Goal: Task Accomplishment & Management: Manage account settings

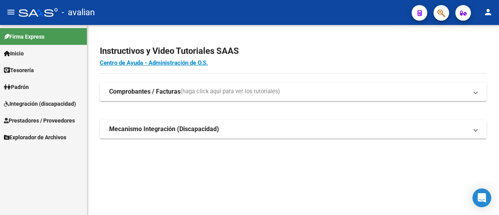
click at [35, 101] on span "Integración (discapacidad)" at bounding box center [40, 103] width 72 height 9
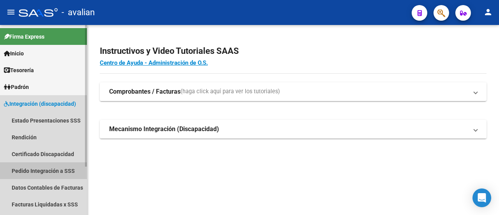
click at [44, 170] on link "Pedido Integración a SSS" at bounding box center [43, 170] width 87 height 17
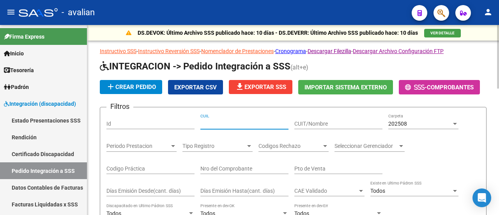
click at [234, 124] on input "CUIL" at bounding box center [244, 123] width 88 height 7
paste input "27343139522"
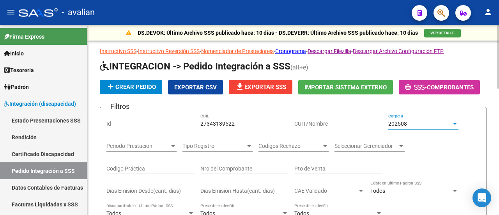
click at [455, 123] on div at bounding box center [455, 124] width 4 height 2
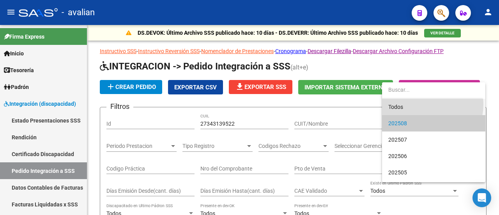
click at [421, 104] on span "Todos" at bounding box center [433, 107] width 91 height 16
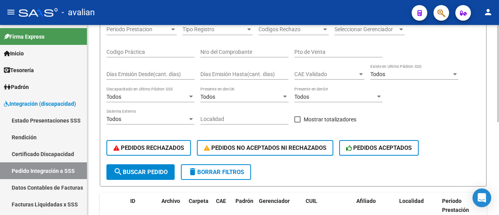
scroll to position [117, 0]
click at [133, 170] on span "search Buscar Pedido" at bounding box center [140, 171] width 54 height 7
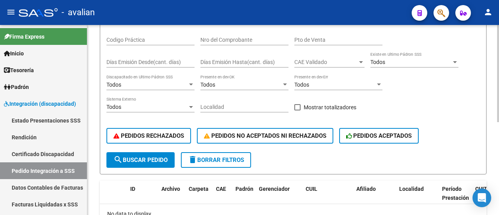
scroll to position [64, 0]
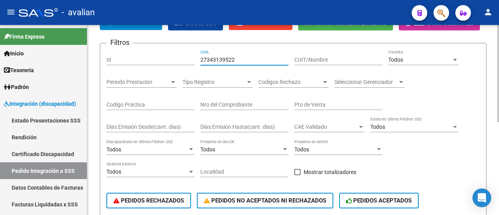
drag, startPoint x: 244, startPoint y: 59, endPoint x: 161, endPoint y: 50, distance: 83.1
click at [161, 50] on div "Filtros Id 27343139522 CUIL CUIT/Nombre Todos Carpeta Periodo Prestacion Period…" at bounding box center [292, 133] width 373 height 167
paste input "583934"
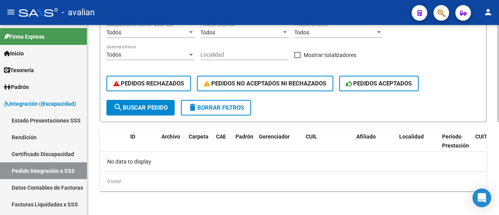
type input "583934"
click at [150, 101] on button "search Buscar Pedido" at bounding box center [140, 108] width 68 height 16
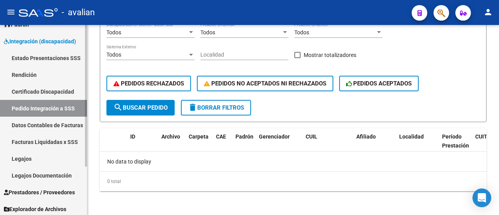
scroll to position [65, 0]
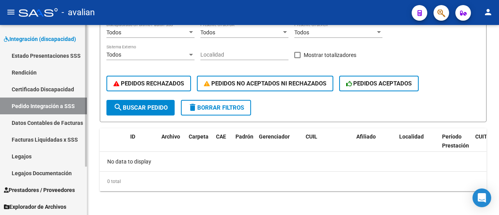
click at [42, 192] on span "Prestadores / Proveedores" at bounding box center [39, 190] width 71 height 9
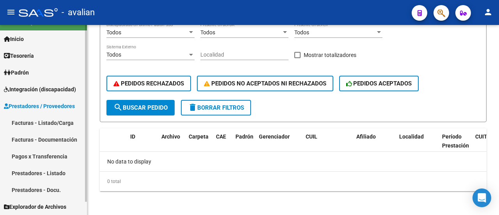
scroll to position [14, 0]
click at [59, 141] on link "Facturas - Documentación" at bounding box center [43, 139] width 87 height 17
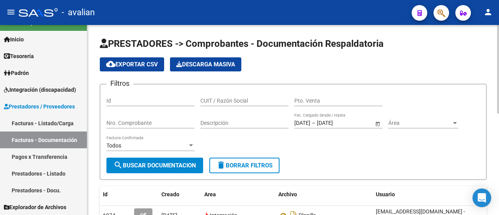
click at [229, 100] on input "CUIT / Razón Social" at bounding box center [244, 100] width 88 height 7
paste input "583934"
type input "5"
click at [228, 97] on input "CUIT / Razón Social" at bounding box center [244, 100] width 88 height 7
paste input "27254784694"
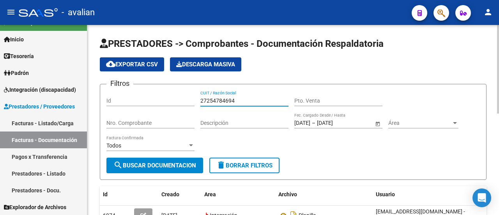
type input "27254784694"
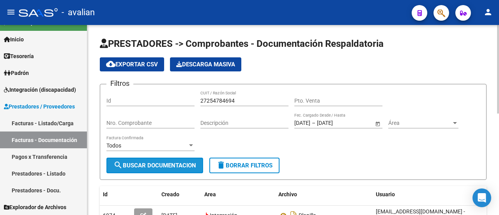
click at [168, 163] on span "search Buscar Documentacion" at bounding box center [154, 165] width 83 height 7
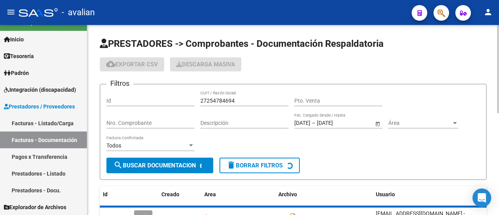
scroll to position [55, 0]
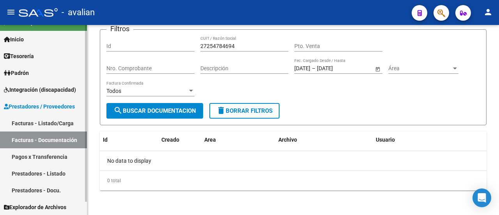
click at [43, 92] on span "Integración (discapacidad)" at bounding box center [40, 89] width 72 height 9
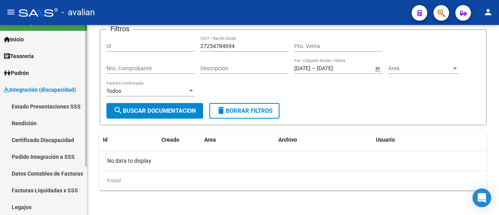
click at [48, 155] on link "Pedido Integración a SSS" at bounding box center [43, 156] width 87 height 17
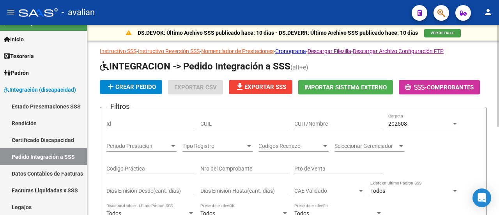
click at [231, 112] on form "Filtros Id CUIL CUIT/Nombre 202508 Carpeta Periodo Prestacion Periodo Prestacio…" at bounding box center [293, 205] width 387 height 196
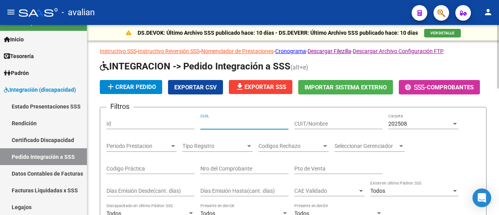
click at [225, 122] on input "CUIL" at bounding box center [244, 123] width 88 height 7
paste input "27254784694"
click at [459, 124] on app-drop-down-list "202508 Carpeta" at bounding box center [426, 123] width 76 height 6
click at [455, 120] on div at bounding box center [454, 123] width 7 height 6
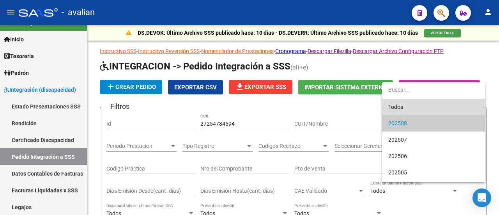
click at [435, 101] on span "Todos" at bounding box center [433, 107] width 91 height 16
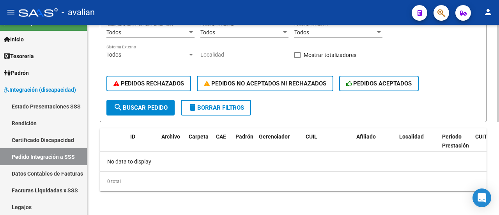
click at [133, 106] on span "search Buscar Pedido" at bounding box center [140, 107] width 54 height 7
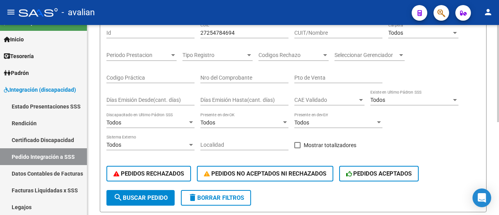
scroll to position [64, 0]
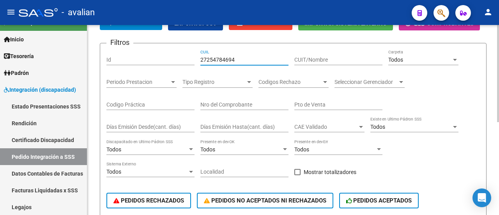
drag, startPoint x: 245, startPoint y: 58, endPoint x: 184, endPoint y: 58, distance: 61.2
click at [184, 58] on div "Filtros Id 27254784694 CUIL CUIT/Nombre Todos Carpeta Periodo Prestacion Period…" at bounding box center [292, 133] width 373 height 167
paste input "32467403"
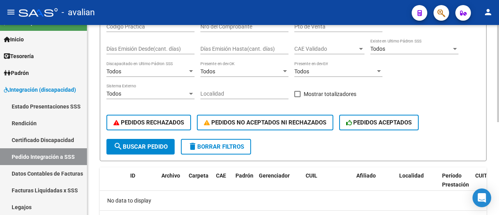
type input "27324674034"
click at [144, 143] on span "search Buscar Pedido" at bounding box center [140, 146] width 54 height 7
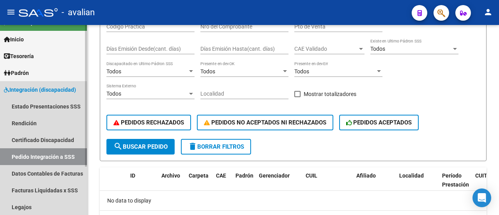
click at [54, 88] on span "Integración (discapacidad)" at bounding box center [40, 89] width 72 height 9
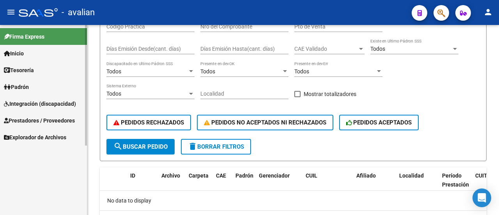
scroll to position [0, 0]
click at [36, 123] on span "Prestadores / Proveedores" at bounding box center [39, 120] width 71 height 9
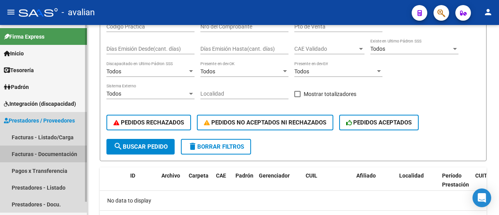
click at [42, 152] on link "Facturas - Documentación" at bounding box center [43, 153] width 87 height 17
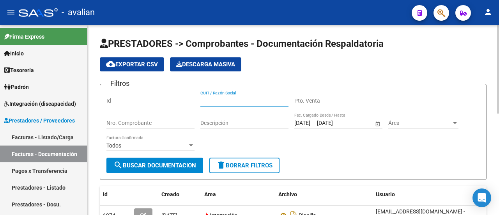
click at [237, 97] on input "CUIT / Razón Social" at bounding box center [244, 100] width 88 height 7
paste input "27324674034"
type input "27324674034"
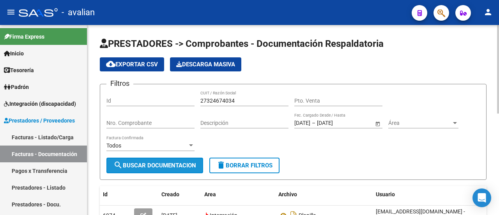
click at [163, 167] on span "search Buscar Documentacion" at bounding box center [154, 165] width 83 height 7
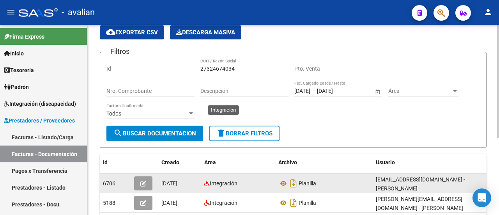
scroll to position [117, 0]
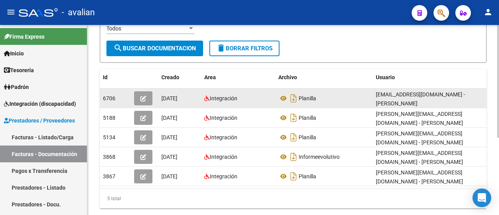
click at [142, 95] on icon "button" at bounding box center [143, 98] width 6 height 6
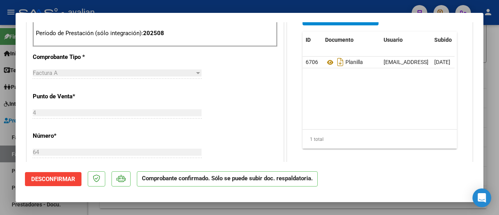
scroll to position [234, 0]
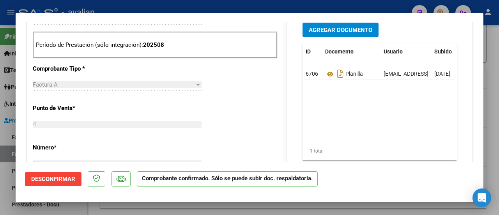
type input "$ 0,00"
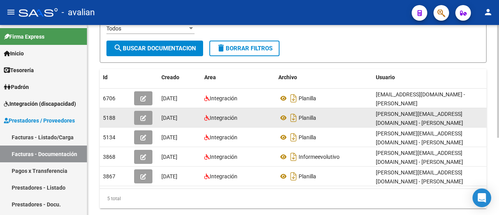
click at [141, 115] on icon "button" at bounding box center [143, 118] width 6 height 6
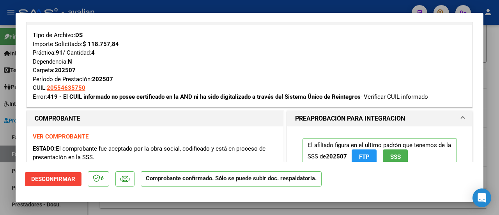
scroll to position [117, 0]
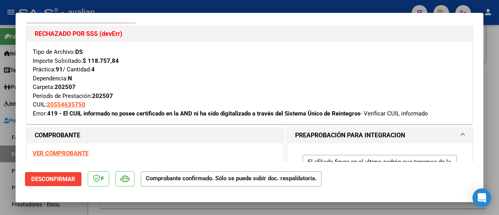
drag, startPoint x: 65, startPoint y: 113, endPoint x: 193, endPoint y: 117, distance: 127.9
click at [193, 117] on div "Tipo de Archivo: DS Importe Solicitado: $ 118.757,84 Práctica: 91 / Cantidad: 4…" at bounding box center [249, 83] width 445 height 82
drag, startPoint x: 62, startPoint y: 113, endPoint x: 192, endPoint y: 112, distance: 130.2
click at [192, 112] on strong "419 - El CUIL informado no posee certificado en la AND ni ha sido digitalizado …" at bounding box center [203, 113] width 313 height 7
copy strong "El CUIL informado no posee certificado en la AND"
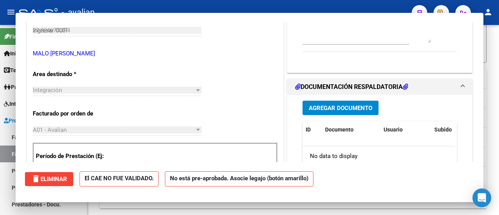
type input "$ 0,00"
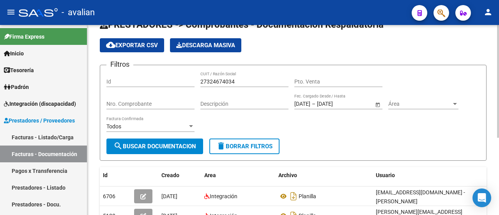
scroll to position [0, 0]
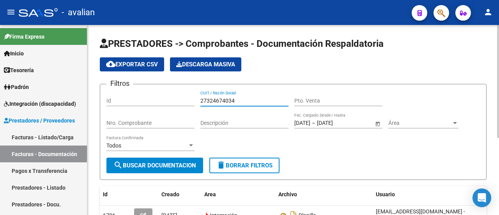
drag, startPoint x: 252, startPoint y: 98, endPoint x: 116, endPoint y: 99, distance: 136.4
click at [116, 99] on div "Filtros Id 27324674034 CUIT / Razón Social Pto. Venta Nro. Comprobante Descripc…" at bounding box center [292, 123] width 373 height 67
paste input "0375462509"
type input "20375462509"
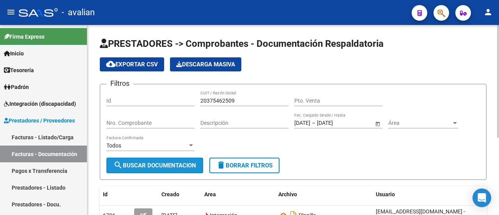
click at [159, 159] on button "search Buscar Documentacion" at bounding box center [154, 165] width 97 height 16
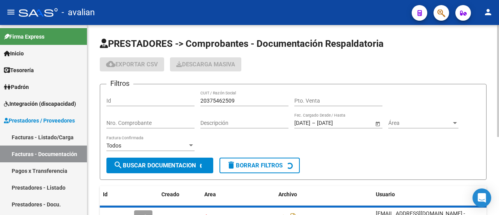
scroll to position [78, 0]
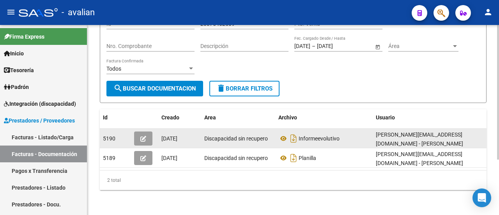
click at [144, 140] on button "button" at bounding box center [143, 138] width 18 height 14
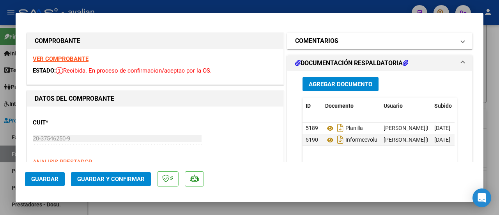
click at [459, 42] on mat-expansion-panel-header "COMENTARIOS" at bounding box center [379, 41] width 185 height 16
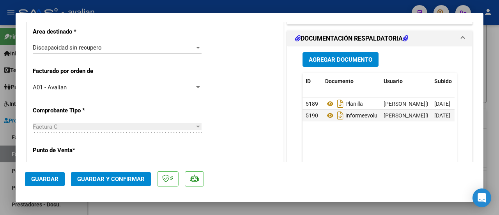
scroll to position [195, 0]
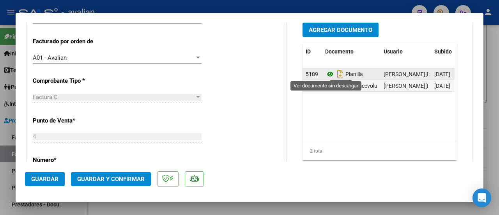
click at [329, 72] on icon at bounding box center [330, 73] width 10 height 9
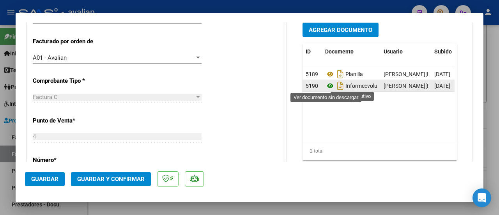
click at [327, 85] on icon at bounding box center [330, 85] width 10 height 9
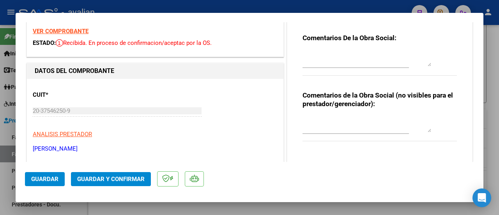
scroll to position [0, 0]
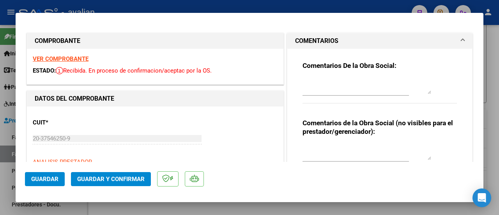
type input "$ 0,00"
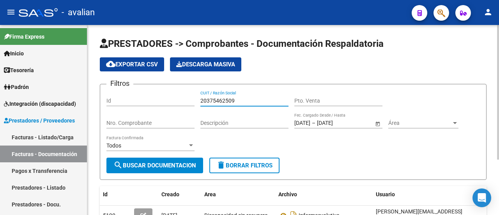
drag, startPoint x: 240, startPoint y: 99, endPoint x: 179, endPoint y: 97, distance: 62.0
click at [179, 97] on div "Filtros Id 20375462509 CUIT / Razón Social Pto. Venta Nro. Comprobante Descripc…" at bounding box center [292, 123] width 373 height 67
paste input "7326088574"
type input "27326088574"
click at [148, 157] on button "search Buscar Documentacion" at bounding box center [154, 165] width 97 height 16
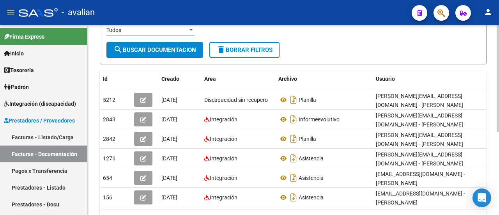
scroll to position [117, 0]
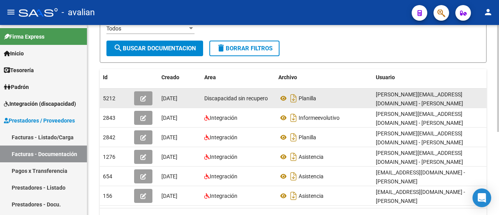
click at [145, 98] on icon "button" at bounding box center [143, 98] width 6 height 6
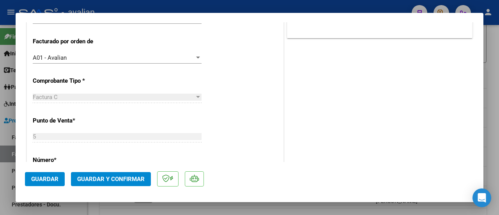
scroll to position [273, 0]
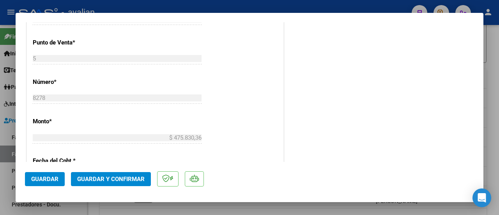
type input "$ 0,00"
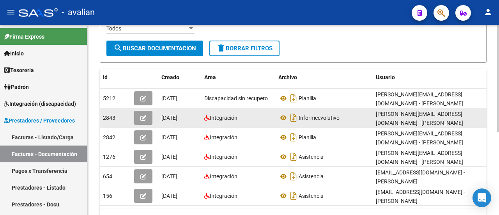
click at [147, 114] on button "button" at bounding box center [143, 118] width 18 height 14
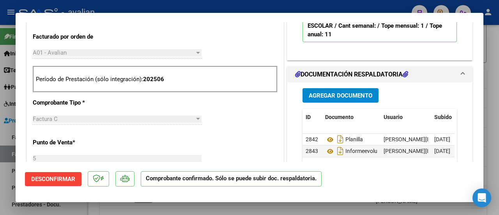
scroll to position [507, 0]
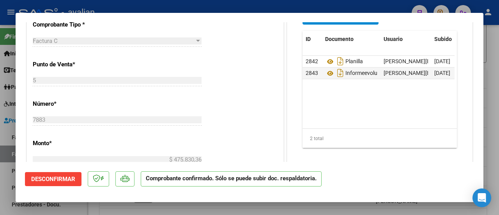
type input "$ 0,00"
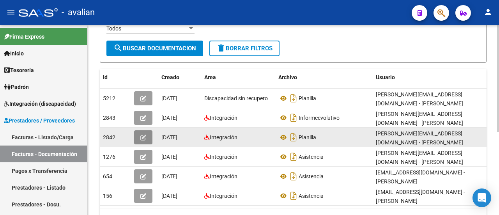
click at [146, 134] on icon "button" at bounding box center [143, 137] width 6 height 6
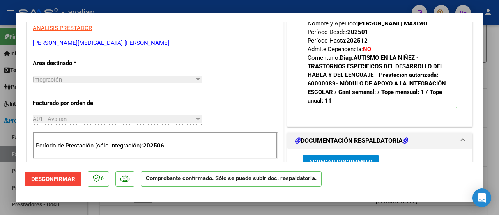
scroll to position [351, 0]
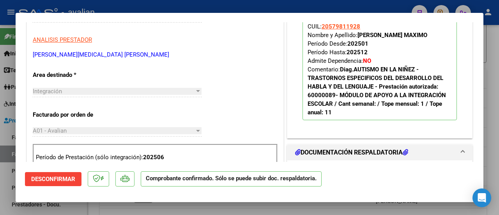
type input "$ 0,00"
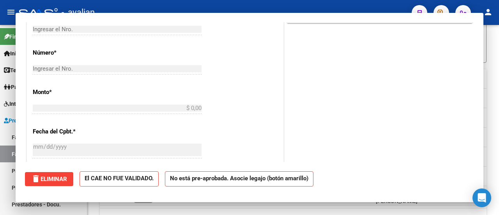
scroll to position [0, 0]
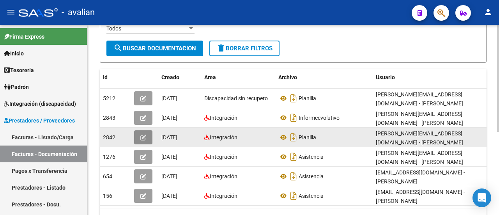
click at [145, 134] on icon "button" at bounding box center [143, 137] width 6 height 6
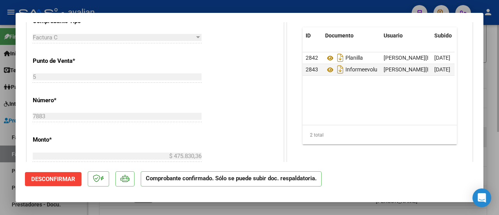
scroll to position [546, 0]
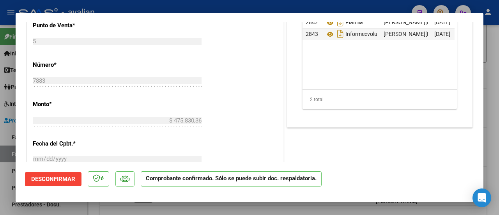
type input "$ 0,00"
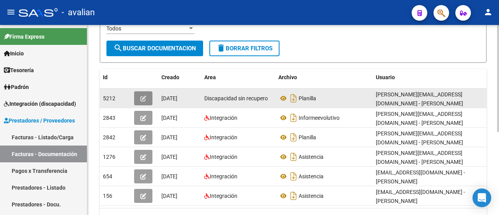
click at [137, 95] on button "button" at bounding box center [143, 98] width 18 height 14
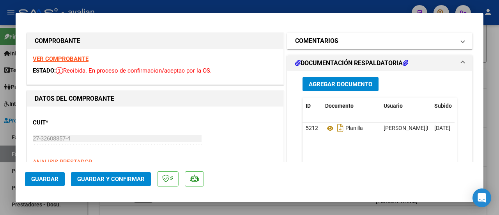
click at [461, 42] on span at bounding box center [462, 40] width 3 height 9
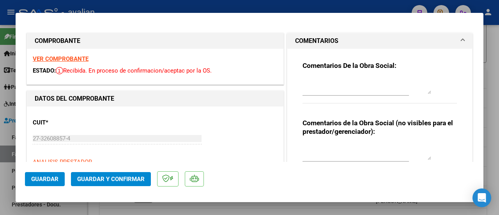
click at [461, 42] on span at bounding box center [462, 40] width 3 height 9
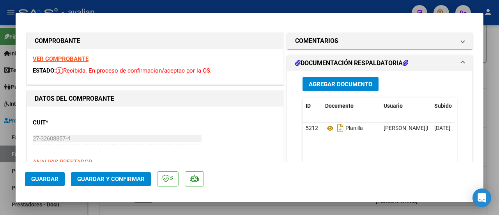
type input "$ 0,00"
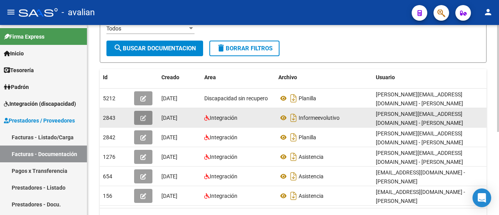
click at [141, 115] on icon "button" at bounding box center [143, 118] width 6 height 6
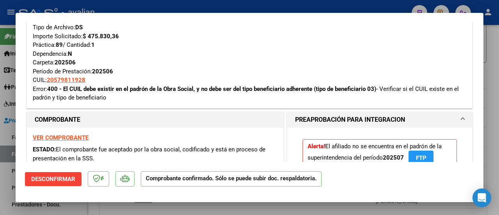
scroll to position [195, 0]
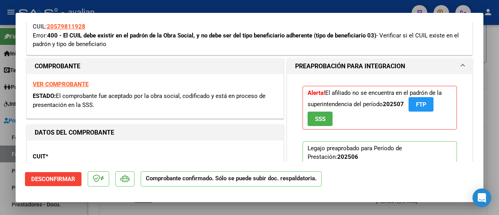
drag, startPoint x: 64, startPoint y: 34, endPoint x: 194, endPoint y: 33, distance: 130.6
click at [194, 33] on strong "400 - El CUIL debe existir en el padrón de la Obra Social, y no debe ser del ti…" at bounding box center [211, 35] width 329 height 7
copy strong "El CUIL debe existir en el padrón de la Obra Social,"
click at [194, 152] on div "CUIT * 27-32608857-4 Ingresar CUIT ANALISIS PRESTADOR BORELLO BENITEZ ALEXIA PA…" at bounding box center [155, 180] width 245 height 69
type input "$ 0,00"
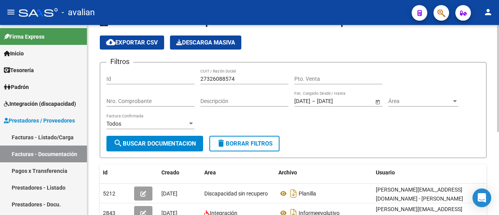
scroll to position [0, 0]
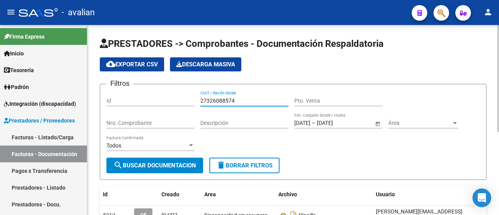
drag, startPoint x: 255, startPoint y: 97, endPoint x: 162, endPoint y: 94, distance: 92.4
click at [162, 94] on div "Filtros Id 27326088574 CUIT / Razón Social Pto. Venta Nro. Comprobante Descripc…" at bounding box center [292, 123] width 373 height 67
paste input "7693986"
type input "27327693986"
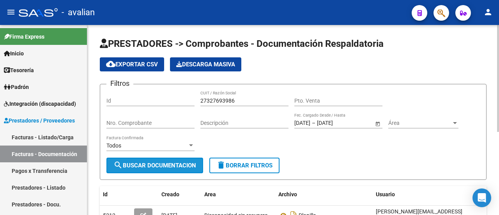
click at [158, 165] on span "search Buscar Documentacion" at bounding box center [154, 165] width 83 height 7
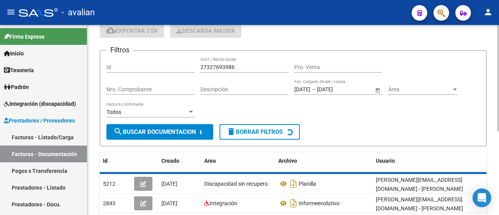
scroll to position [78, 0]
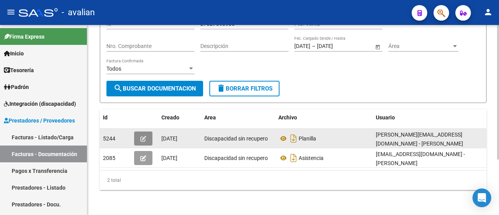
click at [148, 134] on button "button" at bounding box center [143, 138] width 18 height 14
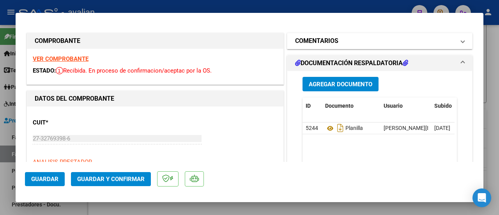
click at [461, 42] on span at bounding box center [462, 40] width 3 height 9
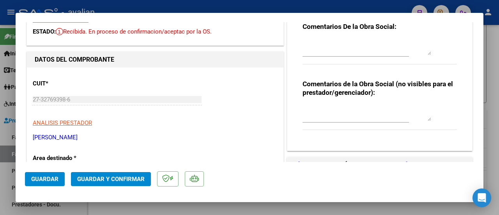
scroll to position [0, 0]
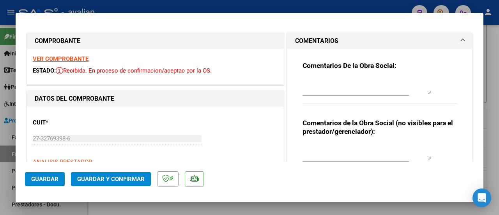
type input "$ 0,00"
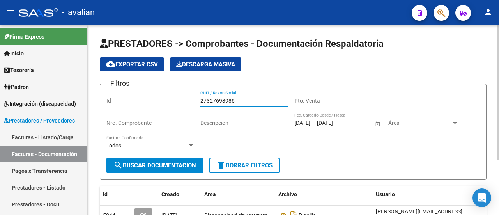
drag, startPoint x: 243, startPoint y: 99, endPoint x: 167, endPoint y: 98, distance: 76.4
click at [167, 98] on div "Filtros Id 27327693986 CUIT / Razón Social Pto. Venta Nro. Comprobante Descripc…" at bounding box center [292, 123] width 373 height 67
paste input "18708483"
type input "27187084836"
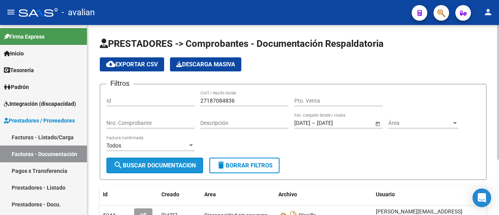
click at [149, 164] on span "search Buscar Documentacion" at bounding box center [154, 165] width 83 height 7
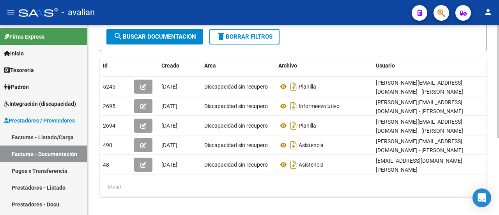
scroll to position [130, 0]
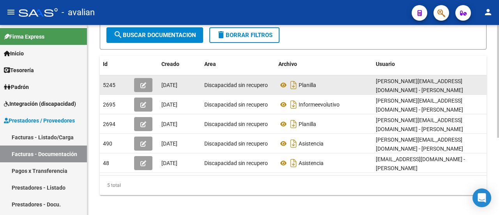
click at [145, 85] on icon "button" at bounding box center [143, 85] width 6 height 6
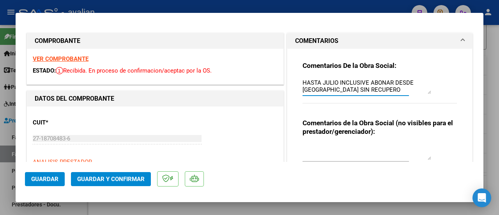
scroll to position [14, 0]
drag, startPoint x: 327, startPoint y: 93, endPoint x: 353, endPoint y: 93, distance: 26.1
click at [353, 93] on textarea "HASTA JULIO INCLUSIVE ABONAR DESDE AVALIAN SIN RECUPERO DESDE AGOSTO LO VA A AB…" at bounding box center [366, 86] width 129 height 16
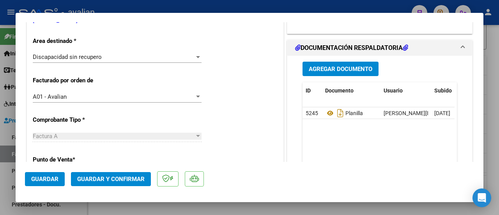
scroll to position [78, 0]
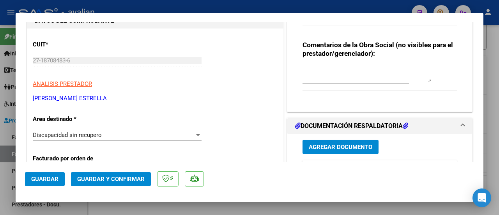
type input "$ 0,00"
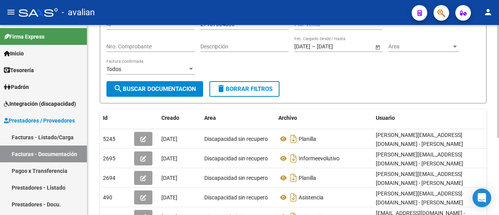
scroll to position [0, 0]
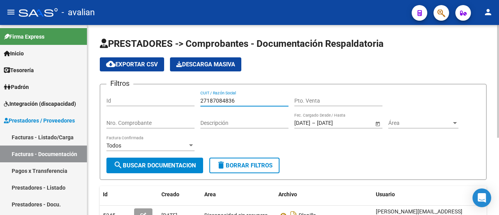
drag, startPoint x: 249, startPoint y: 99, endPoint x: 139, endPoint y: 85, distance: 111.5
click at [139, 85] on form "Filtros Id 27187084836 CUIT / Razón Social Pto. Venta Nro. Comprobante Descripc…" at bounding box center [293, 132] width 387 height 96
paste input "378317962"
type input "27378317962"
click at [140, 166] on span "search Buscar Documentacion" at bounding box center [154, 165] width 83 height 7
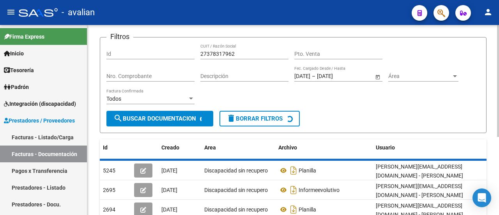
scroll to position [132, 0]
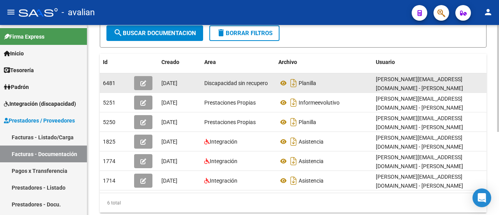
click at [140, 81] on icon "button" at bounding box center [143, 83] width 6 height 6
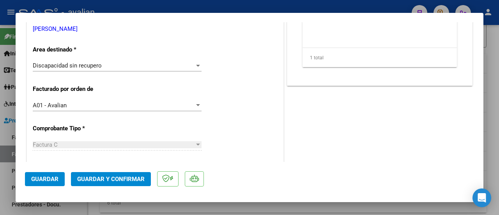
scroll to position [117, 0]
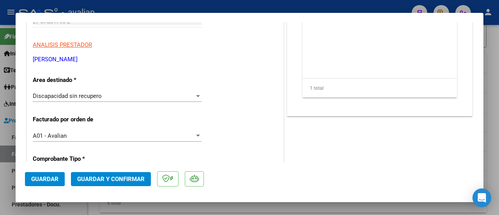
type input "$ 0,00"
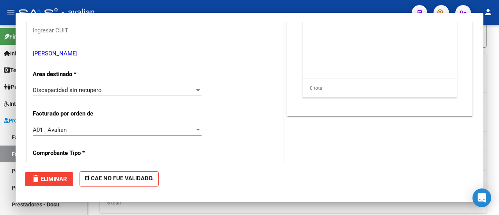
scroll to position [0, 0]
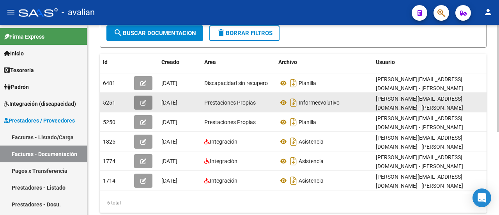
click at [140, 99] on span "button" at bounding box center [143, 102] width 6 height 7
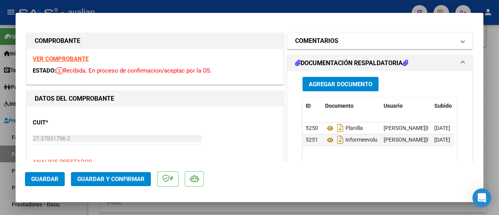
click at [460, 40] on mat-expansion-panel-header "COMENTARIOS" at bounding box center [379, 41] width 185 height 16
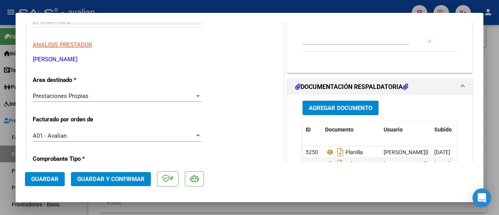
scroll to position [156, 0]
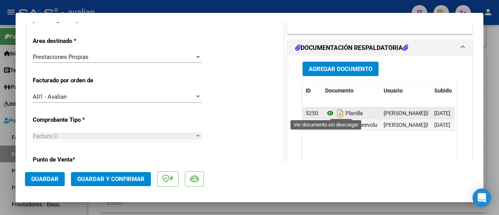
click at [326, 112] on icon at bounding box center [330, 112] width 10 height 9
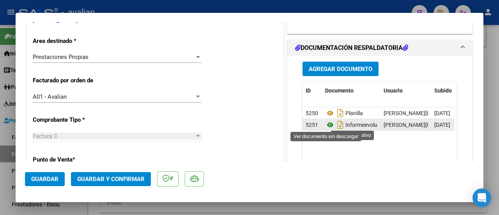
click at [328, 121] on icon at bounding box center [330, 124] width 10 height 9
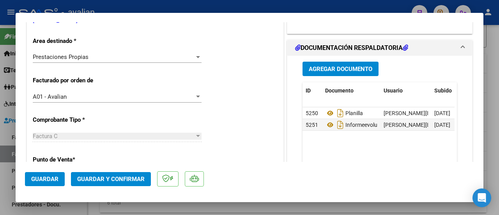
type input "$ 0,00"
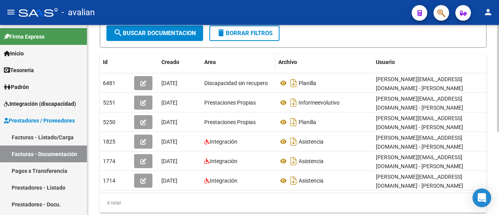
scroll to position [0, 0]
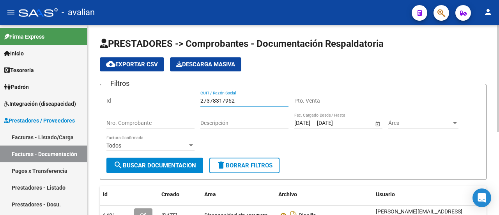
drag, startPoint x: 242, startPoint y: 98, endPoint x: 176, endPoint y: 94, distance: 65.6
click at [176, 94] on div "Filtros Id 27378317962 CUIT / Razón Social Pto. Venta Nro. Comprobante Descripc…" at bounding box center [292, 123] width 373 height 67
paste input "3267103984"
type input "23267103984"
click at [159, 165] on span "search Buscar Documentacion" at bounding box center [154, 165] width 83 height 7
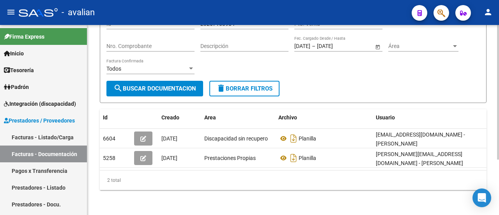
scroll to position [78, 0]
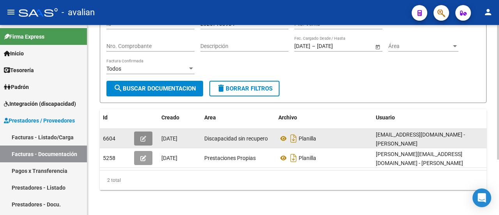
click at [144, 136] on icon "button" at bounding box center [143, 139] width 6 height 6
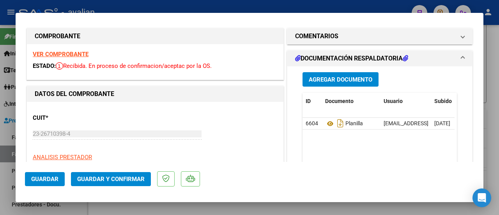
scroll to position [0, 0]
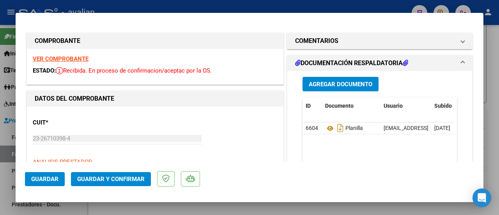
type input "$ 0,00"
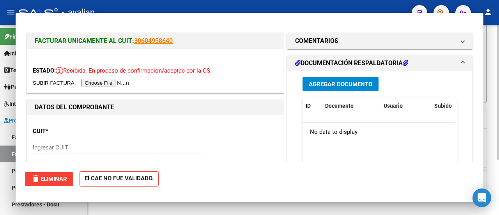
scroll to position [78, 0]
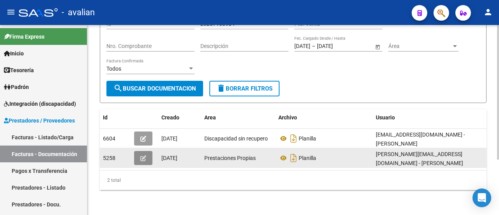
click at [144, 155] on icon "button" at bounding box center [143, 158] width 6 height 6
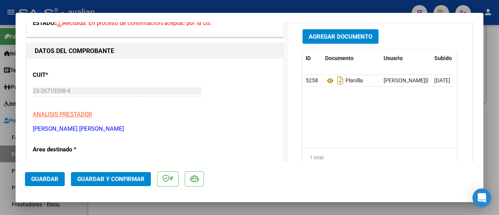
scroll to position [0, 0]
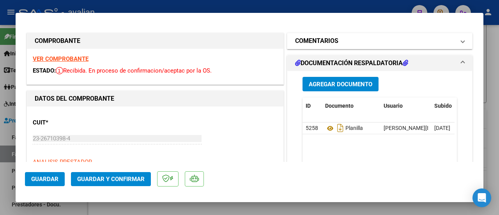
click at [454, 39] on span "COMENTARIOS" at bounding box center [378, 40] width 166 height 9
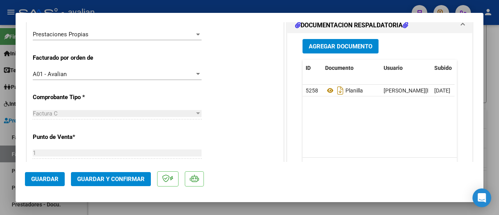
scroll to position [195, 0]
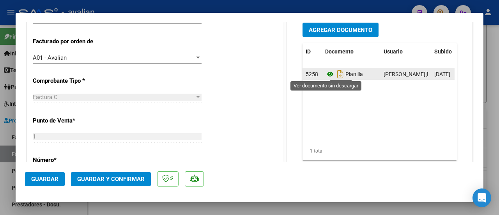
click at [328, 74] on icon at bounding box center [330, 73] width 10 height 9
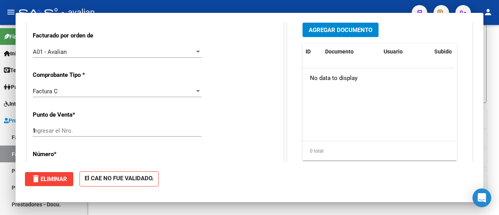
type input "$ 0,00"
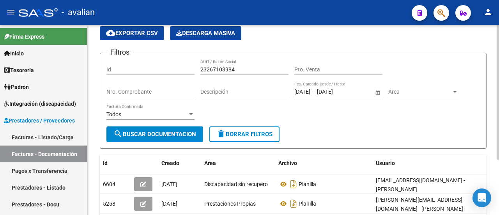
scroll to position [0, 0]
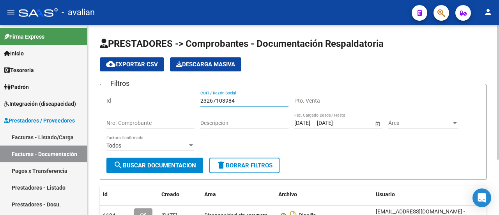
drag, startPoint x: 239, startPoint y: 101, endPoint x: 175, endPoint y: 96, distance: 64.1
click at [175, 96] on div "Filtros Id 23267103984 CUIT / Razón Social Pto. Venta Nro. Comprobante Descripc…" at bounding box center [292, 123] width 373 height 67
paste input "7330982328"
type input "27330982328"
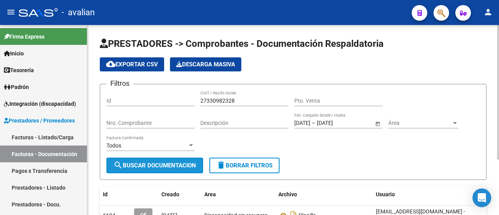
click at [156, 166] on span "search Buscar Documentacion" at bounding box center [154, 165] width 83 height 7
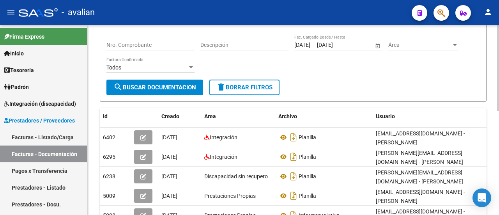
scroll to position [117, 0]
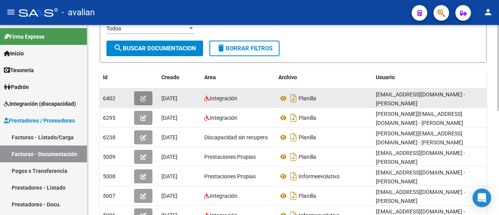
click at [143, 96] on icon "button" at bounding box center [143, 98] width 6 height 6
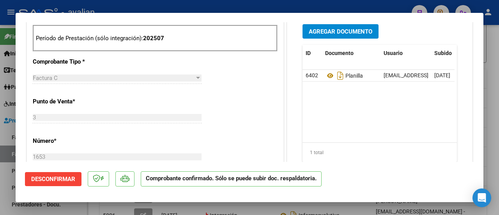
scroll to position [429, 0]
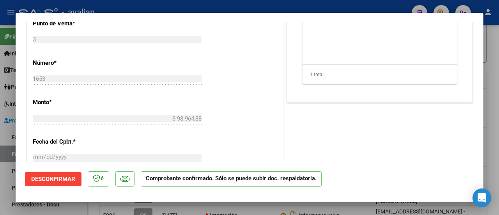
type input "$ 0,00"
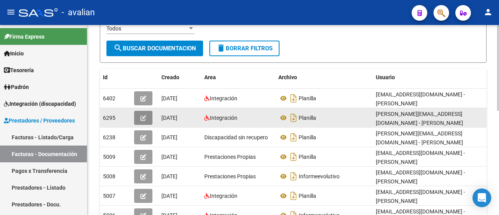
click at [147, 114] on button "button" at bounding box center [143, 118] width 18 height 14
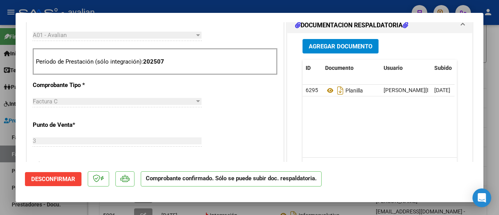
scroll to position [390, 0]
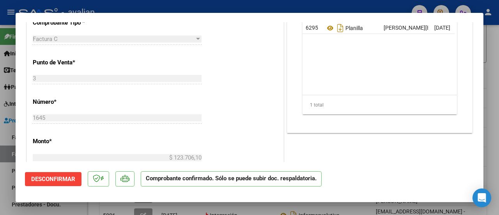
type input "$ 0,00"
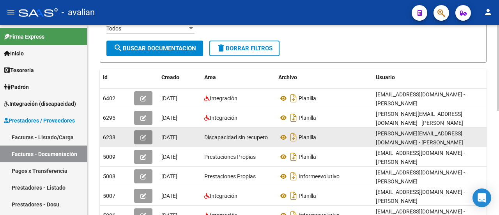
click at [147, 134] on button "button" at bounding box center [143, 137] width 18 height 14
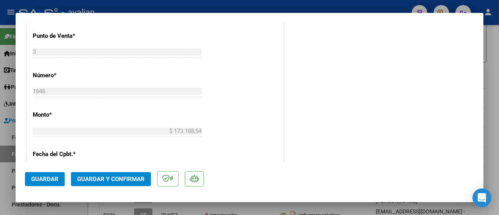
scroll to position [273, 0]
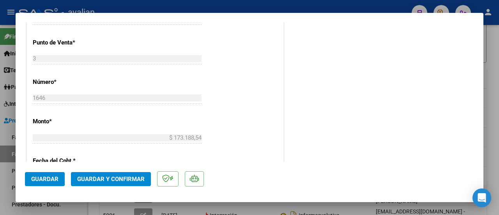
type input "$ 0,00"
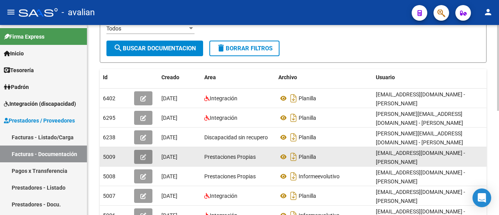
click at [148, 150] on button "button" at bounding box center [143, 157] width 18 height 14
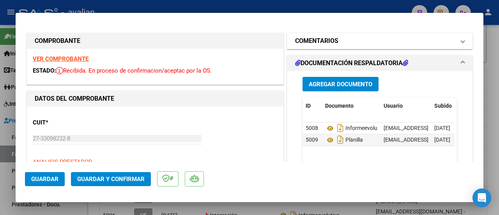
click at [461, 41] on mat-expansion-panel-header "COMENTARIOS" at bounding box center [379, 41] width 185 height 16
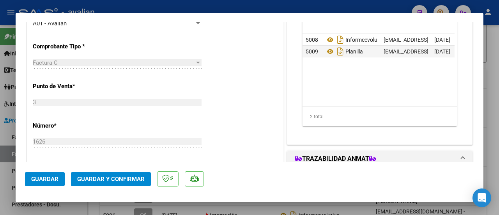
scroll to position [234, 0]
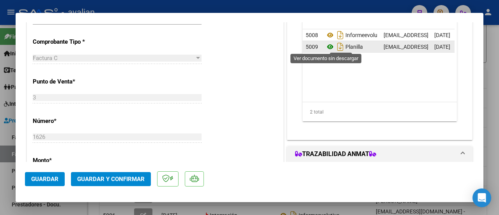
click at [325, 47] on icon at bounding box center [330, 46] width 10 height 9
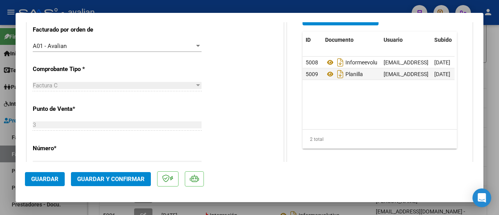
scroll to position [195, 0]
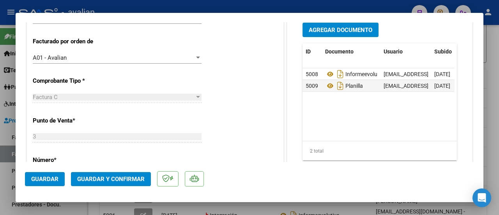
type input "$ 0,00"
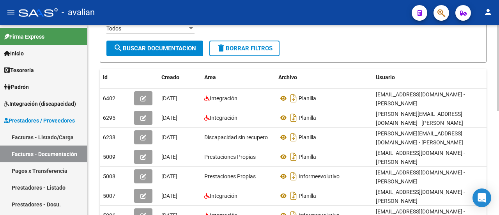
scroll to position [0, 0]
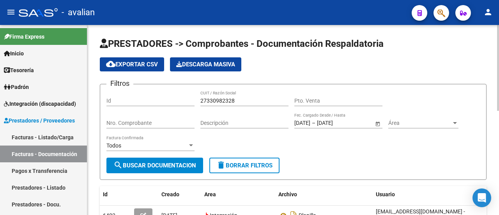
drag, startPoint x: 239, startPoint y: 95, endPoint x: 126, endPoint y: 88, distance: 113.3
click at [126, 90] on div "Filtros Id 27330982328 CUIT / Razón Social Pto. Venta Nro. Comprobante Descripc…" at bounding box center [292, 123] width 373 height 67
click at [250, 106] on div "27330982328 CUIT / Razón Social" at bounding box center [244, 101] width 88 height 22
drag, startPoint x: 234, startPoint y: 101, endPoint x: 174, endPoint y: 95, distance: 60.6
click at [174, 95] on div "Filtros Id 27330982328 CUIT / Razón Social Pto. Venta Nro. Comprobante Descripc…" at bounding box center [292, 123] width 373 height 67
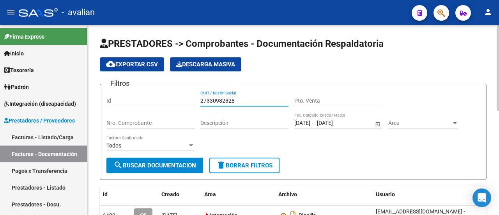
paste input "30712404007"
type input "30712404007"
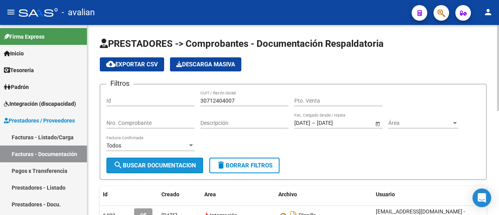
drag, startPoint x: 167, startPoint y: 161, endPoint x: 222, endPoint y: 124, distance: 65.8
click at [168, 162] on button "search Buscar Documentacion" at bounding box center [154, 165] width 97 height 16
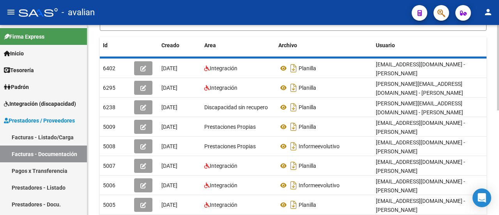
scroll to position [156, 0]
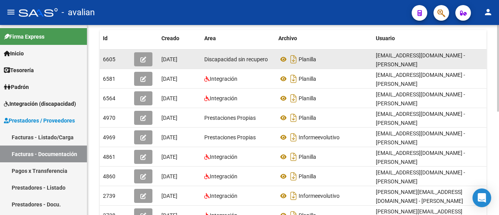
click at [144, 57] on icon "button" at bounding box center [143, 60] width 6 height 6
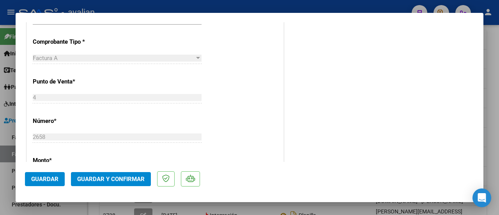
scroll to position [273, 0]
type input "$ 0,00"
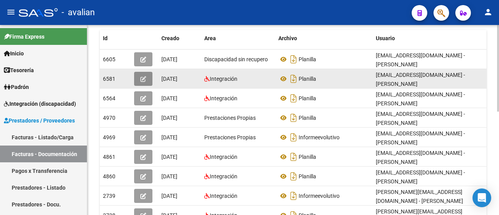
click at [143, 76] on icon "button" at bounding box center [143, 79] width 6 height 6
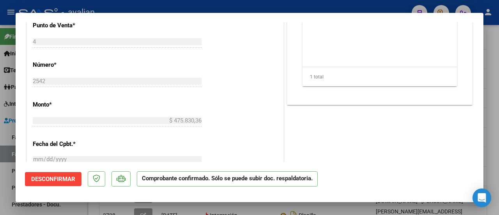
scroll to position [312, 0]
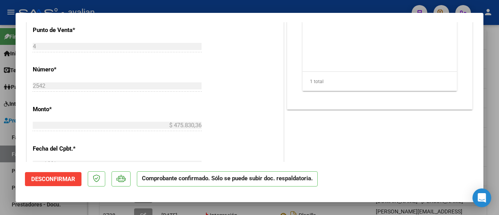
type input "$ 0,00"
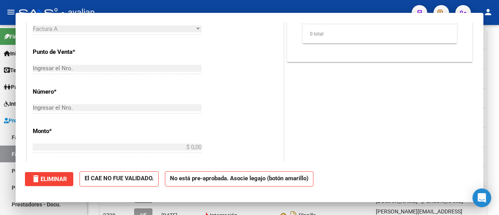
scroll to position [0, 0]
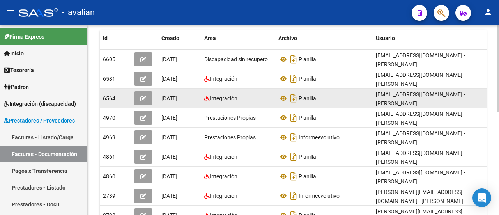
click at [142, 95] on icon "button" at bounding box center [143, 98] width 6 height 6
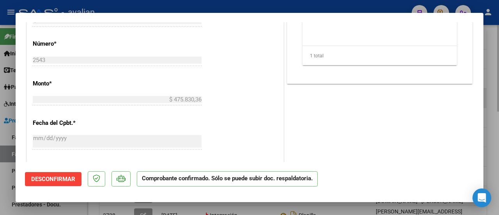
scroll to position [351, 0]
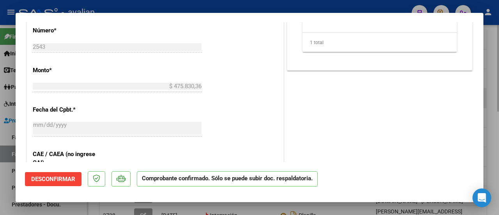
type input "$ 0,00"
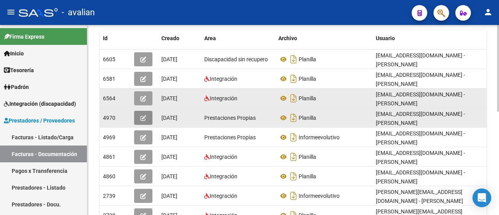
click at [149, 113] on button "button" at bounding box center [143, 118] width 18 height 14
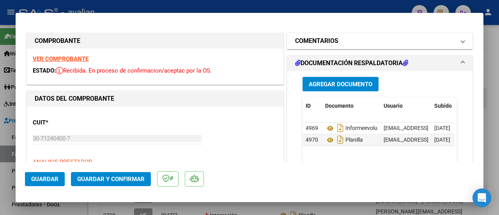
click at [461, 44] on span at bounding box center [462, 40] width 3 height 9
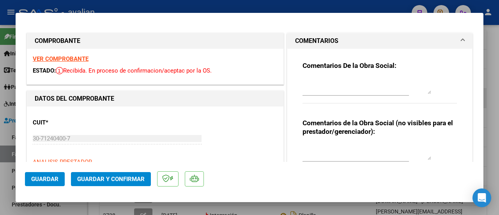
click at [461, 44] on span at bounding box center [462, 40] width 3 height 9
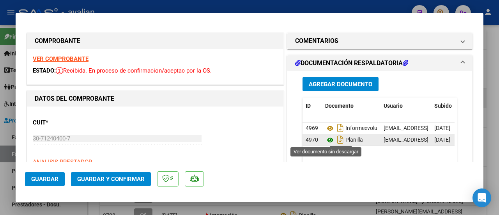
click at [327, 138] on icon at bounding box center [330, 139] width 10 height 9
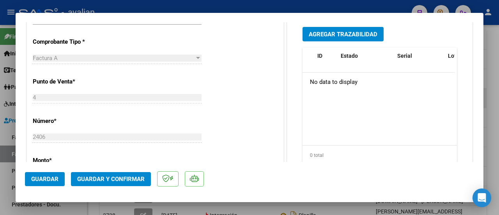
scroll to position [273, 0]
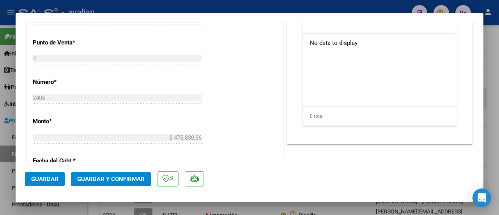
click at [220, 93] on div "CUIT * 30-71240400-7 Ingresar CUIT ANALISIS PRESTADOR CENTRO INTEGRADO ARCO IRI…" at bounding box center [155, 134] width 256 height 601
type input "$ 0,00"
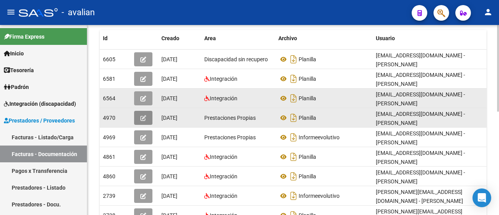
click at [143, 115] on icon "button" at bounding box center [143, 118] width 6 height 6
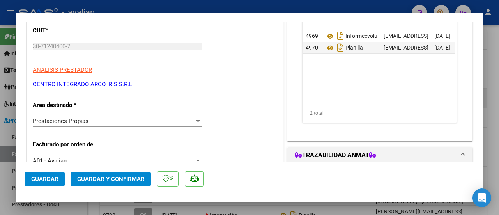
scroll to position [78, 0]
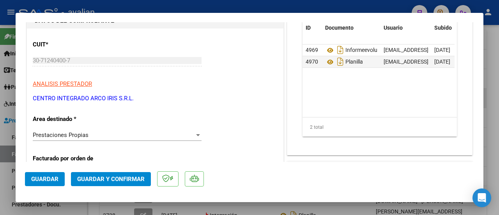
type input "$ 0,00"
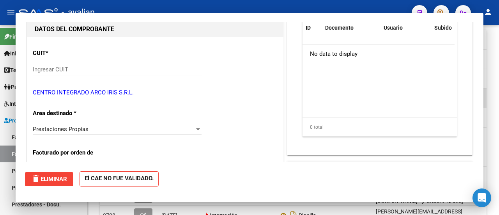
scroll to position [0, 0]
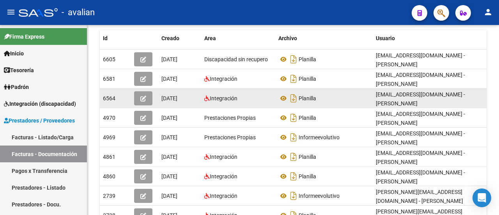
click at [147, 91] on button "button" at bounding box center [143, 98] width 18 height 14
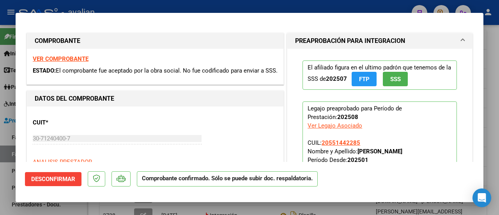
type input "$ 0,00"
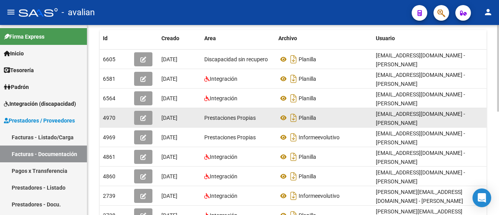
click at [145, 115] on icon "button" at bounding box center [143, 118] width 6 height 6
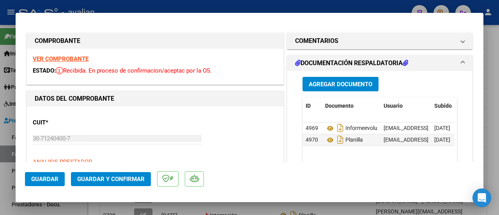
type input "$ 0,00"
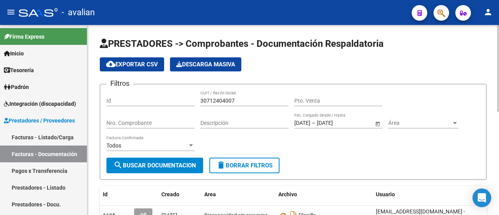
click at [150, 103] on input "Id" at bounding box center [150, 100] width 88 height 7
click at [179, 167] on span "search Buscar Documentacion" at bounding box center [154, 165] width 83 height 7
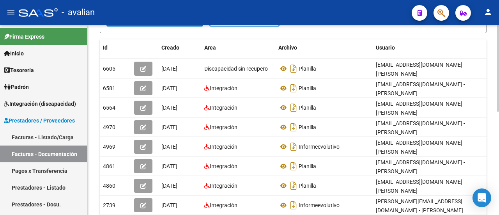
scroll to position [156, 0]
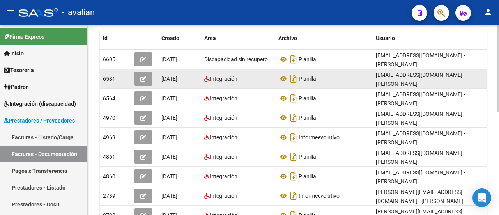
click at [144, 76] on icon "button" at bounding box center [143, 79] width 6 height 6
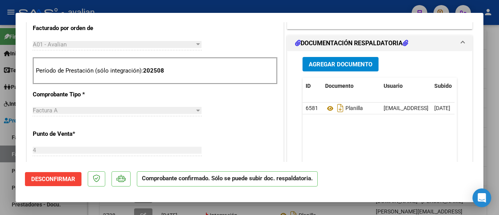
scroll to position [273, 0]
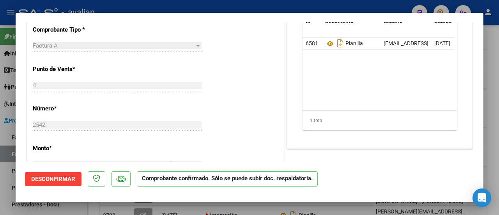
type input "$ 0,00"
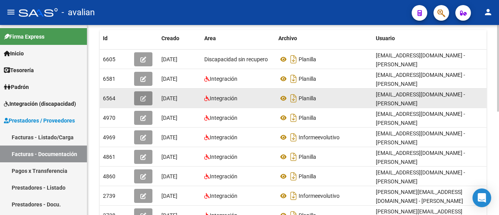
click at [145, 95] on icon "button" at bounding box center [143, 98] width 6 height 6
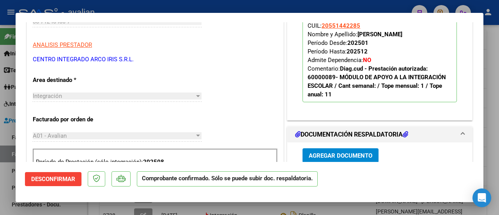
scroll to position [0, 0]
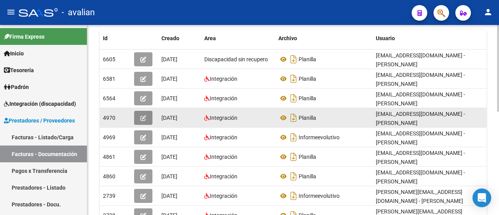
click at [138, 111] on button "button" at bounding box center [143, 118] width 18 height 14
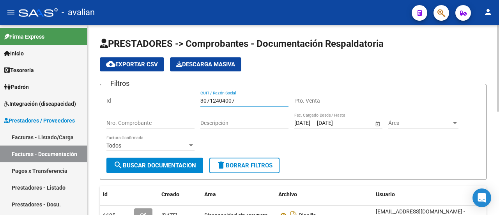
drag, startPoint x: 240, startPoint y: 103, endPoint x: 175, endPoint y: 106, distance: 65.2
click at [175, 106] on div "Filtros Id 30712404007 CUIT / Razón Social Pto. Venta Nro. Comprobante Descripc…" at bounding box center [292, 123] width 373 height 67
paste input "27342187558"
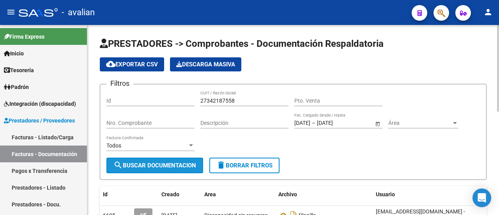
drag, startPoint x: 146, startPoint y: 164, endPoint x: 246, endPoint y: 135, distance: 104.6
click at [147, 164] on span "search Buscar Documentacion" at bounding box center [154, 165] width 83 height 7
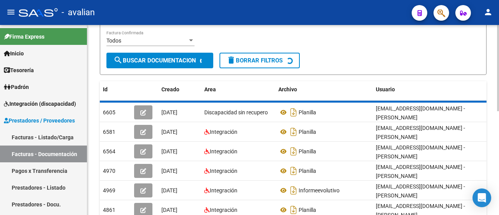
scroll to position [117, 0]
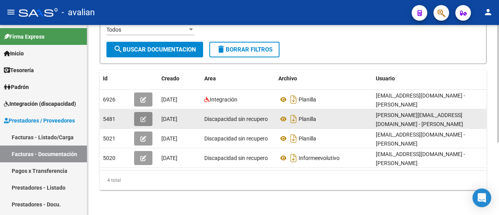
click at [146, 112] on button "button" at bounding box center [143, 119] width 18 height 14
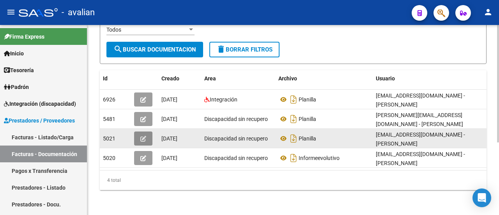
click at [144, 135] on span "button" at bounding box center [143, 138] width 6 height 7
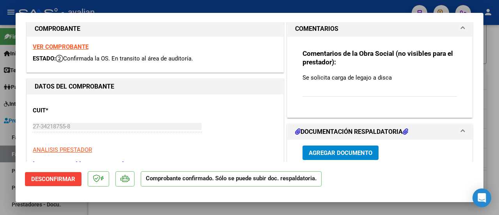
scroll to position [0, 0]
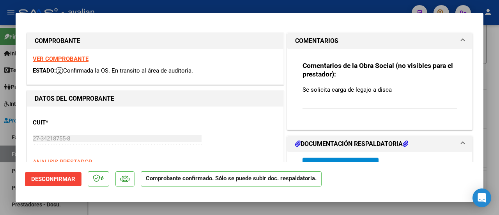
drag, startPoint x: 300, startPoint y: 89, endPoint x: 403, endPoint y: 82, distance: 103.1
click at [403, 82] on div "Comentarios de la Obra Social (no visibles para el prestador): Se solicita carg…" at bounding box center [379, 89] width 154 height 56
copy p "Se solicita carga de legajo a disca"
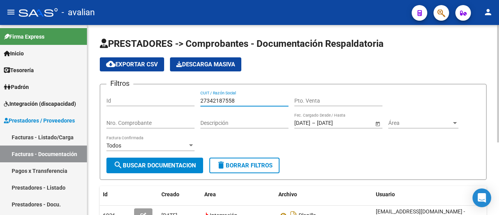
drag, startPoint x: 247, startPoint y: 97, endPoint x: 155, endPoint y: 103, distance: 91.8
click at [155, 103] on div "Filtros Id 27342187558 CUIT / Razón Social Pto. Venta Nro. Comprobante Descripc…" at bounding box center [292, 123] width 373 height 67
paste input "73338112"
click at [161, 161] on button "search Buscar Documentacion" at bounding box center [154, 165] width 97 height 16
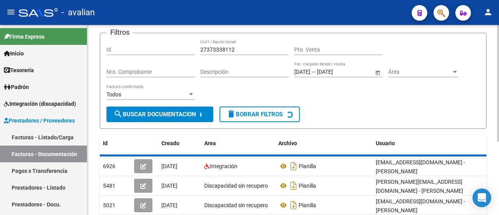
scroll to position [117, 0]
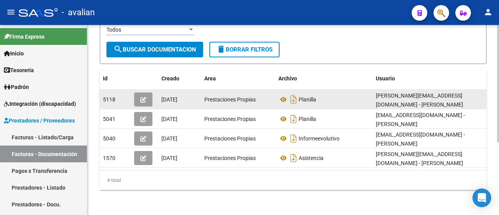
click at [146, 97] on icon "button" at bounding box center [143, 100] width 6 height 6
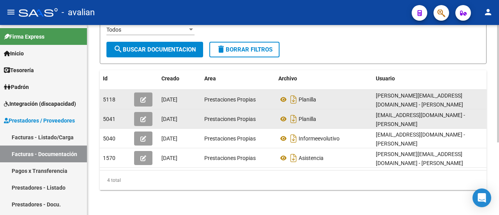
click at [138, 113] on button "button" at bounding box center [143, 119] width 18 height 14
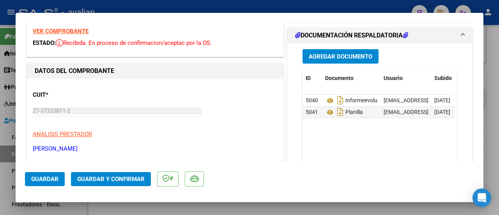
scroll to position [0, 0]
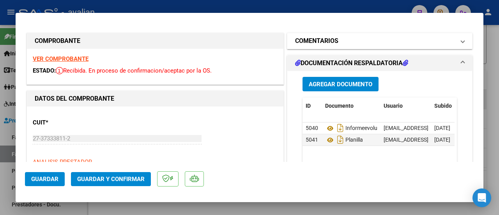
click at [458, 40] on mat-expansion-panel-header "COMENTARIOS" at bounding box center [379, 41] width 185 height 16
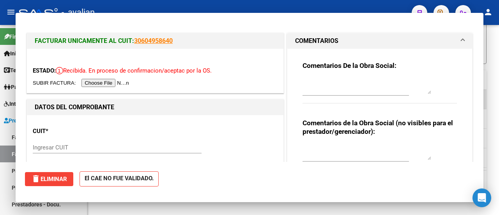
scroll to position [117, 0]
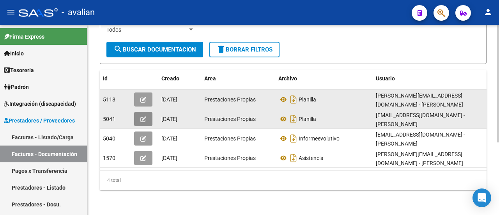
click at [147, 114] on button "button" at bounding box center [143, 119] width 18 height 14
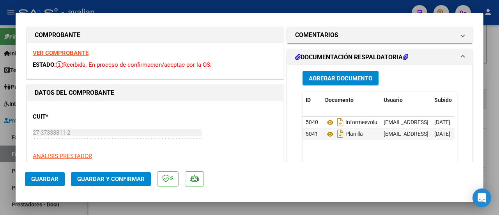
scroll to position [0, 0]
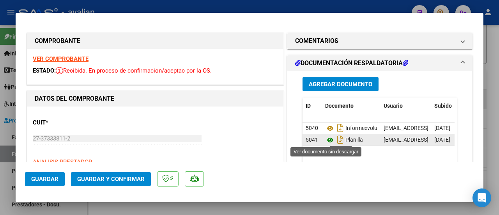
click at [329, 136] on icon at bounding box center [330, 139] width 10 height 9
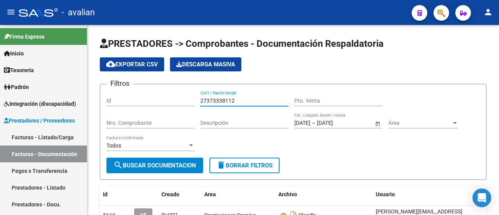
drag, startPoint x: 249, startPoint y: 103, endPoint x: 134, endPoint y: 106, distance: 115.8
click at [134, 106] on div "Filtros Id 27373338112 CUIT / Razón Social Pto. Venta Nro. Comprobante Descripc…" at bounding box center [292, 123] width 373 height 67
paste input "8743198"
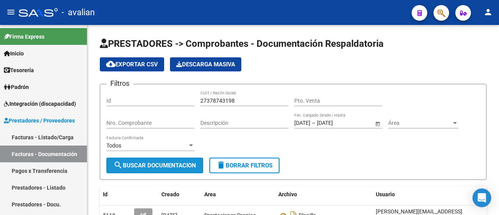
click at [122, 167] on mat-icon "search" at bounding box center [117, 164] width 9 height 9
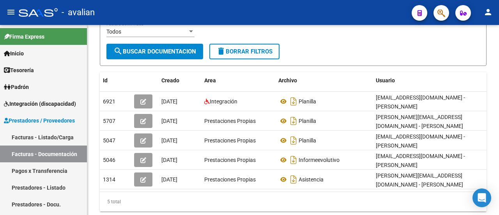
scroll to position [117, 0]
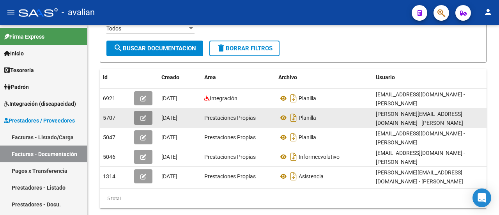
click at [145, 111] on button "button" at bounding box center [143, 118] width 18 height 14
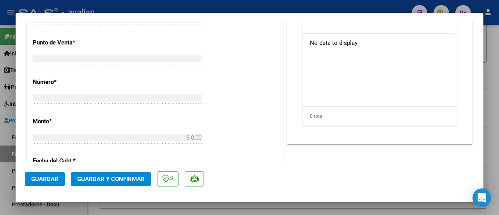
scroll to position [0, 0]
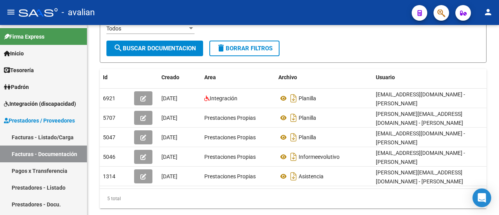
click at [146, 96] on icon "button" at bounding box center [143, 98] width 6 height 6
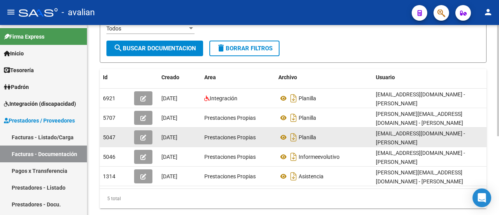
click at [142, 134] on icon "button" at bounding box center [143, 137] width 6 height 6
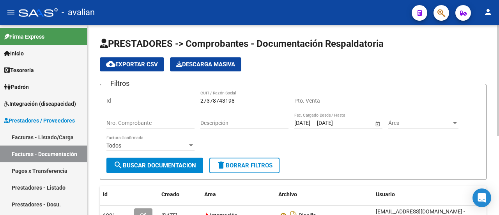
drag, startPoint x: 246, startPoint y: 104, endPoint x: 170, endPoint y: 104, distance: 76.0
click at [170, 104] on div "Filtros Id 27378743198 CUIT / Razón Social Pto. Venta Nro. Comprobante Descripc…" at bounding box center [292, 123] width 373 height 67
click at [255, 105] on div "27378743198 CUIT / Razón Social" at bounding box center [244, 98] width 88 height 16
drag, startPoint x: 244, startPoint y: 100, endPoint x: 182, endPoint y: 99, distance: 62.8
click at [182, 99] on div "Filtros Id 27378743198 CUIT / Razón Social Pto. Venta Nro. Comprobante Descripc…" at bounding box center [292, 123] width 373 height 67
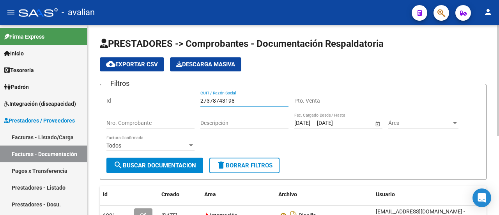
paste input "0345425889"
click at [162, 160] on button "search Buscar Documentacion" at bounding box center [154, 165] width 97 height 16
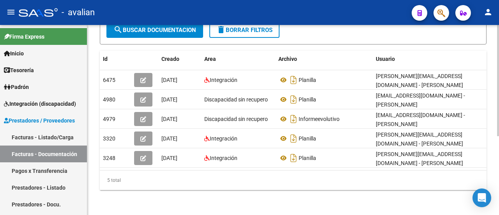
scroll to position [134, 0]
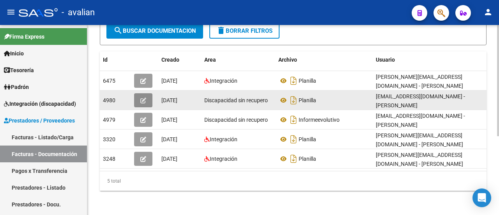
click at [141, 97] on span "button" at bounding box center [143, 100] width 6 height 7
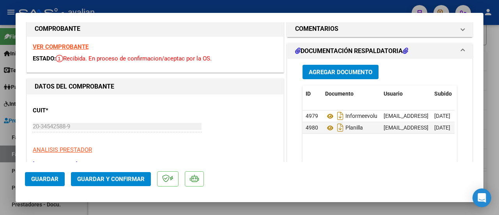
scroll to position [0, 0]
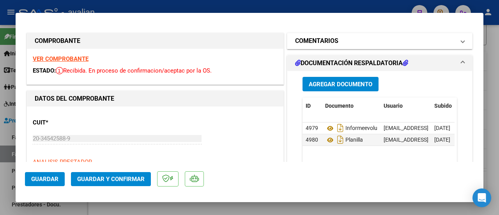
click at [459, 41] on mat-expansion-panel-header "COMENTARIOS" at bounding box center [379, 41] width 185 height 16
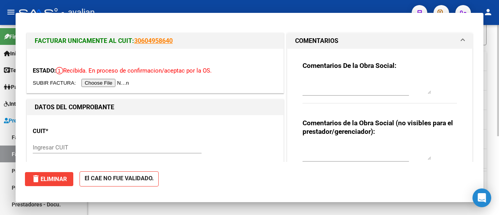
scroll to position [134, 0]
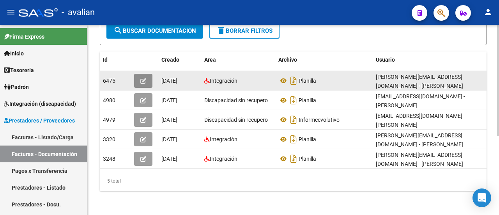
click at [136, 77] on button "button" at bounding box center [143, 81] width 18 height 14
click at [139, 80] on button "button" at bounding box center [143, 81] width 18 height 14
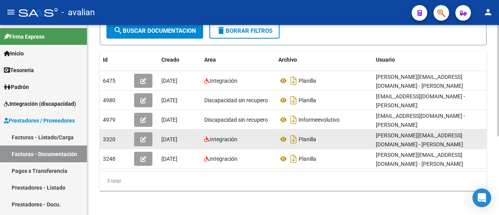
click at [143, 136] on icon "button" at bounding box center [143, 139] width 6 height 6
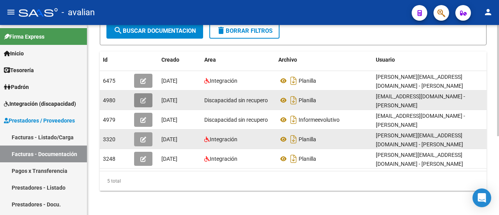
click at [140, 95] on button "button" at bounding box center [143, 100] width 18 height 14
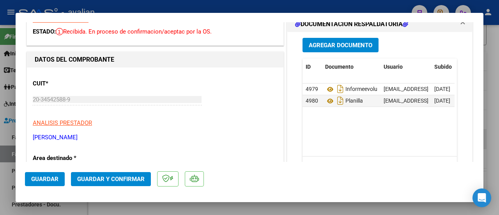
scroll to position [0, 0]
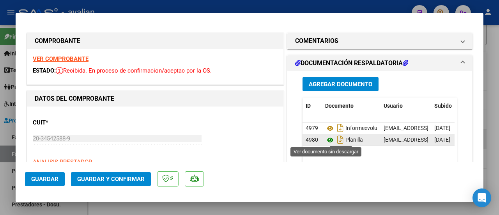
click at [328, 139] on icon at bounding box center [330, 139] width 10 height 9
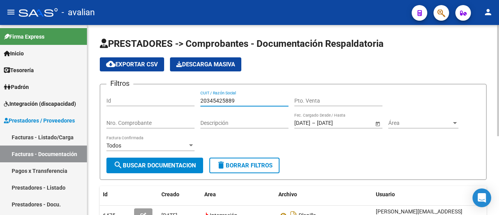
drag, startPoint x: 243, startPoint y: 100, endPoint x: 172, endPoint y: 105, distance: 71.9
click at [172, 105] on div "Filtros Id 20345425889 CUIT / Razón Social Pto. Venta Nro. Comprobante Descripc…" at bounding box center [292, 123] width 373 height 67
paste input "7130493950"
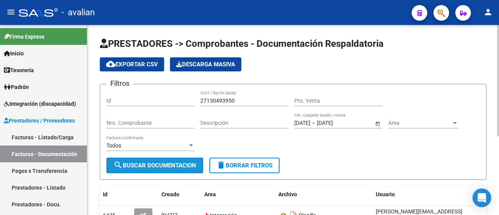
click at [162, 164] on span "search Buscar Documentacion" at bounding box center [154, 165] width 83 height 7
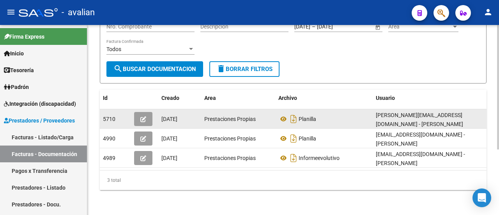
scroll to position [100, 0]
click at [143, 116] on icon "button" at bounding box center [143, 119] width 6 height 6
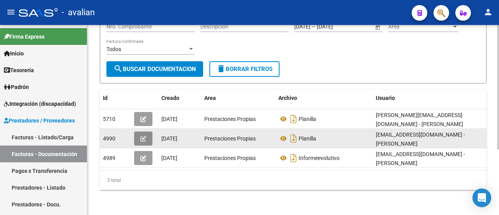
click at [142, 136] on icon "button" at bounding box center [143, 139] width 6 height 6
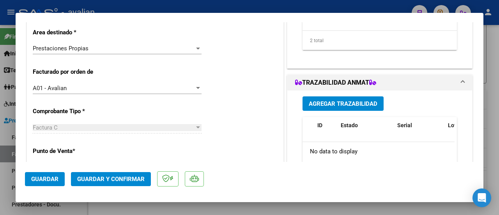
scroll to position [78, 0]
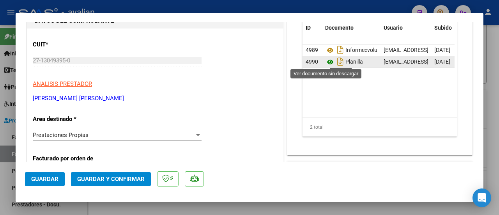
click at [327, 63] on icon at bounding box center [330, 61] width 10 height 9
click at [328, 59] on icon at bounding box center [330, 61] width 10 height 9
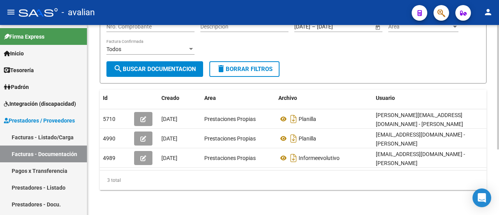
scroll to position [0, 0]
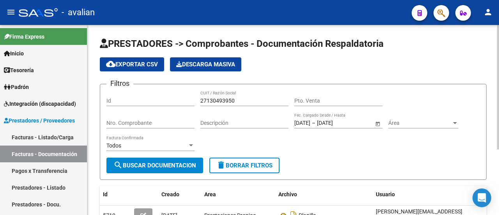
drag, startPoint x: 247, startPoint y: 95, endPoint x: 214, endPoint y: 101, distance: 34.0
click at [214, 101] on div "27130493950 CUIT / Razón Social" at bounding box center [244, 98] width 88 height 16
drag, startPoint x: 241, startPoint y: 102, endPoint x: 191, endPoint y: 103, distance: 49.5
click at [191, 103] on div "Filtros Id 27130493950 CUIT / Razón Social Pto. Venta Nro. Comprobante Descripc…" at bounding box center [292, 123] width 373 height 67
click at [270, 95] on div "27130493950 CUIT / Razón Social" at bounding box center [244, 98] width 88 height 16
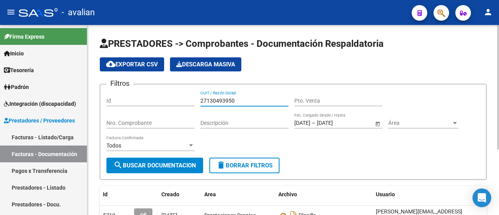
drag, startPoint x: 235, startPoint y: 97, endPoint x: 182, endPoint y: 101, distance: 52.3
click at [182, 101] on div "Filtros Id 27130493950 CUIT / Razón Social Pto. Venta Nro. Comprobante Descripc…" at bounding box center [292, 123] width 373 height 67
paste input "343026493"
click at [169, 164] on span "search Buscar Documentacion" at bounding box center [154, 165] width 83 height 7
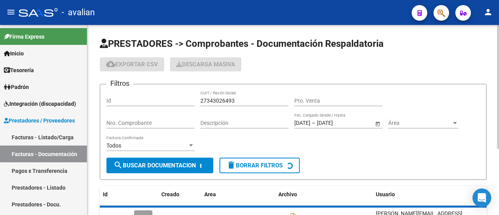
scroll to position [101, 0]
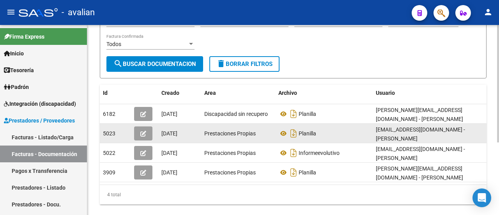
click at [143, 131] on icon "button" at bounding box center [143, 134] width 6 height 6
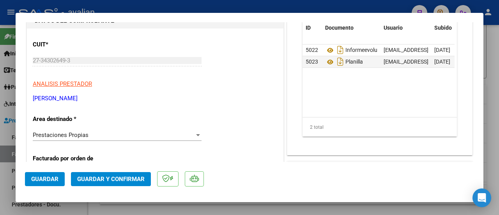
scroll to position [117, 0]
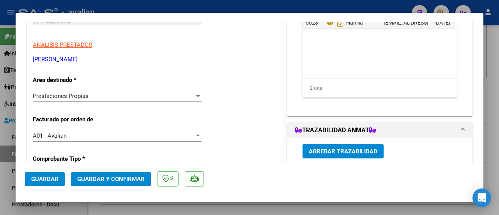
click at [197, 96] on div at bounding box center [198, 96] width 4 height 2
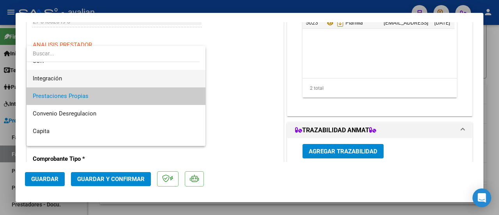
click at [96, 79] on span "Integración" at bounding box center [116, 79] width 167 height 18
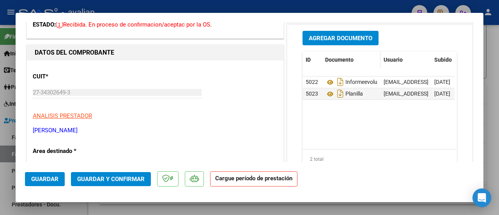
scroll to position [39, 0]
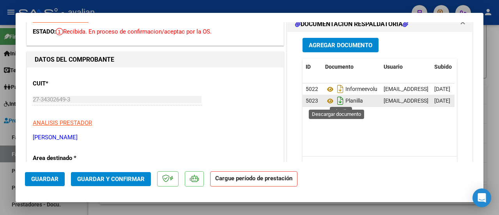
click at [338, 99] on icon "Descargar documento" at bounding box center [340, 100] width 10 height 12
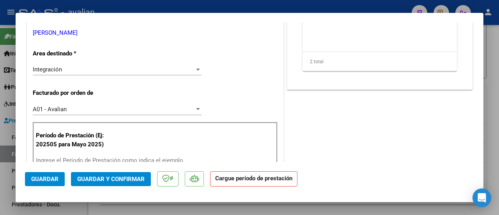
scroll to position [156, 0]
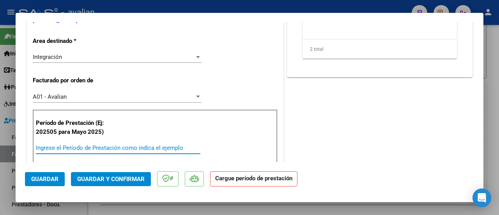
click at [81, 144] on input "Ingrese el Período de Prestación como indica el ejemplo" at bounding box center [118, 147] width 164 height 7
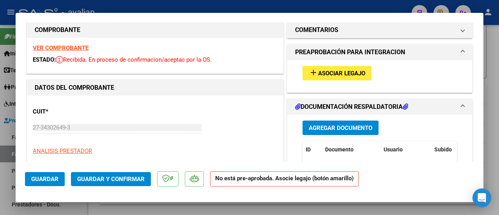
scroll to position [0, 0]
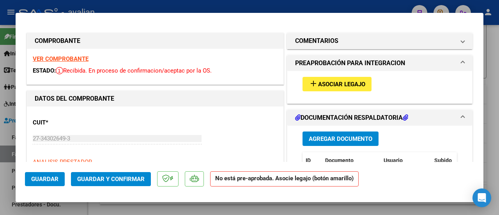
click at [348, 80] on span "add Asociar Legajo" at bounding box center [337, 83] width 57 height 7
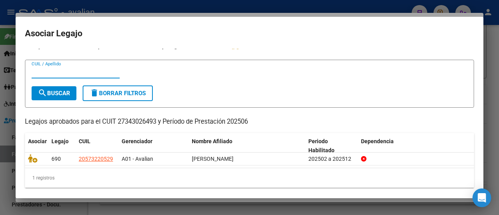
scroll to position [12, 0]
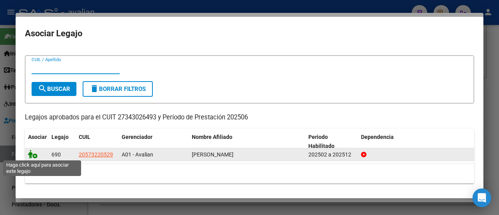
click at [34, 154] on icon at bounding box center [32, 154] width 9 height 9
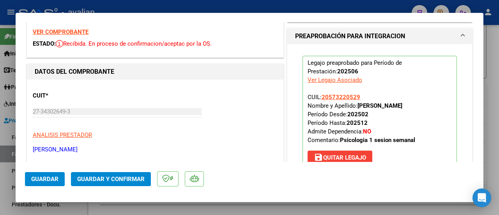
scroll to position [39, 0]
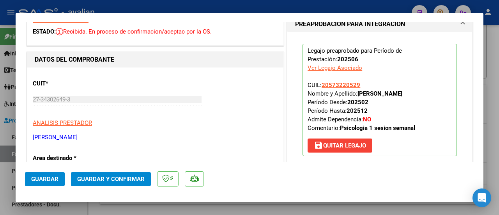
drag, startPoint x: 305, startPoint y: 121, endPoint x: 372, endPoint y: 120, distance: 67.4
click at [372, 120] on p "Legajo preaprobado para Período de Prestación: 202506 Ver Legajo Asociado CUIL:…" at bounding box center [379, 100] width 154 height 112
click at [252, 101] on div "CUIT * 27-34302649-3 Ingresar CUIT ANALISIS PRESTADOR AVDEICHUK NATALIA ARCA Pa…" at bounding box center [155, 107] width 245 height 69
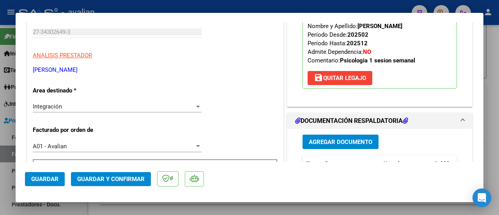
scroll to position [117, 0]
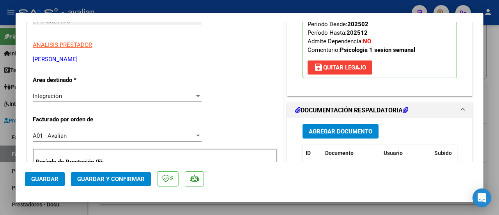
click at [115, 177] on span "Guardar y Confirmar" at bounding box center [110, 178] width 67 height 7
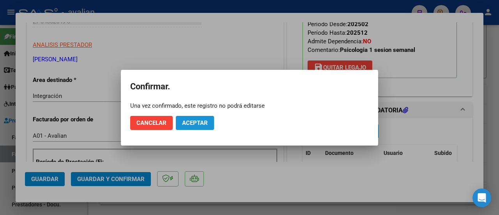
click at [198, 120] on span "Aceptar" at bounding box center [195, 122] width 26 height 7
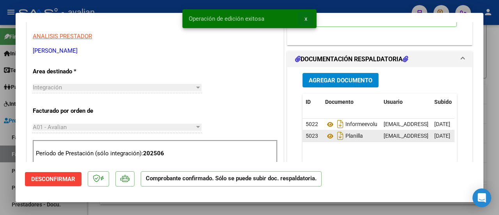
click at [306, 18] on span "x" at bounding box center [305, 18] width 3 height 7
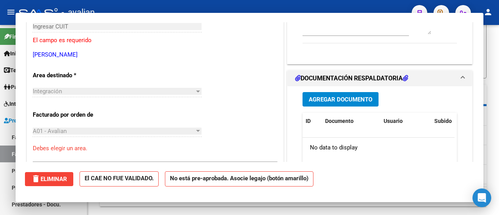
scroll to position [0, 0]
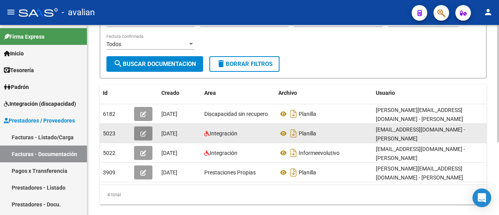
click at [143, 131] on icon "button" at bounding box center [143, 134] width 6 height 6
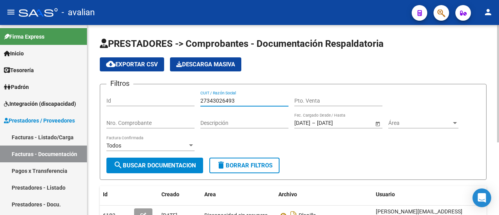
drag, startPoint x: 253, startPoint y: 103, endPoint x: 184, endPoint y: 97, distance: 70.0
click at [184, 97] on div "Filtros Id 27343026493 CUIT / Razón Social Pto. Venta Nro. Comprobante Descripc…" at bounding box center [292, 123] width 373 height 67
paste input "6004296"
click at [143, 165] on span "search Buscar Documentacion" at bounding box center [154, 165] width 83 height 7
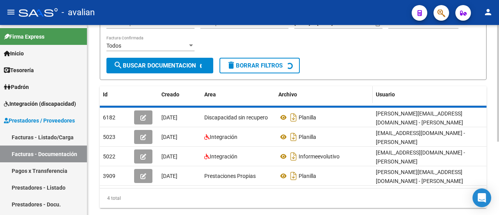
scroll to position [119, 0]
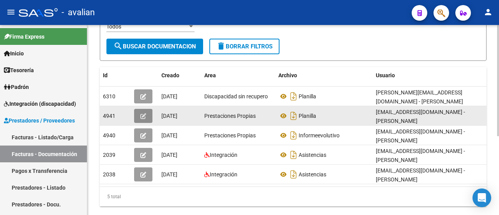
click at [141, 113] on icon "button" at bounding box center [143, 116] width 6 height 6
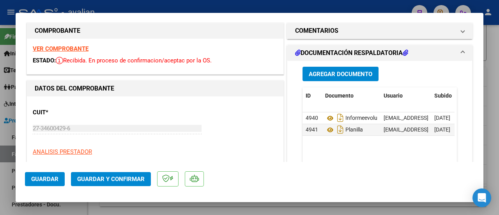
scroll to position [0, 0]
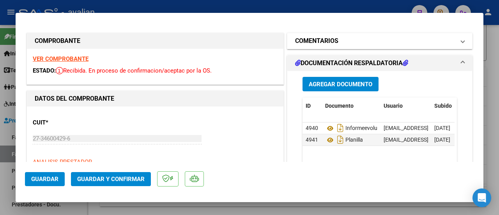
click at [461, 41] on span at bounding box center [462, 40] width 3 height 9
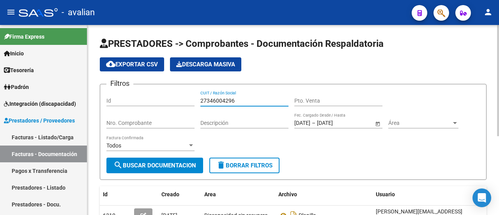
drag, startPoint x: 244, startPoint y: 99, endPoint x: 180, endPoint y: 95, distance: 64.0
click at [180, 95] on div "Filtros Id 27346004296 CUIT / Razón Social Pto. Venta Nro. Comprobante Descripc…" at bounding box center [292, 123] width 373 height 67
paste input "78228579"
drag, startPoint x: 171, startPoint y: 167, endPoint x: 175, endPoint y: 163, distance: 5.5
click at [172, 166] on span "search Buscar Documentacion" at bounding box center [154, 165] width 83 height 7
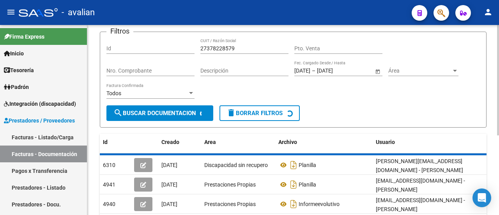
scroll to position [117, 0]
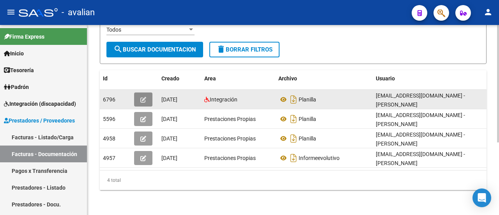
click at [140, 97] on icon "button" at bounding box center [143, 100] width 6 height 6
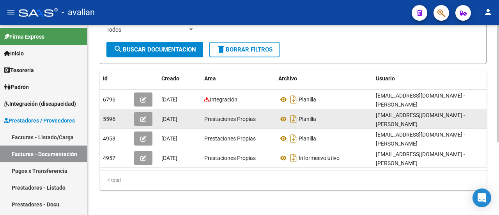
click at [177, 116] on span "13/08/2025" at bounding box center [169, 119] width 16 height 6
click at [141, 116] on icon "button" at bounding box center [143, 119] width 6 height 6
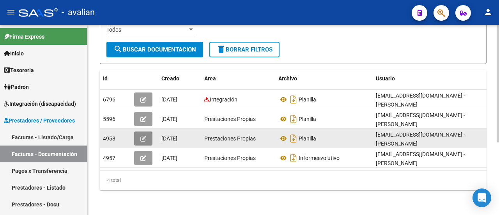
click at [145, 136] on icon "button" at bounding box center [143, 139] width 6 height 6
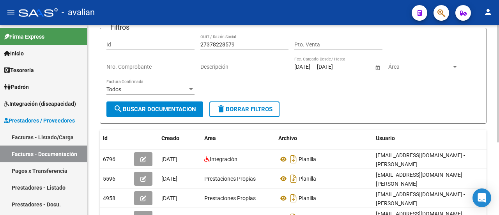
scroll to position [0, 0]
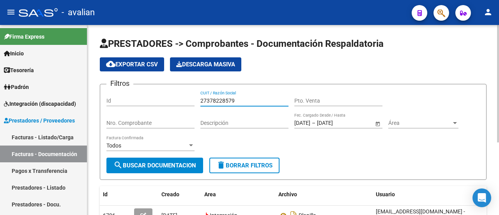
drag, startPoint x: 221, startPoint y: 101, endPoint x: 156, endPoint y: 108, distance: 65.9
click at [156, 108] on div "Filtros Id 27378228579 CUIT / Razón Social Pto. Venta Nro. Comprobante Descripc…" at bounding box center [292, 123] width 373 height 67
paste input "290490168"
click at [129, 166] on span "search Buscar Documentacion" at bounding box center [154, 165] width 83 height 7
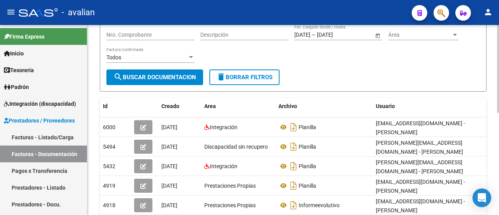
scroll to position [117, 0]
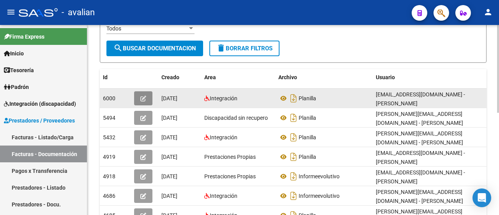
click at [138, 96] on button "button" at bounding box center [143, 98] width 18 height 14
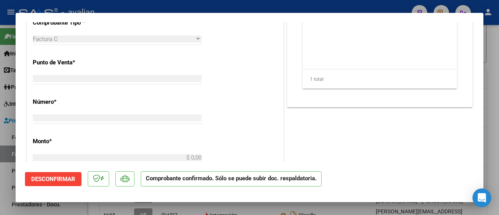
scroll to position [0, 0]
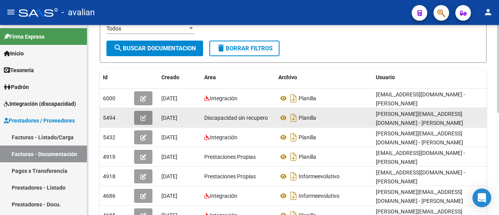
click at [144, 111] on button "button" at bounding box center [143, 118] width 18 height 14
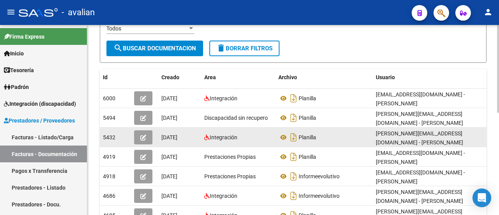
click at [140, 132] on button "button" at bounding box center [143, 137] width 18 height 14
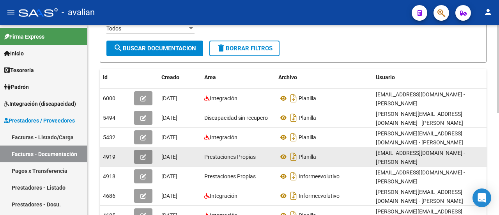
click at [141, 150] on button "button" at bounding box center [143, 157] width 18 height 14
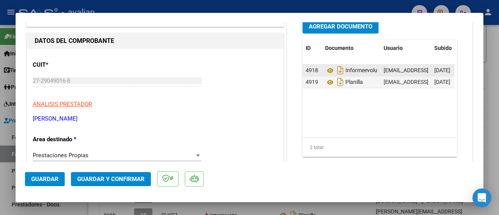
scroll to position [39, 0]
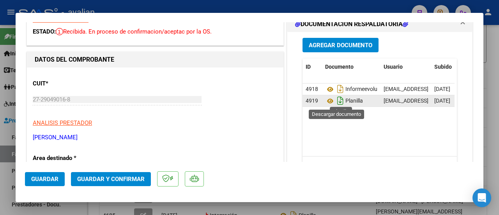
click at [336, 97] on icon "Descargar documento" at bounding box center [340, 100] width 10 height 12
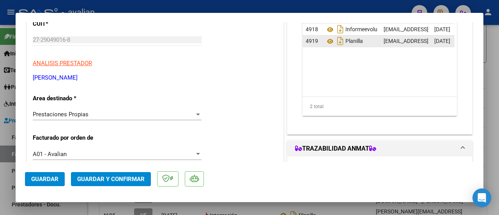
scroll to position [156, 0]
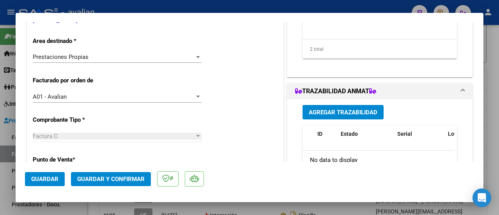
click at [197, 55] on div at bounding box center [197, 57] width 7 height 6
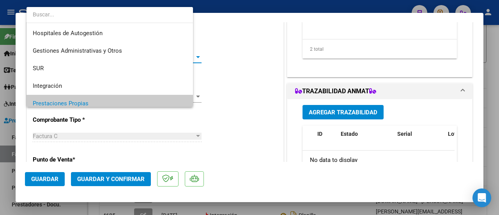
scroll to position [46, 0]
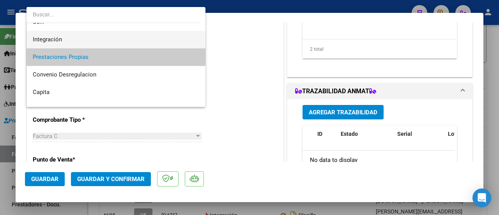
click at [138, 36] on span "Integración" at bounding box center [116, 40] width 167 height 18
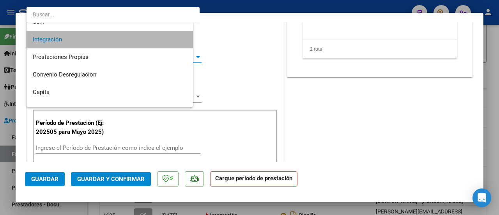
scroll to position [53, 0]
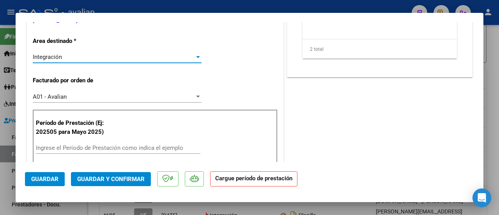
click at [85, 144] on input "Ingrese el Período de Prestación como indica el ejemplo" at bounding box center [118, 147] width 164 height 7
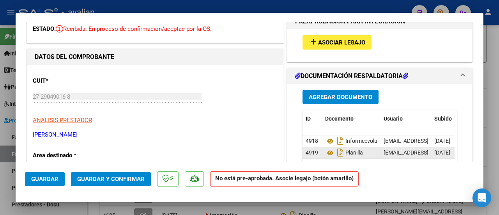
scroll to position [39, 0]
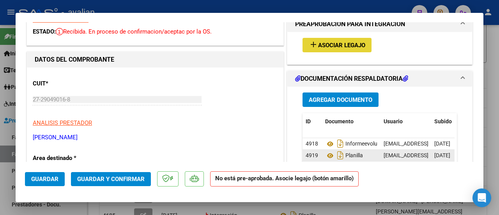
click at [334, 42] on span "Asociar Legajo" at bounding box center [341, 45] width 47 height 7
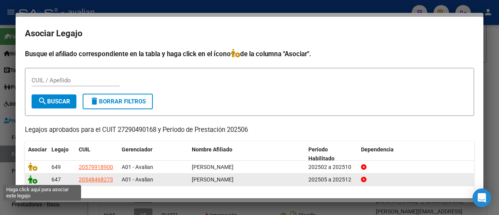
click at [30, 179] on icon at bounding box center [32, 179] width 9 height 9
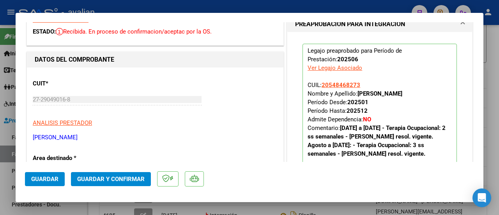
drag, startPoint x: 369, startPoint y: 119, endPoint x: 298, endPoint y: 120, distance: 70.9
click at [298, 120] on div "Legajo preaprobado para Período de Prestación: 202506 Ver Legajo Asociado CUIL:…" at bounding box center [380, 112] width 166 height 161
click at [175, 129] on div "CUIT * 27-29049016-8 Ingresar CUIT ANALISIS PRESTADOR YORIS MARIANA GISELA ARCA…" at bounding box center [155, 107] width 245 height 69
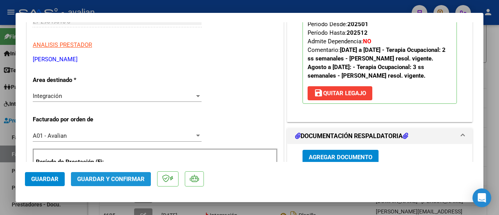
click at [102, 182] on span "Guardar y Confirmar" at bounding box center [110, 178] width 67 height 7
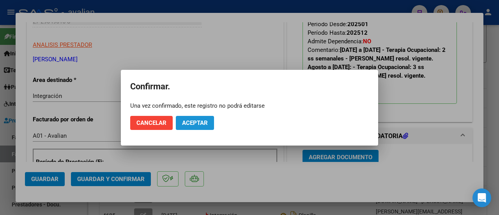
click at [191, 121] on span "Aceptar" at bounding box center [195, 122] width 26 height 7
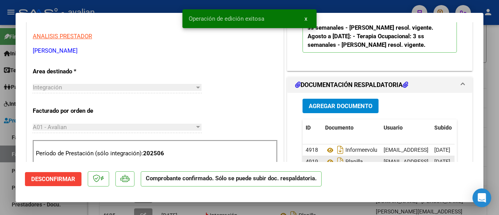
click at [308, 16] on button "x" at bounding box center [305, 19] width 15 height 14
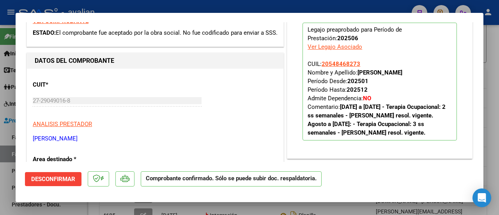
scroll to position [0, 0]
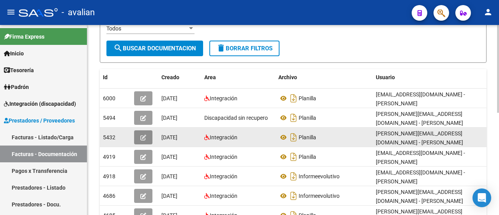
click at [144, 130] on button "button" at bounding box center [143, 137] width 18 height 14
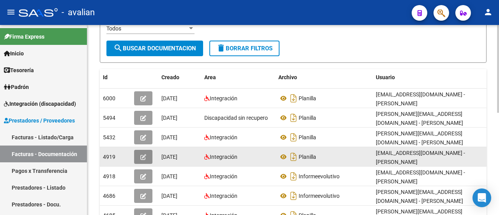
click at [144, 154] on icon "button" at bounding box center [143, 157] width 6 height 6
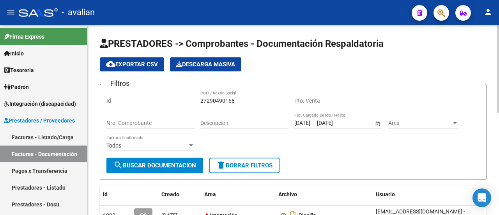
drag, startPoint x: 252, startPoint y: 96, endPoint x: 200, endPoint y: 101, distance: 52.5
click at [200, 101] on div "Filtros Id 27290490168 CUIT / Razón Social Pto. Venta Nro. Comprobante Descripc…" at bounding box center [292, 123] width 373 height 67
click at [233, 101] on input "27290490168" at bounding box center [244, 100] width 88 height 7
click at [244, 100] on input "2729049016" at bounding box center [244, 100] width 88 height 7
drag, startPoint x: 239, startPoint y: 99, endPoint x: 184, endPoint y: 99, distance: 54.6
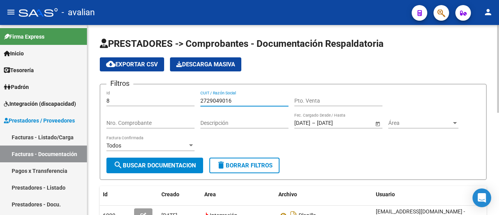
click at [184, 99] on div "Filtros 8 Id 2729049016 CUIT / Razón Social Pto. Venta Nro. Comprobante Descrip…" at bounding box center [292, 123] width 373 height 67
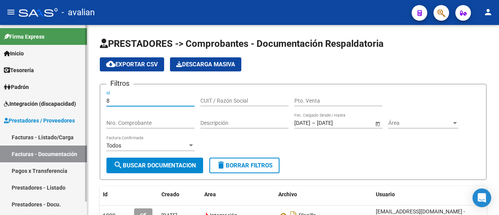
drag, startPoint x: 133, startPoint y: 100, endPoint x: 41, endPoint y: 41, distance: 110.0
click at [49, 50] on mat-sidenav-container "Firma Express Inicio Calendario SSS Instructivos Contacto OS Tesorería Extracto…" at bounding box center [249, 120] width 499 height 190
click at [235, 100] on input "CUIT / Razón Social" at bounding box center [244, 100] width 88 height 7
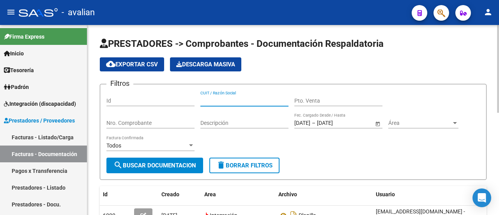
paste input "20392235419"
click at [160, 162] on span "search Buscar Documentacion" at bounding box center [154, 165] width 83 height 7
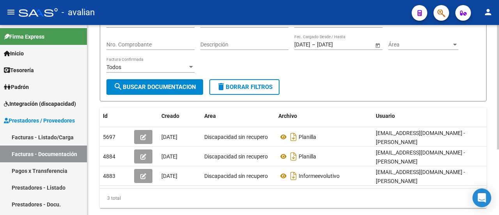
scroll to position [100, 0]
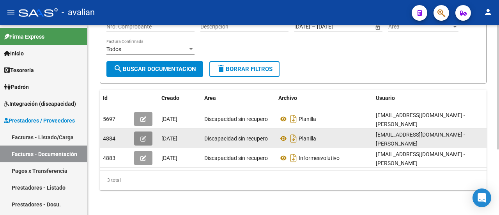
click at [143, 136] on icon "button" at bounding box center [143, 139] width 6 height 6
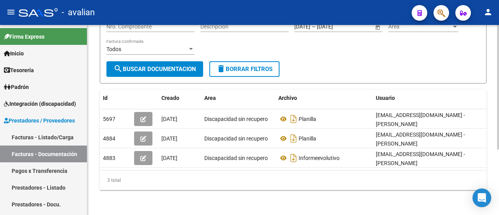
scroll to position [0, 0]
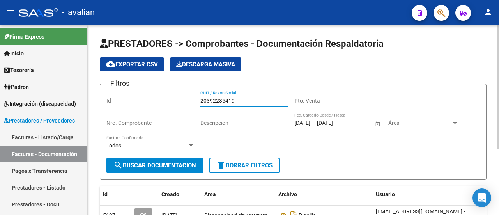
drag, startPoint x: 242, startPoint y: 100, endPoint x: 171, endPoint y: 97, distance: 71.8
click at [171, 97] on div "Filtros Id 20392235419 CUIT / Razón Social Pto. Venta Nro. Comprobante Descripc…" at bounding box center [292, 123] width 373 height 67
paste input "3248772204"
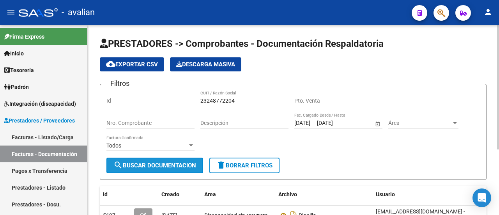
drag, startPoint x: 147, startPoint y: 172, endPoint x: 150, endPoint y: 168, distance: 5.8
click at [147, 172] on button "search Buscar Documentacion" at bounding box center [154, 165] width 97 height 16
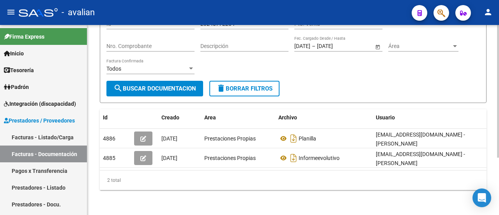
scroll to position [82, 0]
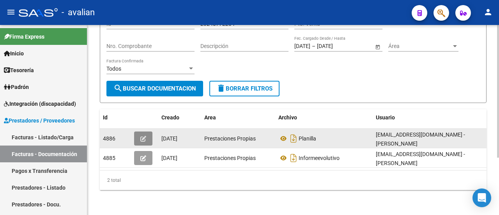
click at [146, 136] on icon "button" at bounding box center [143, 139] width 6 height 6
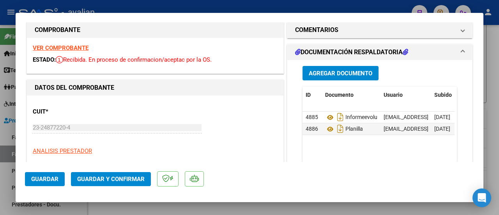
scroll to position [0, 0]
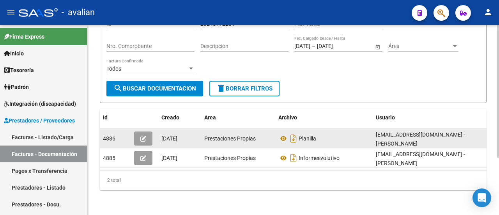
click at [143, 136] on icon "button" at bounding box center [143, 139] width 6 height 6
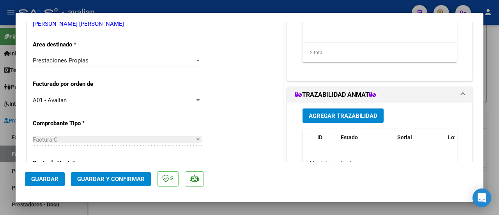
scroll to position [156, 0]
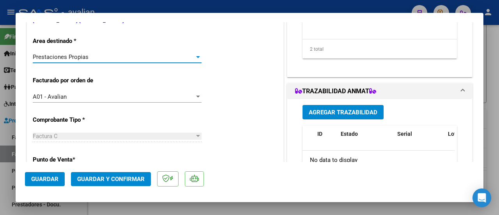
click at [195, 58] on div at bounding box center [197, 57] width 7 height 6
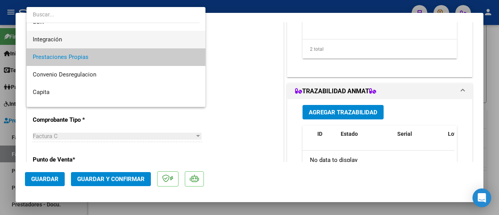
click at [102, 37] on span "Integración" at bounding box center [116, 40] width 167 height 18
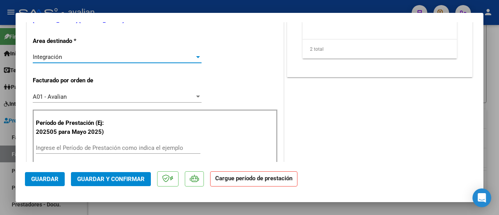
scroll to position [78, 0]
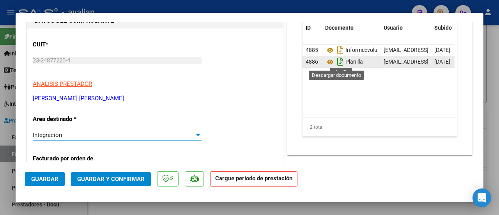
click at [337, 59] on icon "Descargar documento" at bounding box center [340, 61] width 10 height 12
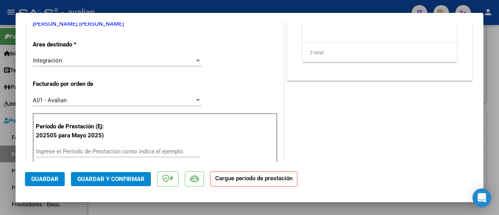
scroll to position [195, 0]
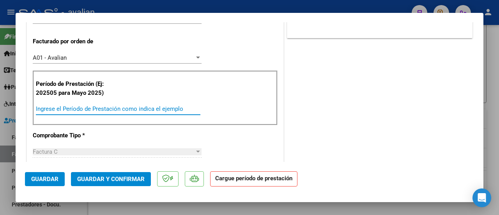
click at [126, 106] on input "Ingrese el Período de Prestación como indica el ejemplo" at bounding box center [118, 108] width 164 height 7
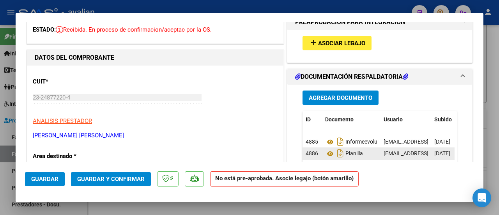
scroll to position [39, 0]
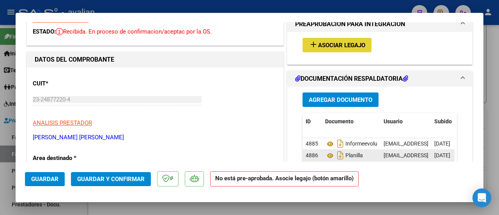
click at [332, 44] on span "Asociar Legajo" at bounding box center [341, 45] width 47 height 7
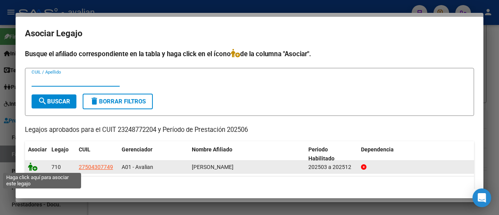
click at [32, 167] on icon at bounding box center [32, 166] width 9 height 9
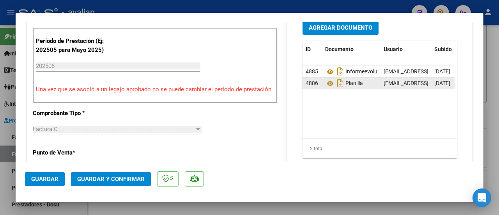
scroll to position [273, 0]
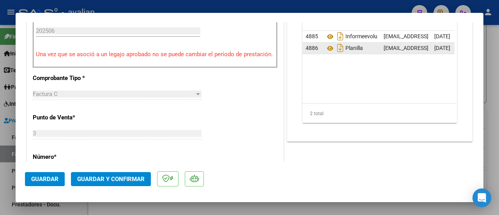
click at [105, 177] on span "Guardar y Confirmar" at bounding box center [110, 178] width 67 height 7
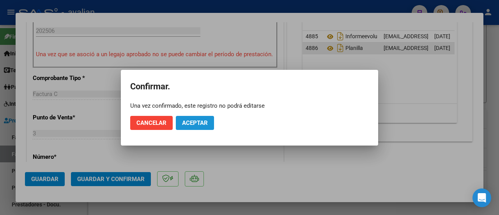
click at [198, 122] on span "Aceptar" at bounding box center [195, 122] width 26 height 7
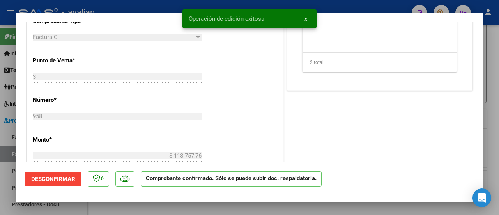
click at [304, 18] on button "x" at bounding box center [305, 19] width 15 height 14
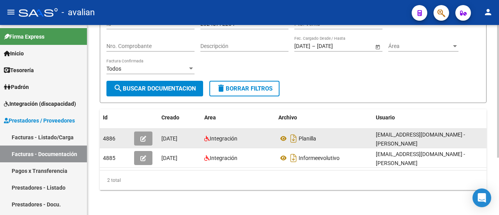
click at [145, 136] on icon "button" at bounding box center [143, 139] width 6 height 6
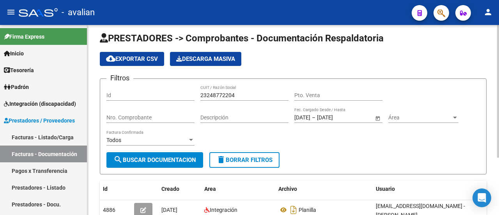
scroll to position [0, 0]
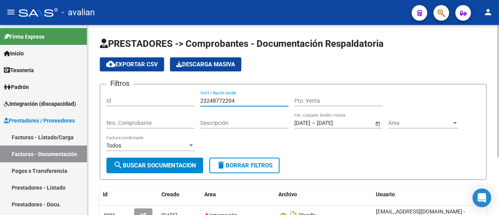
drag, startPoint x: 247, startPoint y: 97, endPoint x: 194, endPoint y: 92, distance: 53.7
click at [194, 92] on div "Filtros Id 23248772204 CUIT / Razón Social Pto. Venta Nro. Comprobante Descripc…" at bounding box center [292, 123] width 373 height 67
paste input "33653202429"
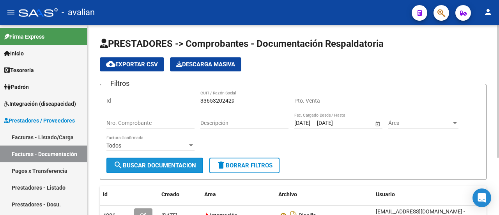
click at [175, 163] on span "search Buscar Documentacion" at bounding box center [154, 165] width 83 height 7
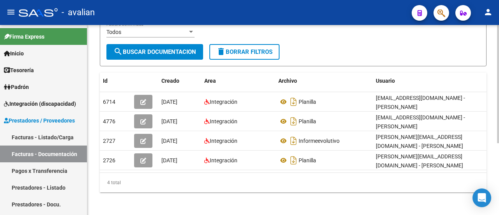
scroll to position [115, 0]
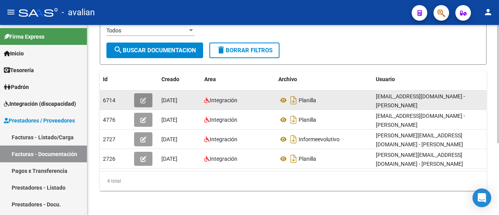
click at [145, 100] on icon "button" at bounding box center [143, 100] width 6 height 6
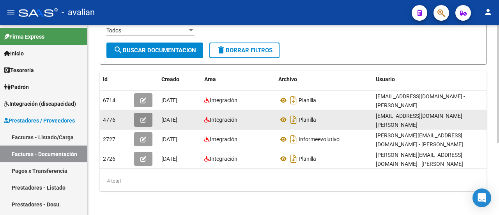
click at [143, 117] on icon "button" at bounding box center [143, 120] width 6 height 6
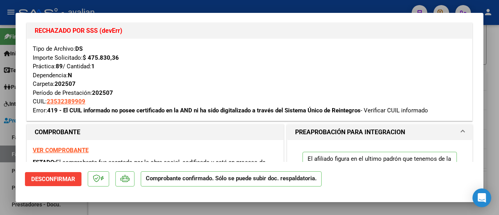
scroll to position [117, 0]
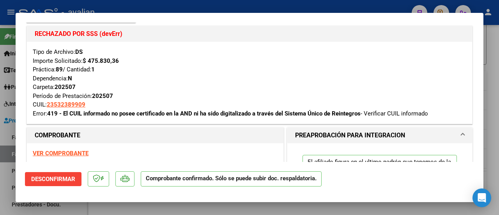
drag, startPoint x: 68, startPoint y: 113, endPoint x: 193, endPoint y: 110, distance: 125.5
click at [194, 111] on strong "419 - El CUIL informado no posee certificado en la AND ni ha sido digitalizado …" at bounding box center [203, 113] width 313 height 7
copy strong "El CUIL informado no posee certificado en la AND"
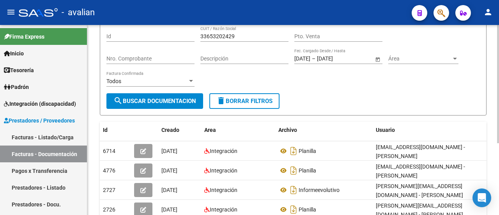
scroll to position [0, 0]
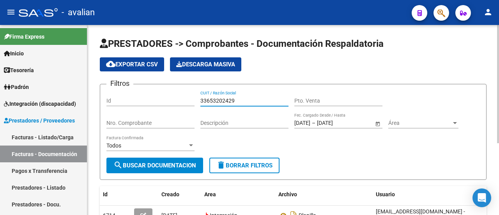
drag, startPoint x: 250, startPoint y: 99, endPoint x: 137, endPoint y: 97, distance: 113.5
click at [137, 97] on div "Filtros Id 33653202429 CUIT / Razón Social Pto. Venta Nro. Comprobante Descripc…" at bounding box center [292, 123] width 373 height 67
paste input "27252156238"
click at [166, 165] on span "search Buscar Documentacion" at bounding box center [154, 165] width 83 height 7
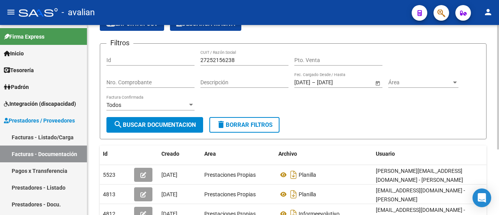
scroll to position [100, 0]
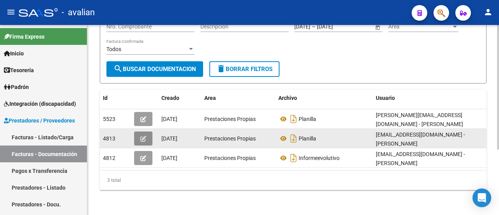
click at [145, 136] on icon "button" at bounding box center [143, 139] width 6 height 6
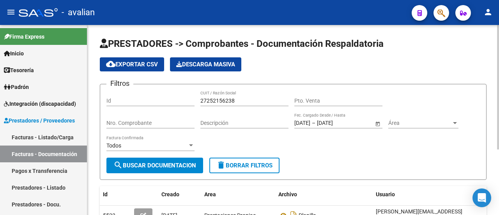
scroll to position [0, 0]
drag, startPoint x: 240, startPoint y: 98, endPoint x: 156, endPoint y: 90, distance: 83.8
click at [156, 90] on div "Filtros Id 27252156238 CUIT / Razón Social Pto. Venta Nro. Comprobante Descripc…" at bounding box center [292, 123] width 373 height 67
paste input "373304285"
click at [151, 163] on span "search Buscar Documentacion" at bounding box center [154, 165] width 83 height 7
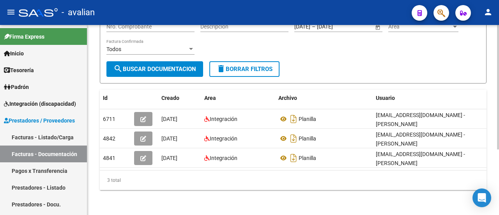
scroll to position [100, 0]
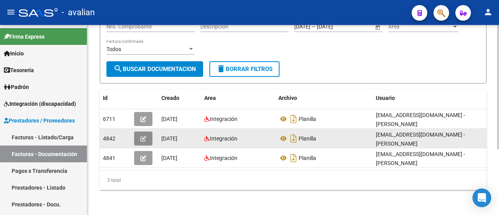
click at [145, 137] on button "button" at bounding box center [143, 138] width 18 height 14
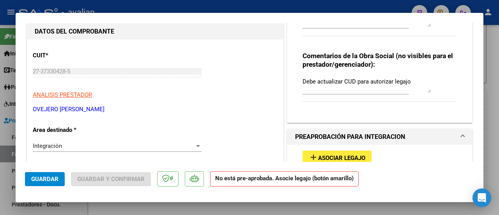
scroll to position [39, 0]
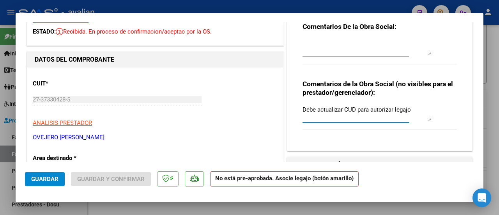
drag, startPoint x: 406, startPoint y: 110, endPoint x: 297, endPoint y: 111, distance: 109.1
click at [297, 111] on div "Comentarios De la Obra Social: Comentarios de la Obra Social (no visibles para …" at bounding box center [380, 77] width 166 height 135
click at [427, 119] on textarea "Debe actualizar CUD para autorizar legajo" at bounding box center [366, 113] width 129 height 16
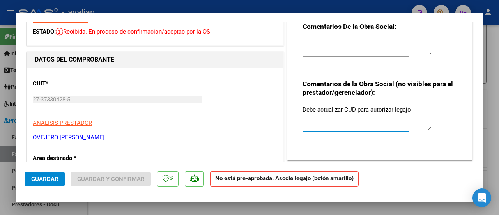
drag, startPoint x: 425, startPoint y: 119, endPoint x: 428, endPoint y: 128, distance: 9.7
click at [428, 128] on div "Comentarios de la Obra Social (no visibles para el prestador/gerenciador): Debe…" at bounding box center [379, 114] width 154 height 68
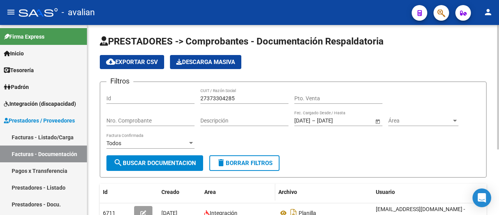
scroll to position [0, 0]
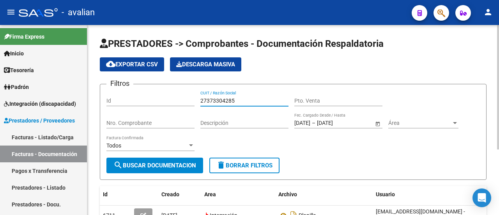
drag, startPoint x: 242, startPoint y: 99, endPoint x: 184, endPoint y: 95, distance: 58.6
click at [184, 95] on div "Filtros Id 27373304285 CUIT / Razón Social Pto. Venta Nro. Comprobante Descripc…" at bounding box center [292, 123] width 373 height 67
paste input "274443311"
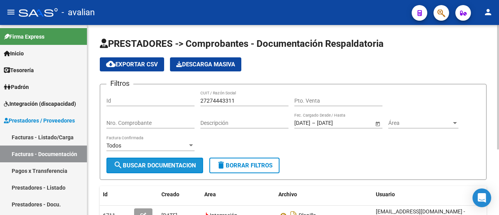
click at [164, 170] on button "search Buscar Documentacion" at bounding box center [154, 165] width 97 height 16
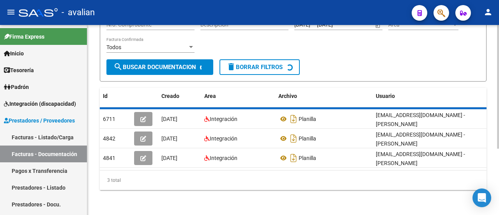
scroll to position [101, 0]
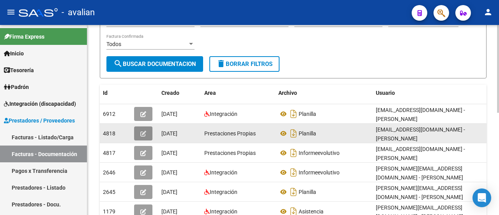
click at [143, 131] on icon "button" at bounding box center [143, 134] width 6 height 6
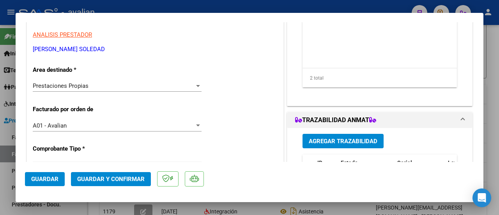
scroll to position [117, 0]
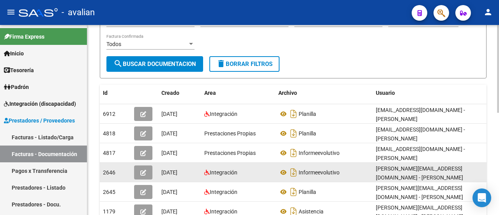
click at [143, 165] on button "button" at bounding box center [143, 172] width 18 height 14
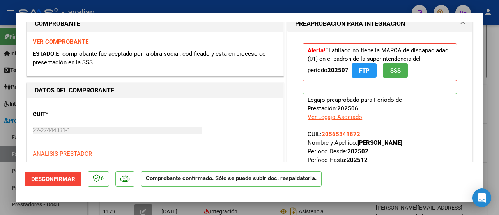
scroll to position [195, 0]
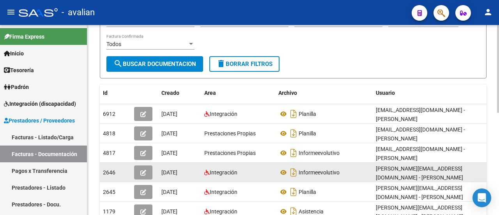
click at [150, 165] on button "button" at bounding box center [143, 172] width 18 height 14
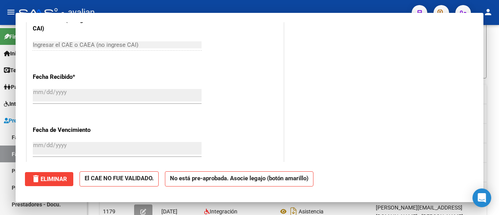
scroll to position [0, 0]
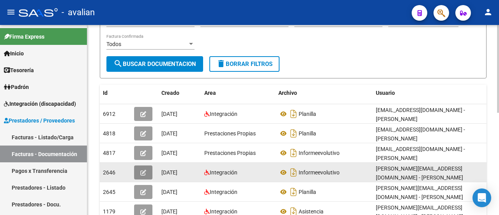
click at [144, 170] on icon "button" at bounding box center [143, 173] width 6 height 6
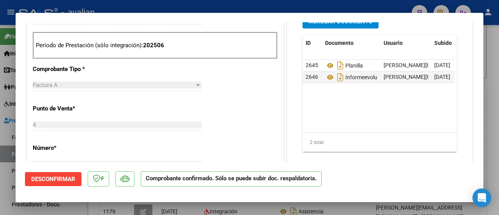
scroll to position [468, 0]
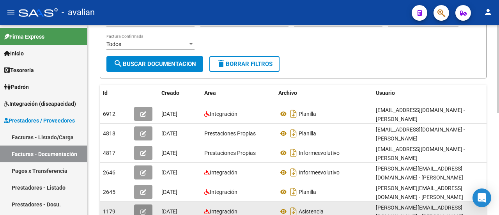
click at [144, 209] on icon "button" at bounding box center [143, 212] width 6 height 6
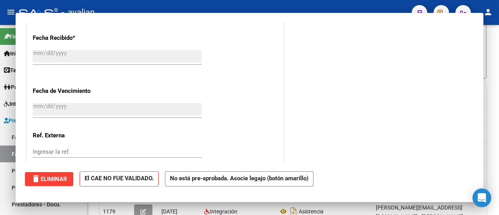
scroll to position [0, 0]
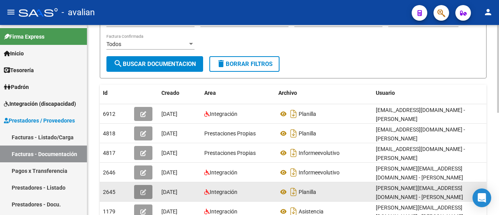
click at [146, 185] on button "button" at bounding box center [143, 192] width 18 height 14
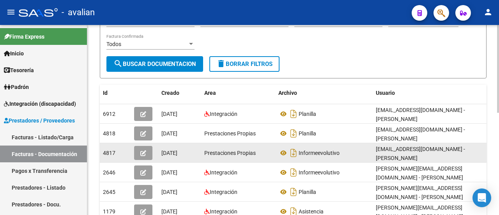
click at [147, 147] on button "button" at bounding box center [143, 153] width 18 height 14
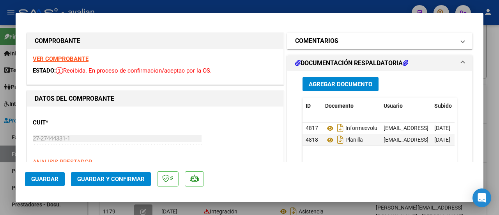
click at [453, 44] on span "COMENTARIOS" at bounding box center [378, 40] width 166 height 9
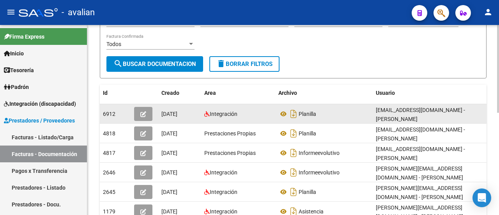
click at [144, 113] on icon "button" at bounding box center [143, 114] width 6 height 6
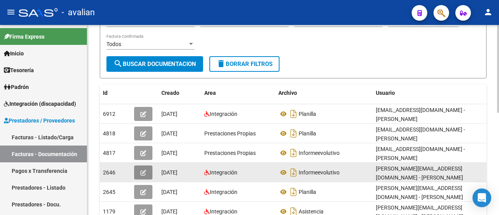
click at [144, 170] on icon "button" at bounding box center [143, 173] width 6 height 6
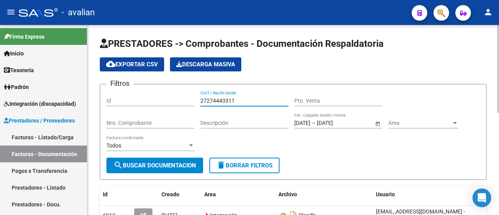
drag, startPoint x: 246, startPoint y: 99, endPoint x: 171, endPoint y: 96, distance: 74.9
click at [171, 96] on div "Filtros Id 27274443311 CUIT / Razón Social Pto. Venta Nro. Comprobante Descripc…" at bounding box center [292, 123] width 373 height 67
paste input "941088282"
drag, startPoint x: 171, startPoint y: 167, endPoint x: 174, endPoint y: 163, distance: 5.6
click at [172, 167] on span "search Buscar Documentacion" at bounding box center [154, 165] width 83 height 7
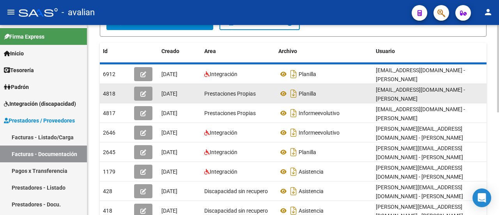
scroll to position [117, 0]
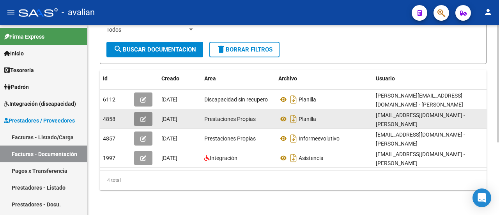
click at [144, 118] on icon "button" at bounding box center [143, 119] width 6 height 6
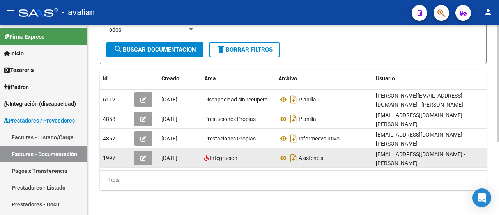
click at [141, 154] on span "button" at bounding box center [143, 157] width 6 height 7
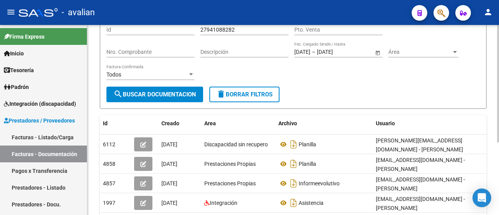
scroll to position [0, 0]
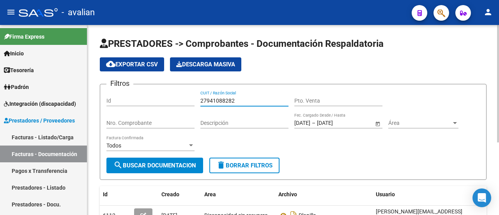
drag, startPoint x: 249, startPoint y: 99, endPoint x: 170, endPoint y: 95, distance: 78.4
click at [170, 95] on div "Filtros Id 27941088282 CUIT / Razón Social Pto. Venta Nro. Comprobante Descripc…" at bounding box center [292, 123] width 373 height 67
paste input "30709424285"
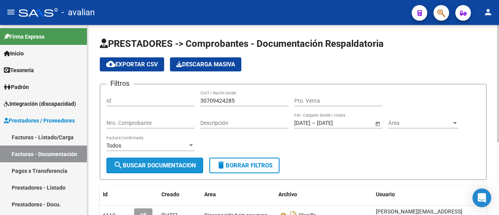
click at [168, 160] on button "search Buscar Documentacion" at bounding box center [154, 165] width 97 height 16
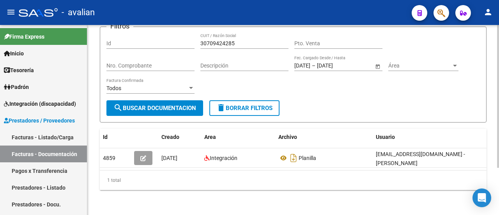
scroll to position [63, 0]
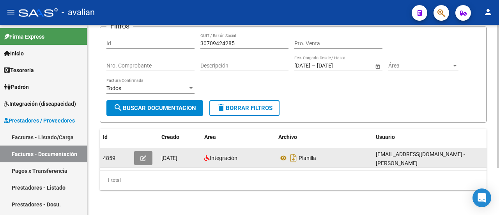
click at [143, 155] on icon "button" at bounding box center [143, 158] width 6 height 6
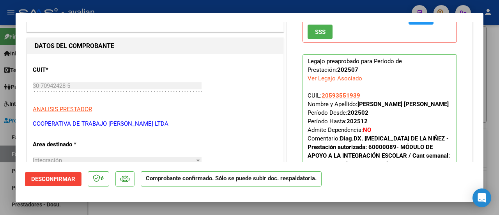
scroll to position [195, 0]
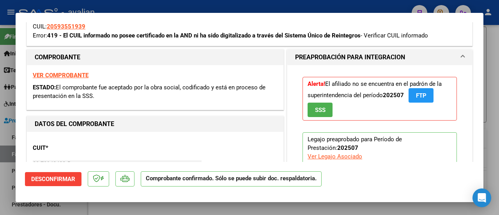
drag, startPoint x: 62, startPoint y: 35, endPoint x: 193, endPoint y: 35, distance: 131.0
click at [193, 35] on strong "419 - El CUIL informado no posee certificado en la AND ni ha sido digitalizado …" at bounding box center [203, 35] width 313 height 7
copy strong "El CUIL informado no posee certificado en la AND"
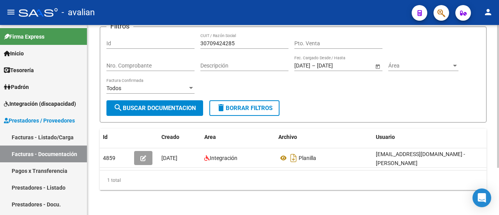
scroll to position [0, 0]
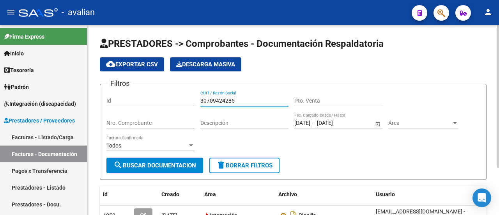
drag, startPoint x: 238, startPoint y: 101, endPoint x: 160, endPoint y: 93, distance: 78.3
click at [160, 93] on div "Filtros Id 30709424285 CUIT / Razón Social Pto. Venta Nro. Comprobante Descripc…" at bounding box center [292, 123] width 373 height 67
paste input "27291560941"
drag, startPoint x: 161, startPoint y: 165, endPoint x: 172, endPoint y: 153, distance: 16.6
click at [163, 165] on span "search Buscar Documentacion" at bounding box center [154, 165] width 83 height 7
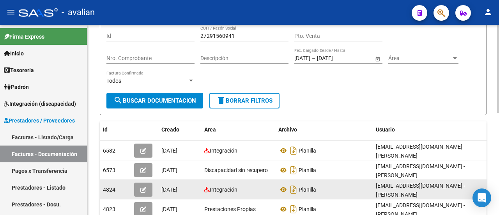
scroll to position [104, 0]
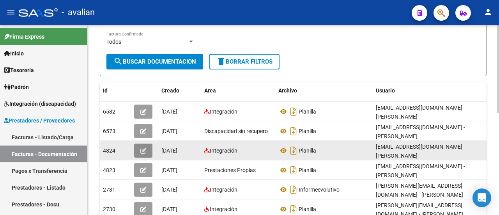
click at [141, 148] on icon "button" at bounding box center [143, 151] width 6 height 6
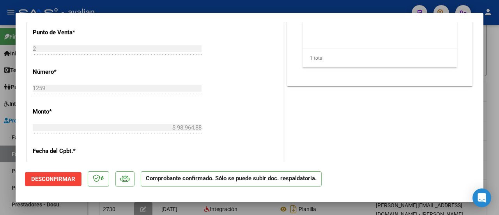
scroll to position [429, 0]
click at [443, 103] on div "PREAPROBACIÓN PARA INTEGRACION El afiliado figura en el ultimo padrón que tenem…" at bounding box center [379, 73] width 189 height 705
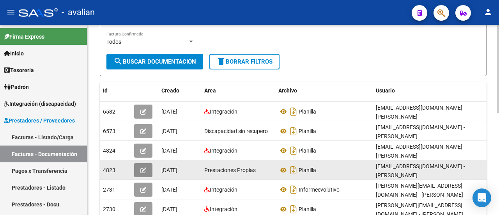
click at [144, 167] on icon "button" at bounding box center [143, 170] width 6 height 6
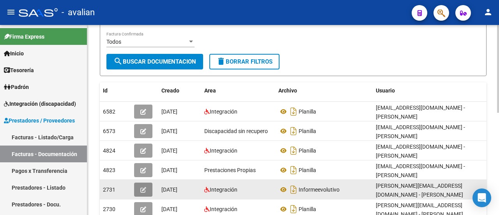
click at [141, 187] on icon "button" at bounding box center [143, 190] width 6 height 6
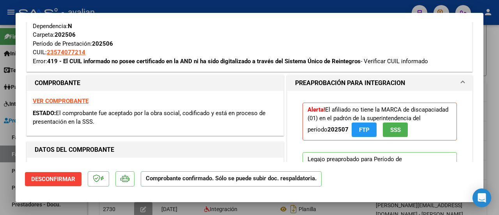
scroll to position [195, 0]
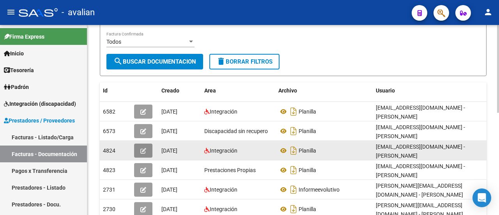
click at [143, 148] on icon "button" at bounding box center [143, 151] width 6 height 6
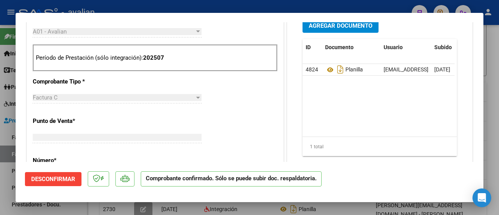
scroll to position [0, 0]
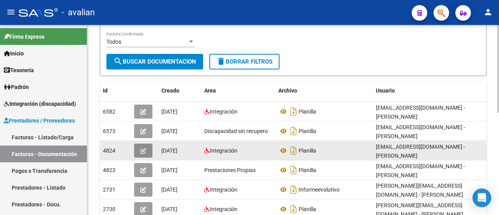
click at [143, 148] on icon "button" at bounding box center [143, 151] width 6 height 6
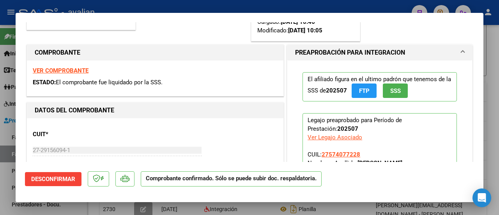
scroll to position [39, 0]
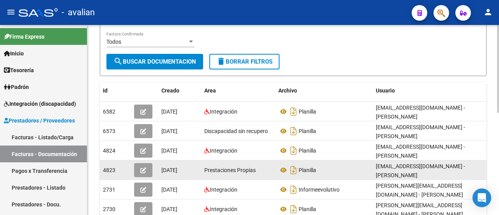
click at [143, 167] on icon "button" at bounding box center [143, 170] width 6 height 6
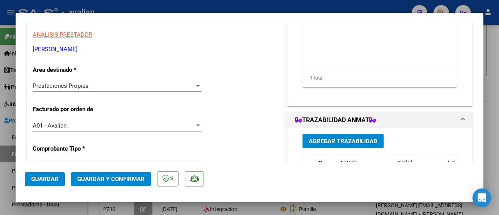
scroll to position [78, 0]
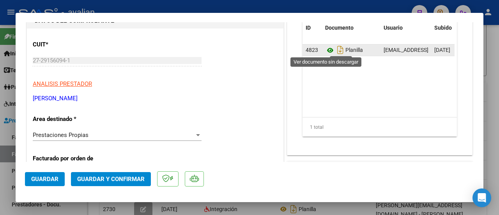
click at [326, 47] on icon at bounding box center [330, 50] width 10 height 9
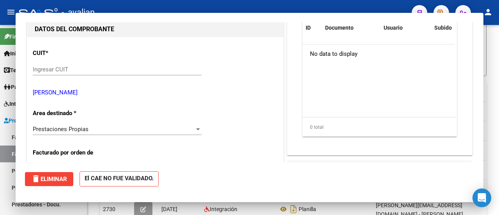
scroll to position [0, 0]
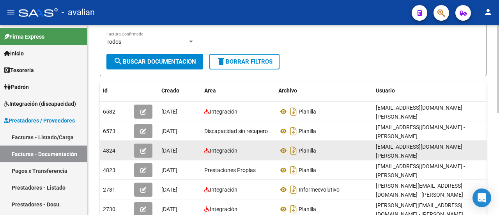
click at [142, 148] on icon "button" at bounding box center [143, 151] width 6 height 6
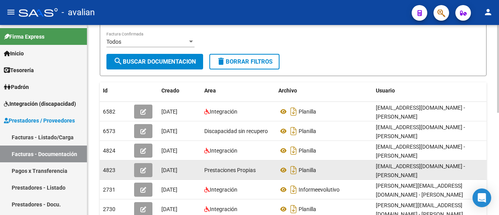
click at [145, 167] on icon "button" at bounding box center [143, 170] width 6 height 6
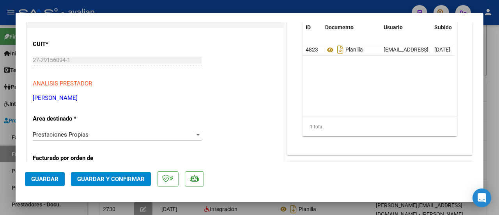
scroll to position [78, 0]
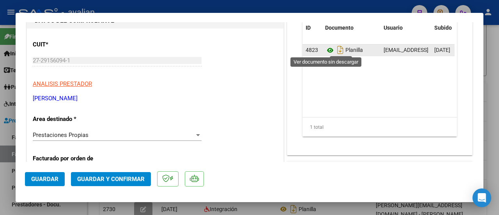
click at [328, 47] on icon at bounding box center [330, 50] width 10 height 9
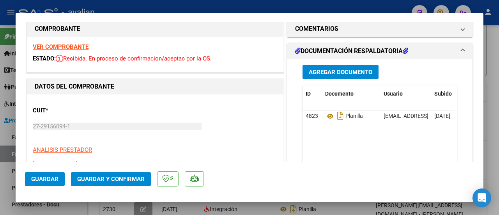
scroll to position [0, 0]
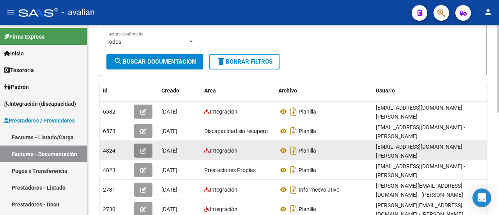
click at [147, 145] on button "button" at bounding box center [143, 150] width 18 height 14
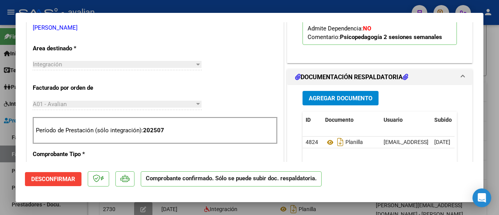
scroll to position [273, 0]
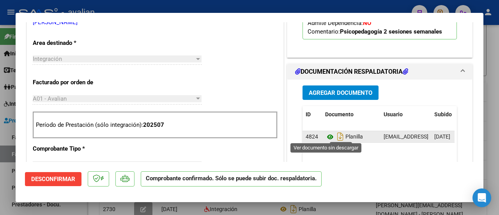
click at [327, 134] on icon at bounding box center [330, 136] width 10 height 9
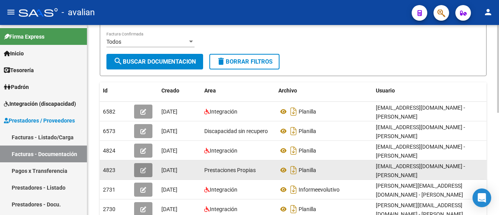
click at [146, 163] on button "button" at bounding box center [143, 170] width 18 height 14
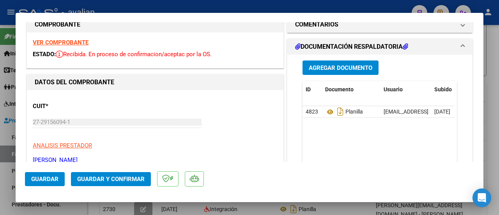
scroll to position [0, 0]
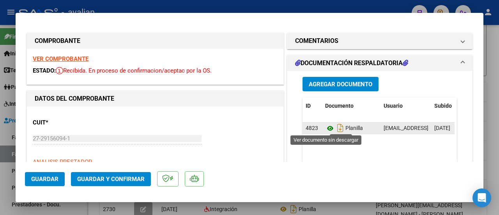
click at [327, 127] on icon at bounding box center [330, 128] width 10 height 9
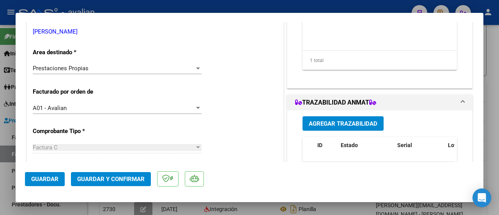
scroll to position [156, 0]
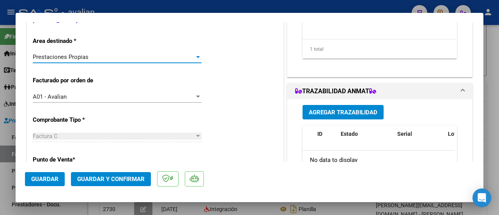
click at [196, 56] on div at bounding box center [198, 57] width 4 height 2
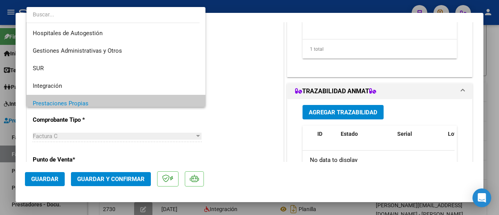
scroll to position [46, 0]
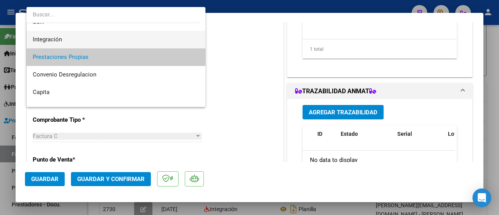
click at [100, 39] on span "Integración" at bounding box center [116, 40] width 167 height 18
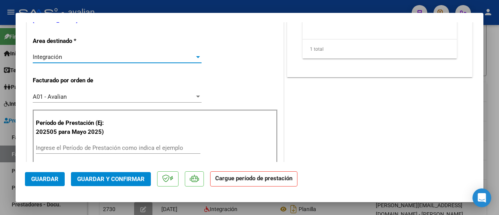
scroll to position [195, 0]
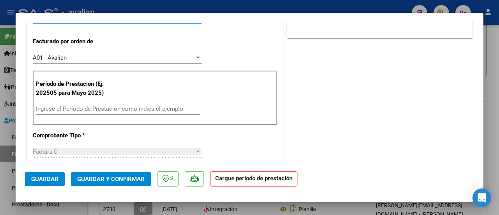
click at [167, 109] on input "Ingrese el Período de Prestación como indica el ejemplo" at bounding box center [118, 108] width 164 height 7
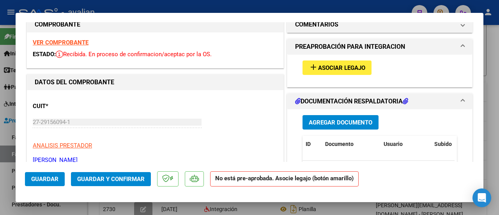
scroll to position [0, 0]
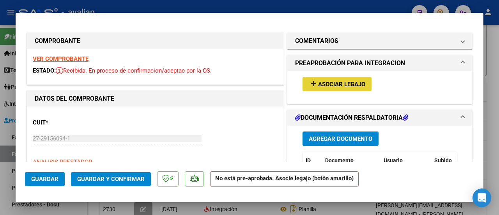
click at [345, 83] on span "Asociar Legajo" at bounding box center [341, 84] width 47 height 7
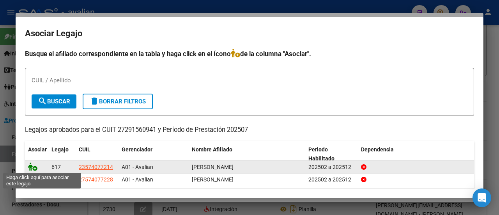
click at [32, 166] on icon at bounding box center [32, 166] width 9 height 9
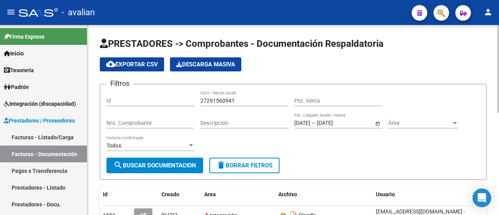
drag, startPoint x: 245, startPoint y: 95, endPoint x: 186, endPoint y: 95, distance: 59.6
click at [186, 95] on div "Filtros Id 27291560941 CUIT / Razón Social Pto. Venta Nro. Comprobante Descripc…" at bounding box center [292, 123] width 373 height 67
drag, startPoint x: 234, startPoint y: 101, endPoint x: 198, endPoint y: 104, distance: 36.4
click at [198, 104] on div "Filtros Id 27291560941 CUIT / Razón Social Pto. Venta Nro. Comprobante Descripc…" at bounding box center [292, 123] width 373 height 67
paste input "36123966"
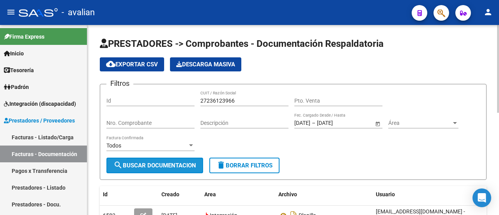
click at [167, 163] on span "search Buscar Documentacion" at bounding box center [154, 165] width 83 height 7
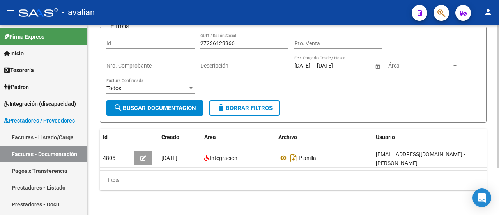
scroll to position [63, 0]
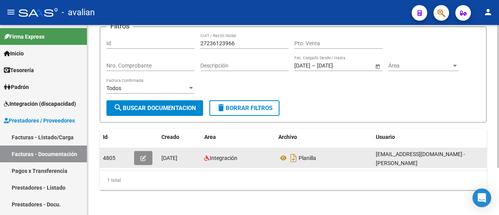
click at [140, 152] on button "button" at bounding box center [143, 158] width 18 height 14
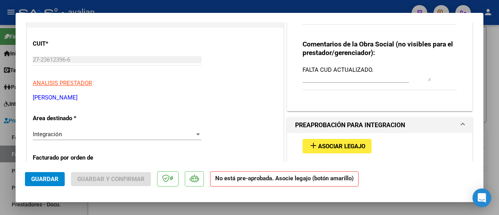
scroll to position [78, 0]
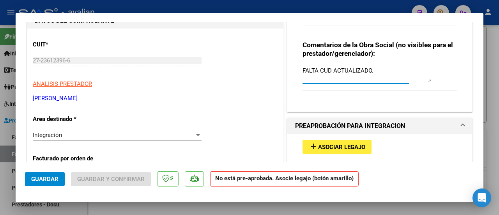
drag, startPoint x: 369, startPoint y: 67, endPoint x: 297, endPoint y: 69, distance: 72.5
click at [297, 69] on div "Comentarios De la Obra Social: Comentarios de la Obra Social (no visibles para …" at bounding box center [380, 38] width 166 height 135
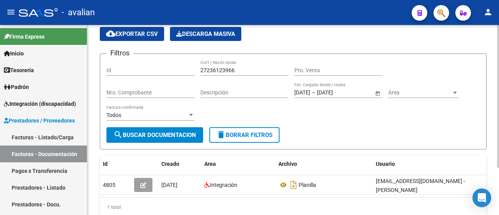
scroll to position [0, 0]
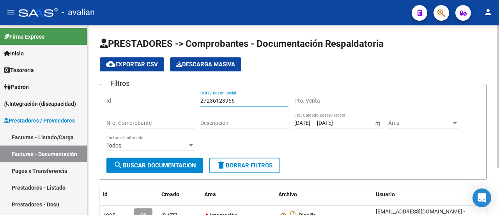
drag, startPoint x: 239, startPoint y: 97, endPoint x: 175, endPoint y: 97, distance: 63.9
click at [175, 97] on div "Filtros Id 27236123966 CUIT / Razón Social Pto. Venta Nro. Comprobante Descripc…" at bounding box center [292, 123] width 373 height 67
paste input "0291405097"
click at [146, 162] on span "search Buscar Documentacion" at bounding box center [154, 165] width 83 height 7
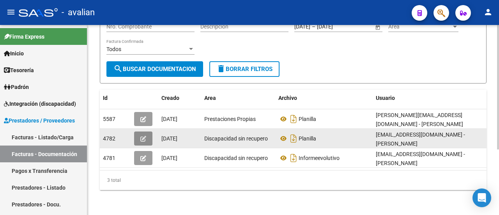
click at [142, 136] on icon "button" at bounding box center [143, 139] width 6 height 6
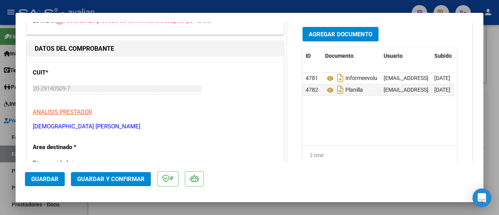
scroll to position [0, 0]
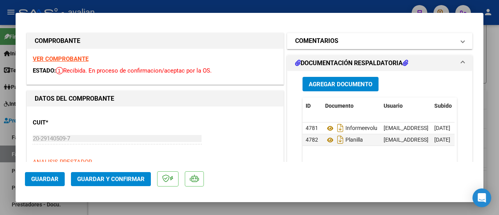
click at [452, 39] on span "COMENTARIOS" at bounding box center [378, 40] width 166 height 9
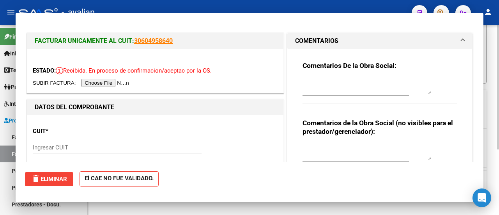
scroll to position [100, 0]
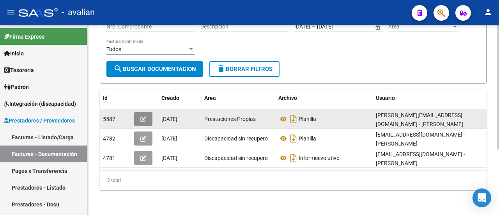
click at [147, 115] on button "button" at bounding box center [143, 119] width 18 height 14
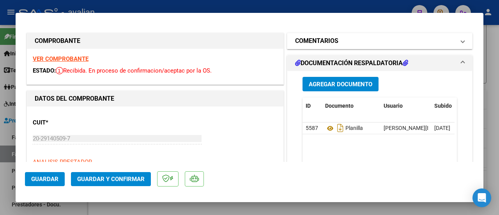
click at [449, 41] on span "COMENTARIOS" at bounding box center [378, 40] width 166 height 9
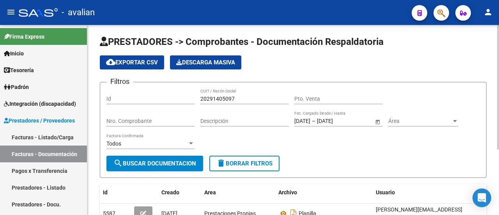
scroll to position [0, 0]
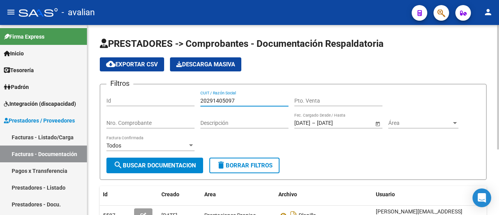
drag, startPoint x: 246, startPoint y: 97, endPoint x: 183, endPoint y: 95, distance: 62.4
click at [183, 95] on div "Filtros Id 20291405097 CUIT / Razón Social Pto. Venta Nro. Comprobante Descripc…" at bounding box center [292, 123] width 373 height 67
paste input "7408762729"
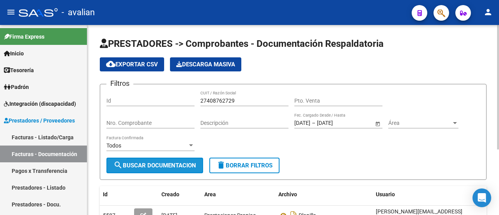
drag, startPoint x: 173, startPoint y: 160, endPoint x: 226, endPoint y: 133, distance: 59.4
click at [173, 160] on button "search Buscar Documentacion" at bounding box center [154, 165] width 97 height 16
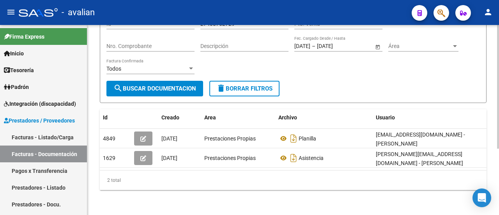
scroll to position [80, 0]
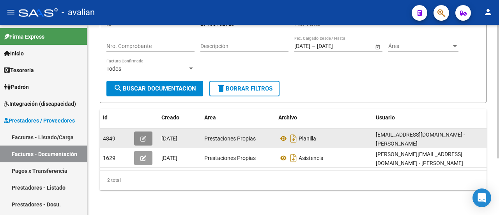
click at [140, 136] on icon "button" at bounding box center [143, 139] width 6 height 6
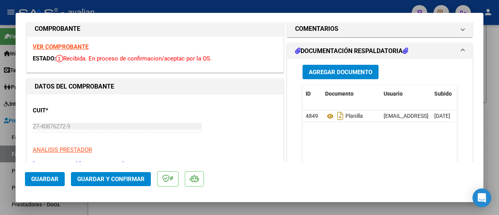
scroll to position [0, 0]
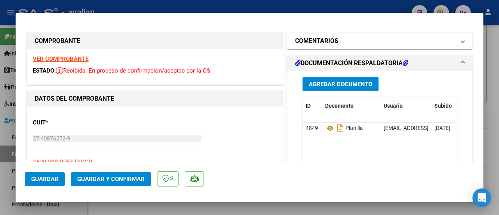
click at [454, 40] on span "COMENTARIOS" at bounding box center [378, 40] width 166 height 9
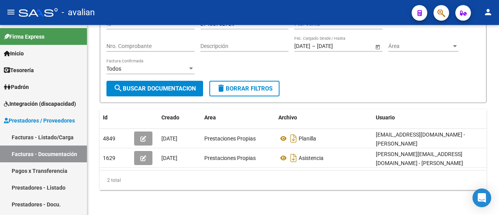
scroll to position [80, 0]
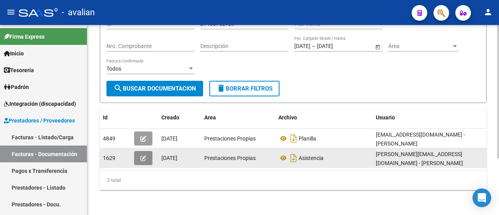
click at [149, 151] on button "button" at bounding box center [143, 158] width 18 height 14
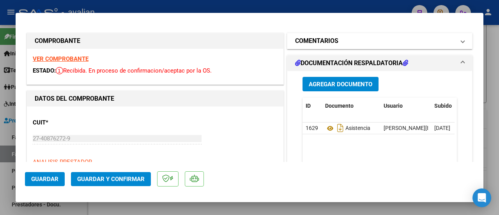
click at [461, 45] on span at bounding box center [462, 40] width 3 height 9
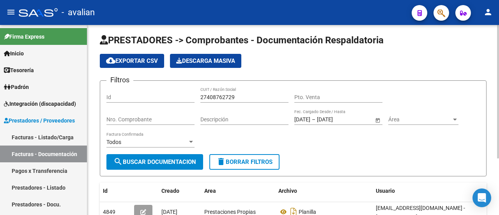
scroll to position [2, 0]
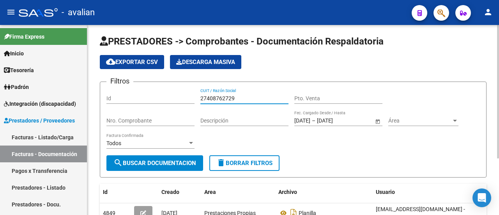
drag, startPoint x: 240, startPoint y: 96, endPoint x: 171, endPoint y: 88, distance: 69.5
click at [171, 88] on div "Filtros Id 27408762729 CUIT / Razón Social Pto. Venta Nro. Comprobante Descripc…" at bounding box center [292, 121] width 373 height 67
paste input "848946"
click at [168, 161] on span "search Buscar Documentacion" at bounding box center [154, 162] width 83 height 7
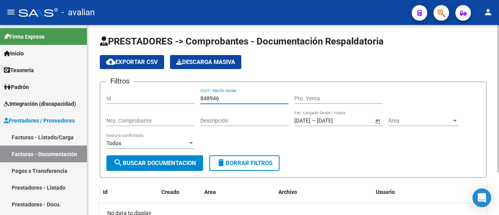
drag, startPoint x: 250, startPoint y: 99, endPoint x: 166, endPoint y: 101, distance: 83.8
click at [166, 101] on div "Filtros Id 848946 CUIT / Razón Social Pto. Venta Nro. Comprobante Descripción 1…" at bounding box center [292, 121] width 373 height 67
paste input "27400575814"
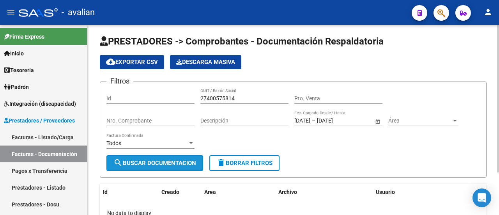
drag, startPoint x: 155, startPoint y: 164, endPoint x: 255, endPoint y: 108, distance: 115.0
click at [155, 164] on span "search Buscar Documentacion" at bounding box center [154, 162] width 83 height 7
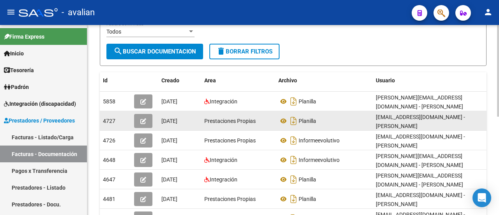
scroll to position [115, 0]
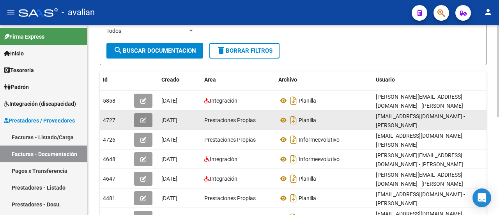
click at [143, 117] on icon "button" at bounding box center [143, 120] width 6 height 6
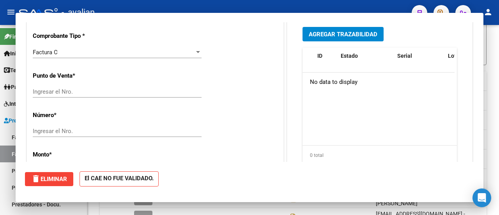
scroll to position [0, 0]
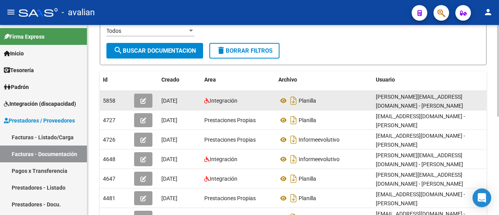
click at [145, 94] on button "button" at bounding box center [143, 101] width 18 height 14
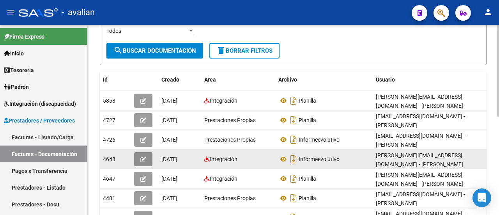
click at [137, 154] on button "button" at bounding box center [143, 159] width 18 height 14
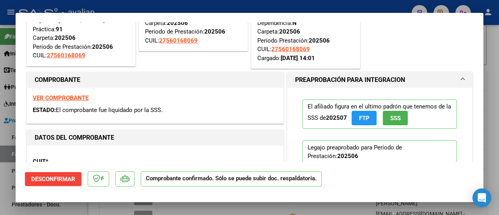
scroll to position [78, 0]
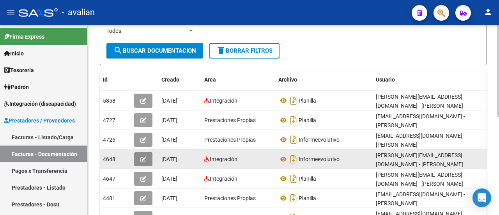
click at [141, 156] on icon "button" at bounding box center [143, 159] width 6 height 6
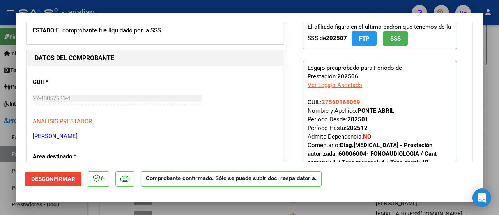
scroll to position [195, 0]
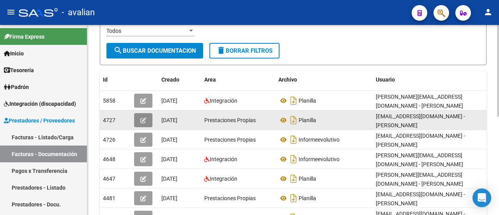
click at [138, 117] on button "button" at bounding box center [143, 120] width 18 height 14
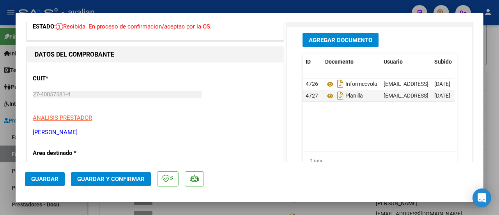
scroll to position [0, 0]
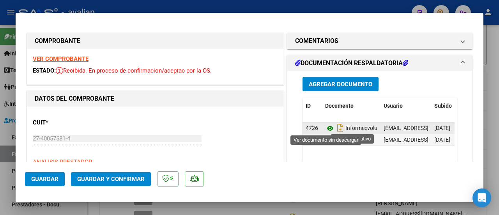
click at [326, 125] on icon at bounding box center [330, 128] width 10 height 9
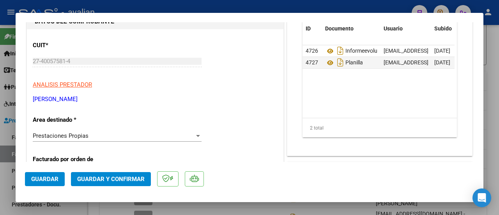
scroll to position [78, 0]
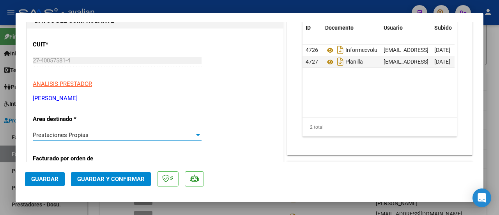
click at [196, 135] on div at bounding box center [198, 135] width 4 height 2
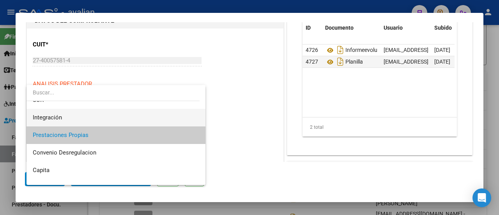
click at [122, 116] on span "Integración" at bounding box center [116, 118] width 167 height 18
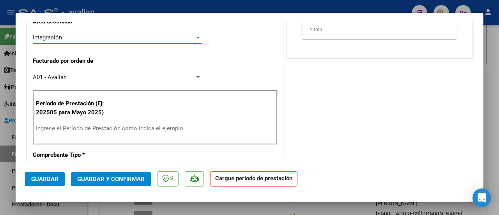
scroll to position [195, 0]
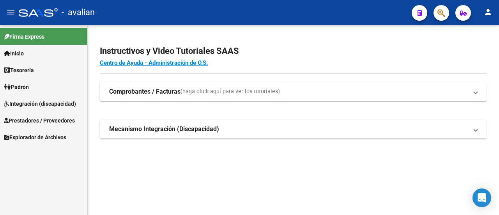
click at [39, 117] on span "Prestadores / Proveedores" at bounding box center [39, 120] width 71 height 9
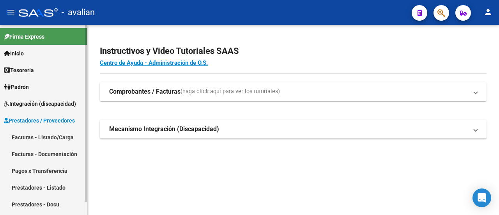
click at [43, 152] on link "Facturas - Documentación" at bounding box center [43, 153] width 87 height 17
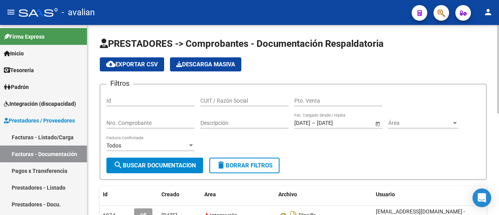
click at [232, 96] on div "CUIT / Razón Social" at bounding box center [244, 98] width 88 height 16
paste input "27343139522"
type input "27343139522"
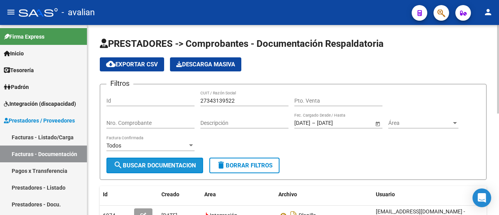
click at [181, 160] on button "search Buscar Documentacion" at bounding box center [154, 165] width 97 height 16
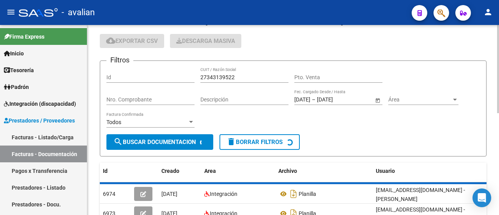
scroll to position [95, 0]
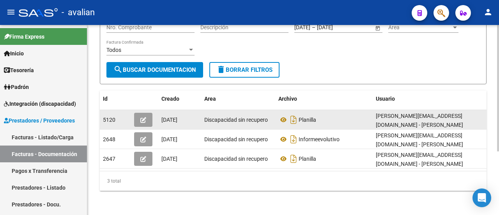
click at [147, 115] on button "button" at bounding box center [143, 120] width 18 height 14
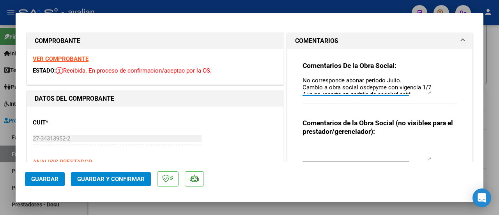
scroll to position [28, 0]
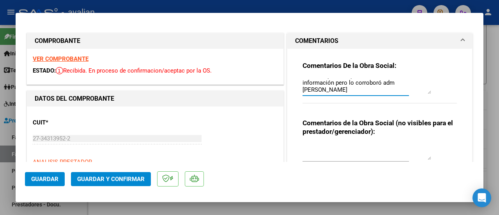
drag, startPoint x: 301, startPoint y: 83, endPoint x: 431, endPoint y: 96, distance: 130.5
click at [431, 96] on div "Comentarios De la Obra Social: RECHARZAR FACTURA No corresponde abonar periodo …" at bounding box center [379, 86] width 154 height 50
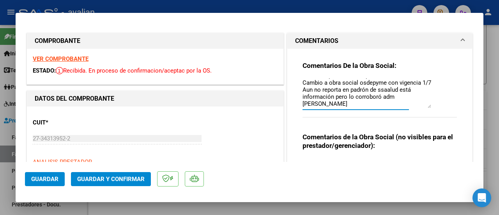
scroll to position [0, 0]
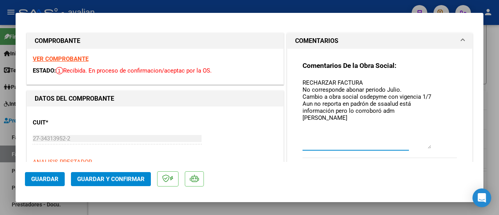
drag, startPoint x: 426, startPoint y: 94, endPoint x: 424, endPoint y: 148, distance: 54.6
click at [424, 148] on textarea "RECHARZAR FACTURA No corresponde abonar periodo Julio. Cambio a obra social osd…" at bounding box center [366, 113] width 129 height 70
click at [368, 124] on textarea "RECHARZAR FACTURA No corresponde abonar periodo Julio. Cambio a obra social osd…" at bounding box center [366, 113] width 129 height 70
drag, startPoint x: 300, startPoint y: 96, endPoint x: 412, endPoint y: 102, distance: 112.0
click at [412, 102] on textarea "RECHARZAR FACTURA No corresponde abonar periodo Julio. Cambio a obra social osd…" at bounding box center [366, 113] width 129 height 70
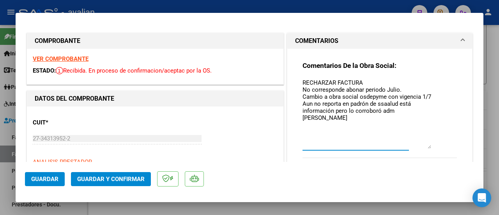
type input "$ 0,00"
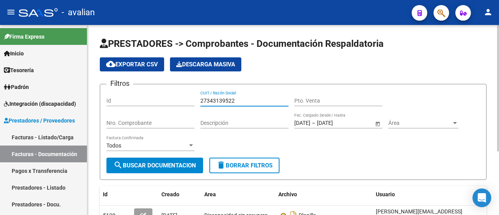
drag, startPoint x: 176, startPoint y: 92, endPoint x: 149, endPoint y: 93, distance: 27.3
click at [149, 93] on div "Filtros Id 27343139522 CUIT / Razón Social Pto. Venta Nro. Comprobante Descripc…" at bounding box center [292, 123] width 373 height 67
paste input "285883348"
type input "27285883348"
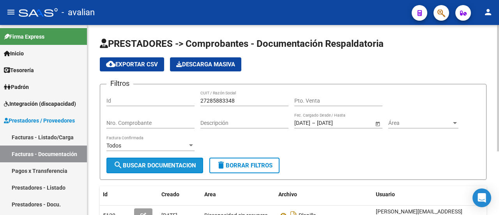
click at [147, 163] on span "search Buscar Documentacion" at bounding box center [154, 165] width 83 height 7
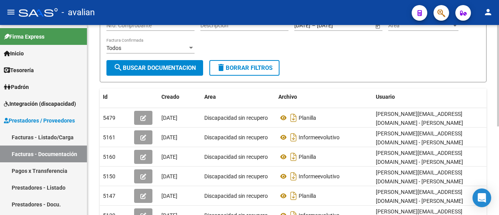
scroll to position [136, 0]
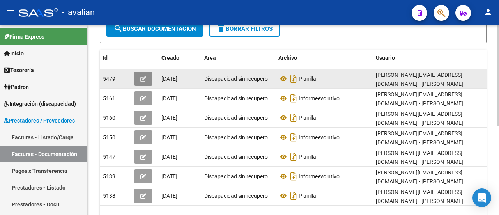
click at [143, 72] on button "button" at bounding box center [143, 79] width 18 height 14
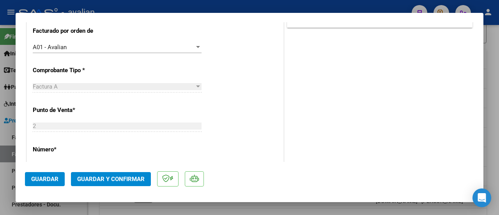
scroll to position [234, 0]
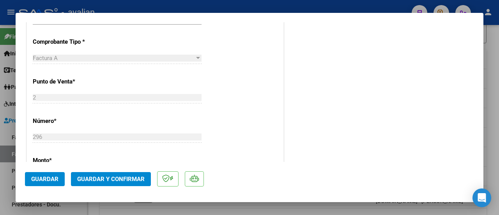
type input "$ 0,00"
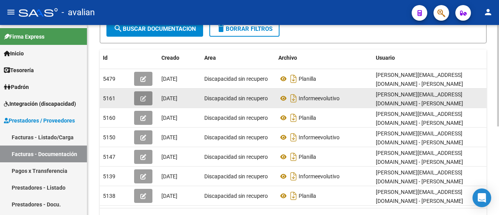
click at [142, 95] on icon "button" at bounding box center [143, 98] width 6 height 6
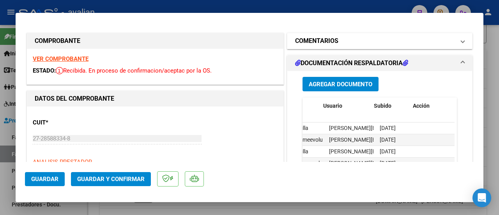
click at [459, 39] on mat-expansion-panel-header "COMENTARIOS" at bounding box center [379, 41] width 185 height 16
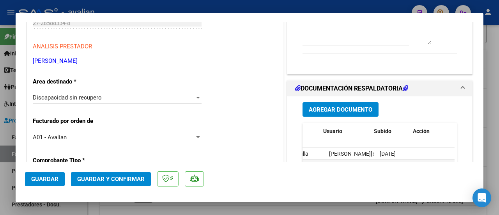
scroll to position [117, 0]
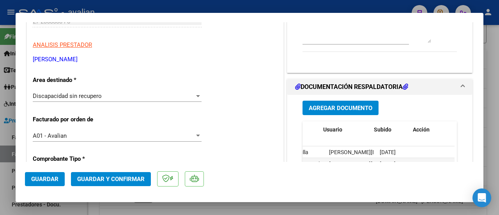
type input "$ 0,00"
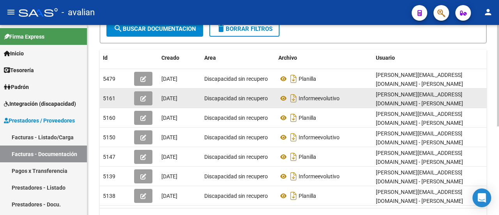
scroll to position [0, 0]
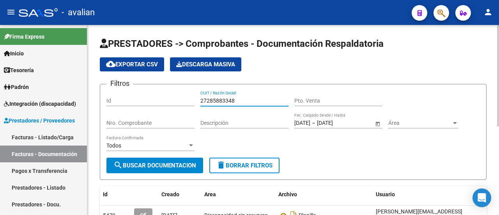
drag, startPoint x: 245, startPoint y: 99, endPoint x: 155, endPoint y: 88, distance: 90.2
click at [155, 88] on form "Filtros Id 27285883348 CUIT / Razón Social Pto. Venta Nro. Comprobante Descripc…" at bounding box center [293, 132] width 387 height 96
paste input "414763672"
type input "27414763672"
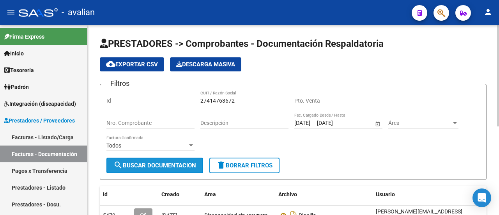
click at [150, 164] on span "search Buscar Documentacion" at bounding box center [154, 165] width 83 height 7
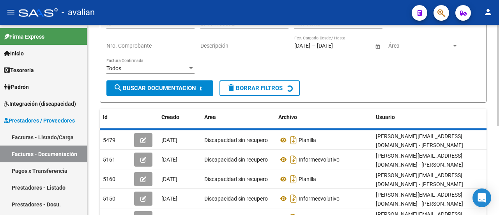
scroll to position [78, 0]
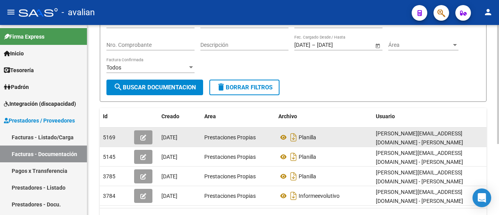
click at [143, 134] on icon "button" at bounding box center [143, 137] width 6 height 6
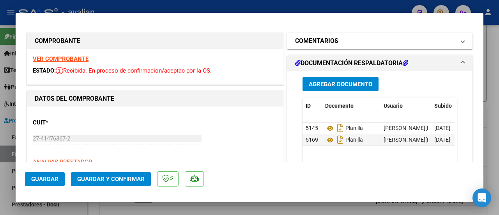
click at [461, 41] on span at bounding box center [462, 40] width 3 height 9
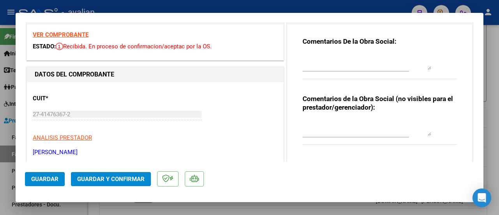
scroll to position [0, 0]
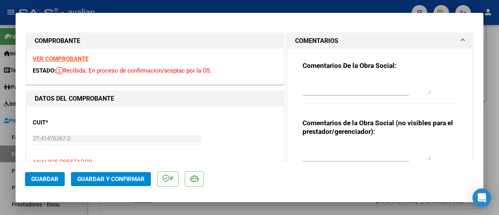
click at [318, 19] on mat-dialog-container "COMPROBANTE VER COMPROBANTE ESTADO: Recibida. En proceso de confirmacion/acepta…" at bounding box center [250, 107] width 468 height 189
type input "$ 0,00"
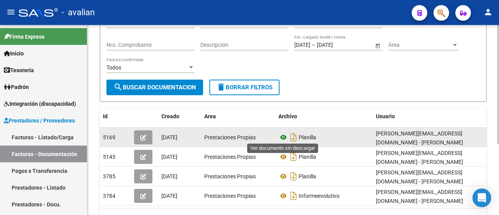
click at [283, 136] on icon at bounding box center [283, 137] width 10 height 9
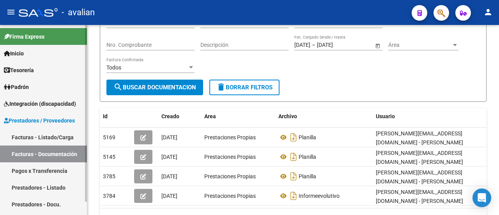
scroll to position [14, 0]
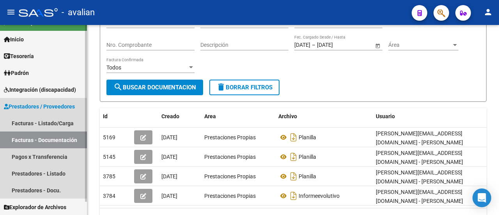
click at [43, 106] on span "Prestadores / Proveedores" at bounding box center [39, 106] width 71 height 9
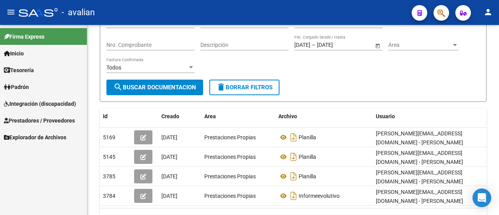
scroll to position [0, 0]
click at [46, 100] on span "Integración (discapacidad)" at bounding box center [40, 103] width 72 height 9
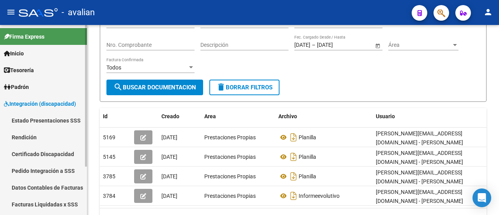
scroll to position [65, 0]
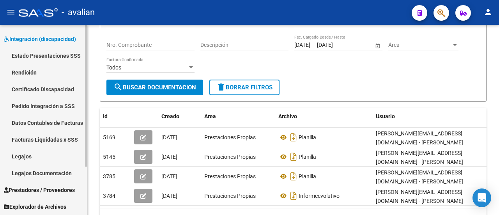
click at [40, 154] on link "Legajos" at bounding box center [43, 156] width 87 height 17
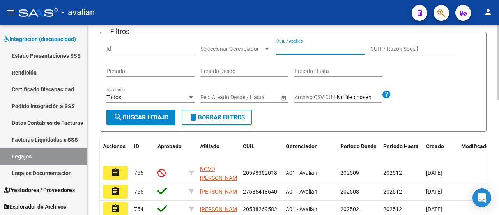
click at [312, 52] on input "CUIL / Apellido" at bounding box center [320, 49] width 88 height 7
paste input "20575322167"
type input "20575322167"
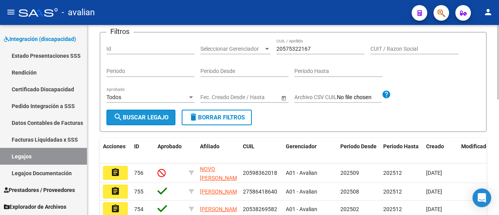
click at [154, 121] on span "search Buscar Legajo" at bounding box center [140, 117] width 55 height 7
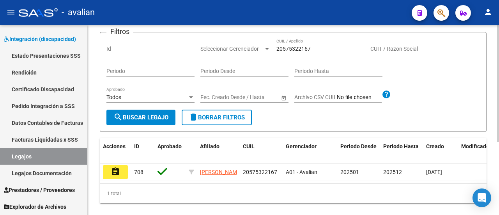
scroll to position [118, 0]
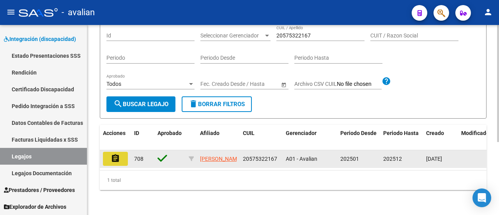
click at [119, 154] on mat-icon "assignment" at bounding box center [115, 158] width 9 height 9
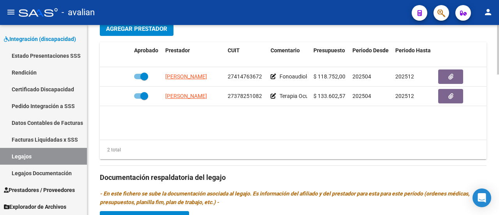
scroll to position [390, 0]
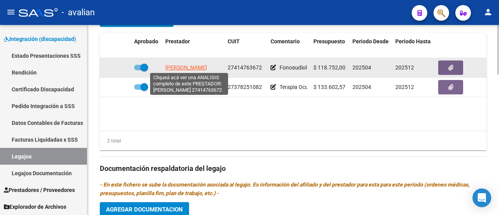
click at [200, 66] on span "[PERSON_NAME]" at bounding box center [186, 67] width 42 height 6
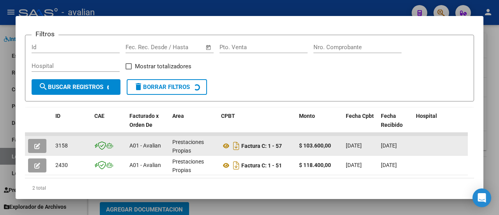
scroll to position [135, 0]
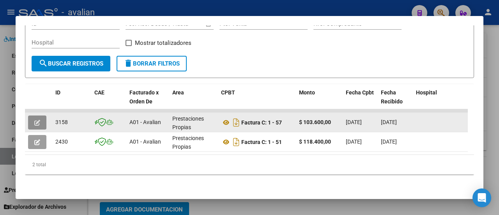
click at [41, 116] on button "button" at bounding box center [37, 122] width 18 height 14
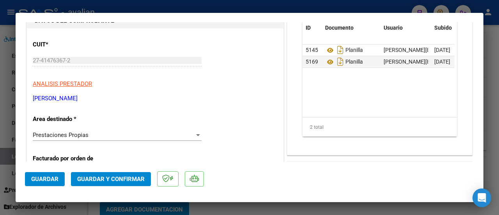
scroll to position [0, 0]
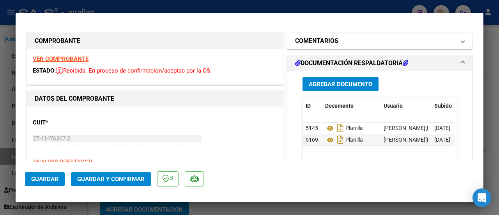
click at [460, 40] on mat-expansion-panel-header "COMENTARIOS" at bounding box center [379, 41] width 185 height 16
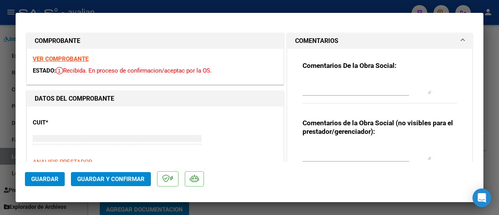
type input "$ 0,00"
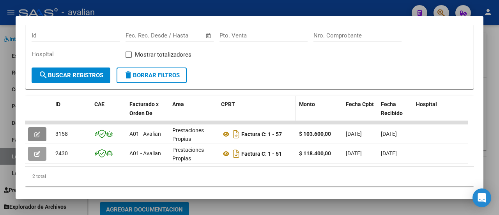
scroll to position [135, 0]
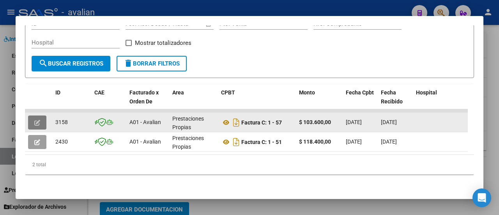
click at [40, 120] on icon "button" at bounding box center [37, 123] width 6 height 6
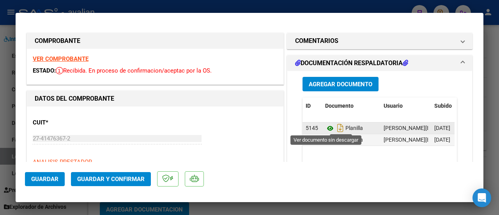
click at [326, 128] on icon at bounding box center [330, 128] width 10 height 9
type input "$ 0,00"
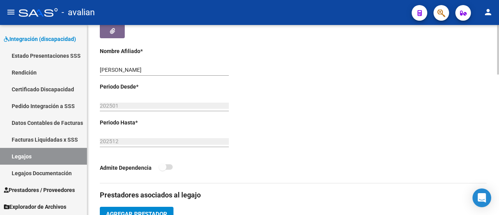
scroll to position [195, 0]
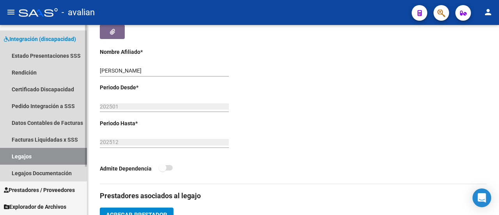
click at [37, 157] on link "Legajos" at bounding box center [43, 156] width 87 height 17
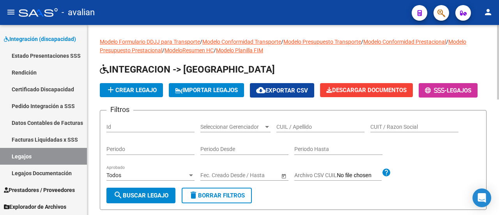
click at [314, 130] on input "CUIL / Apellido" at bounding box center [320, 127] width 88 height 7
paste input "[PERSON_NAME]"
click at [336, 130] on input "[PERSON_NAME]" at bounding box center [320, 127] width 88 height 7
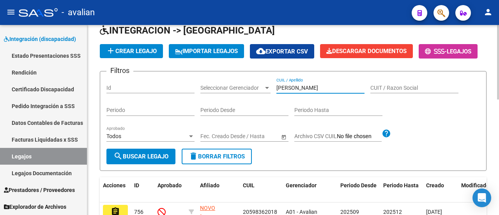
type input "[PERSON_NAME]"
click at [148, 160] on span "search Buscar Legajo" at bounding box center [140, 156] width 55 height 7
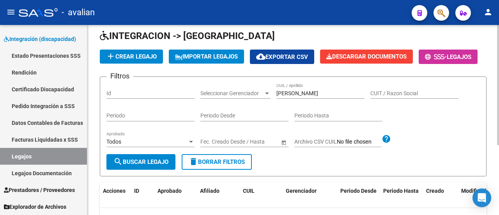
scroll to position [32, 0]
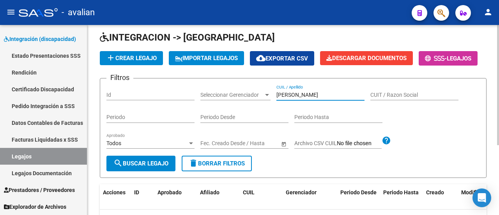
drag, startPoint x: 325, startPoint y: 114, endPoint x: 271, endPoint y: 112, distance: 53.5
click at [271, 112] on div "Filtros Id Seleccionar Gerenciador Seleccionar Gerenciador [PERSON_NAME] CUIL /…" at bounding box center [292, 120] width 373 height 71
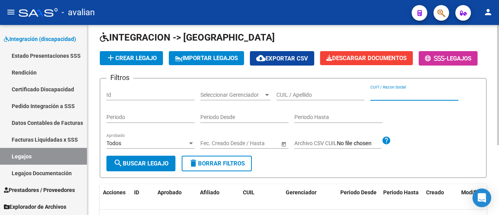
click at [395, 98] on input "CUIT / Razon Social" at bounding box center [414, 95] width 88 height 7
paste input "27254784694"
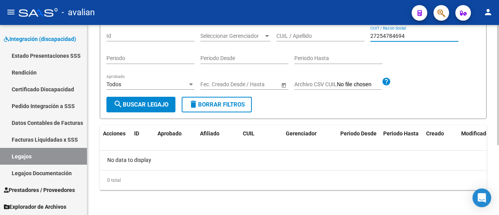
type input "27254784694"
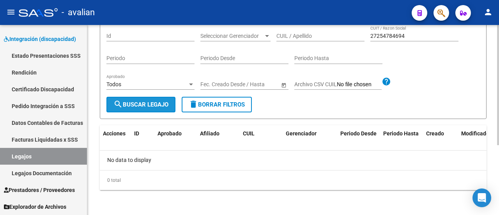
click at [136, 103] on span "search Buscar Legajo" at bounding box center [140, 104] width 55 height 7
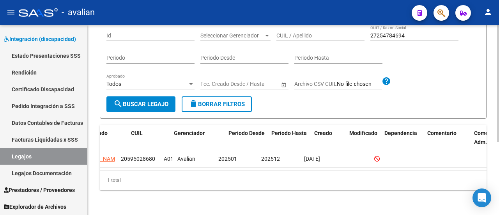
scroll to position [0, 0]
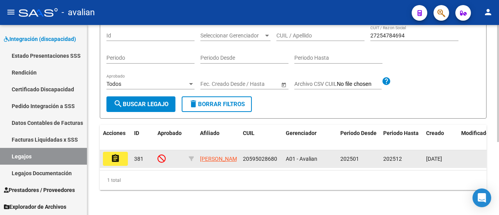
click at [113, 156] on mat-icon "assignment" at bounding box center [115, 158] width 9 height 9
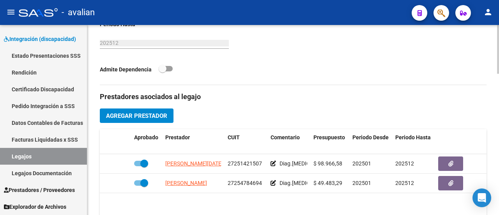
scroll to position [312, 0]
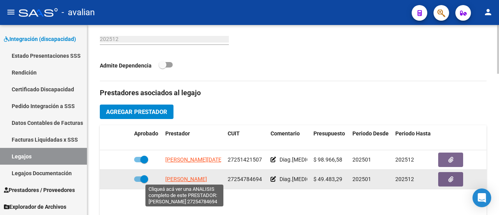
click at [186, 179] on span "[PERSON_NAME]" at bounding box center [186, 179] width 42 height 6
type textarea "27254784694"
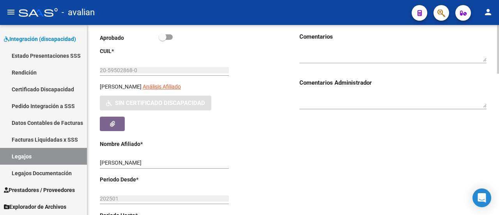
scroll to position [78, 0]
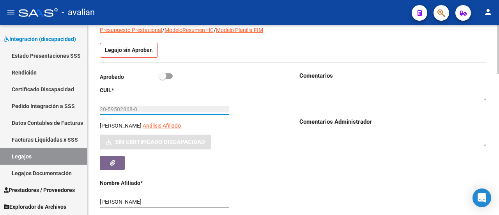
drag, startPoint x: 137, startPoint y: 107, endPoint x: 96, endPoint y: 109, distance: 41.0
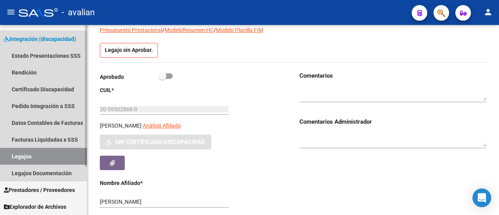
click at [37, 151] on link "Legajos" at bounding box center [43, 156] width 87 height 17
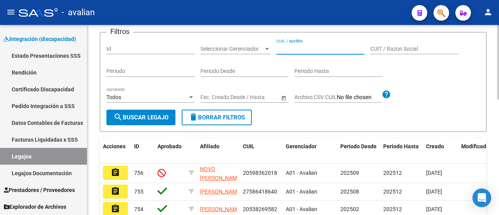
click at [327, 52] on input "CUIL / Apellido" at bounding box center [320, 49] width 88 height 7
paste input "20-59502868-0"
click at [142, 121] on span "search Buscar Legajo" at bounding box center [140, 117] width 55 height 7
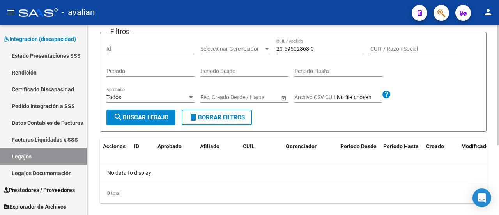
click at [309, 52] on input "20-59502868-0" at bounding box center [320, 49] width 88 height 7
click at [285, 52] on input "20-595028680" at bounding box center [320, 49] width 88 height 7
type input "20595028680"
click at [139, 121] on span "search Buscar Legajo" at bounding box center [140, 117] width 55 height 7
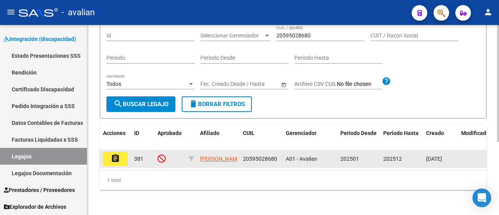
scroll to position [118, 0]
click at [110, 152] on button "assignment" at bounding box center [115, 159] width 25 height 14
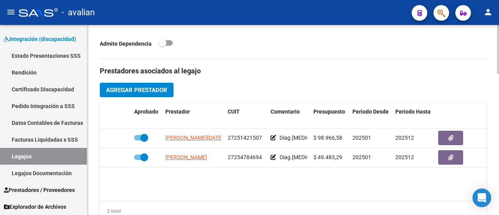
scroll to position [351, 0]
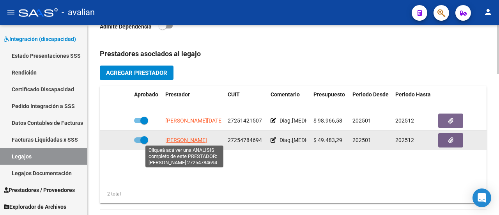
click at [184, 137] on span "[PERSON_NAME]" at bounding box center [186, 140] width 42 height 6
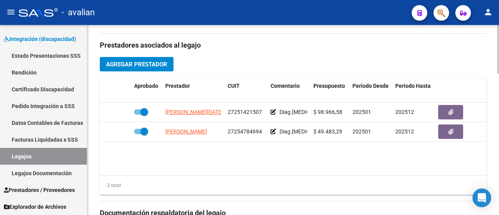
scroll to position [390, 0]
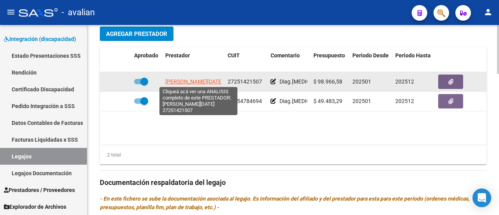
click at [200, 83] on span "[PERSON_NAME][DATE]" at bounding box center [194, 81] width 58 height 6
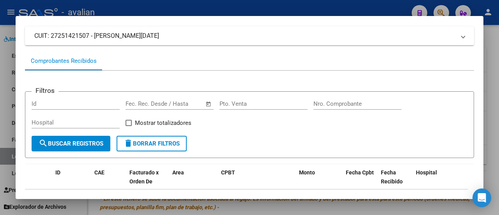
scroll to position [37, 0]
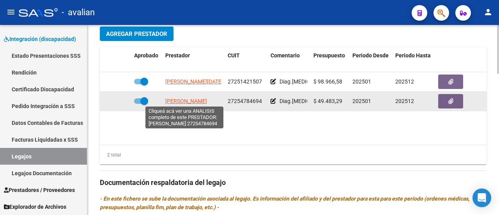
click at [179, 99] on span "[PERSON_NAME]" at bounding box center [186, 101] width 42 height 6
type textarea "27254784694"
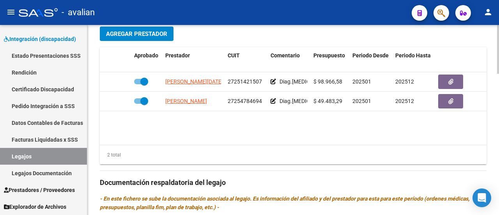
click at [219, 37] on div "Prestadores asociados al legajo Agregar Prestador Aprobado Prestador CUIT Comen…" at bounding box center [293, 181] width 387 height 357
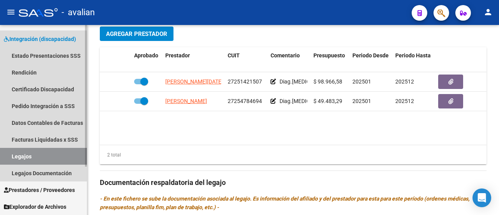
drag, startPoint x: 39, startPoint y: 156, endPoint x: 64, endPoint y: 150, distance: 25.1
click at [39, 156] on link "Legajos" at bounding box center [43, 156] width 87 height 17
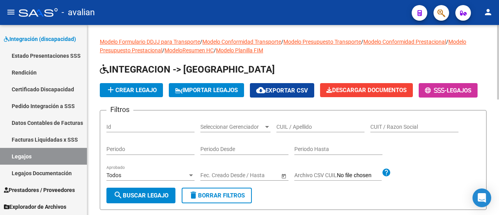
click at [308, 130] on input "CUIL / Apellido" at bounding box center [320, 127] width 88 height 7
paste input "27513249220"
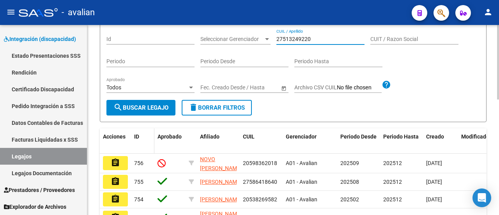
scroll to position [117, 0]
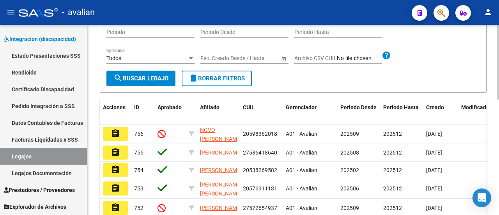
type input "27513249220"
click at [151, 82] on span "search Buscar Legajo" at bounding box center [140, 78] width 55 height 7
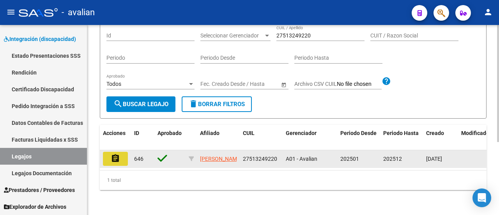
click at [122, 154] on button "assignment" at bounding box center [115, 159] width 25 height 14
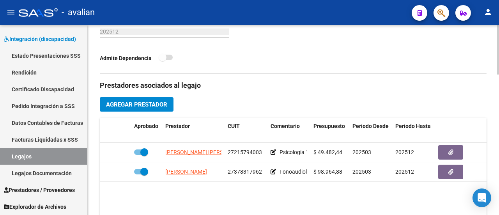
scroll to position [312, 0]
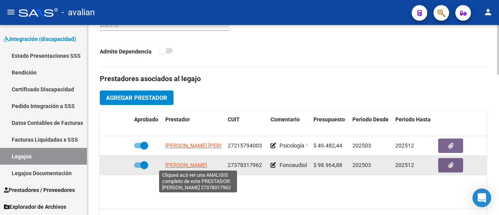
click at [180, 162] on span "[PERSON_NAME]" at bounding box center [186, 165] width 42 height 6
copy span "E"
type textarea "27378317962"
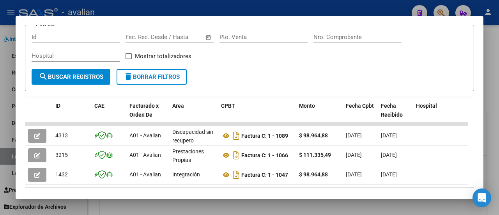
scroll to position [154, 0]
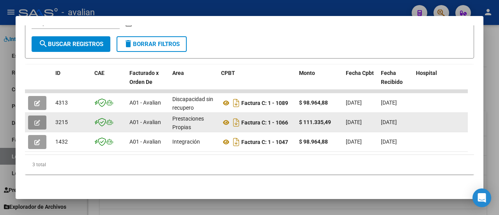
click at [33, 116] on button "button" at bounding box center [37, 122] width 18 height 14
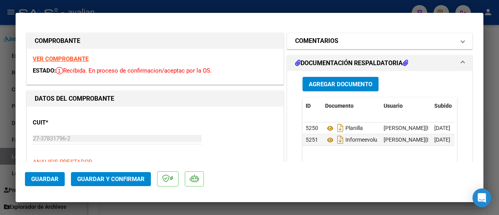
click at [461, 39] on span at bounding box center [462, 40] width 3 height 9
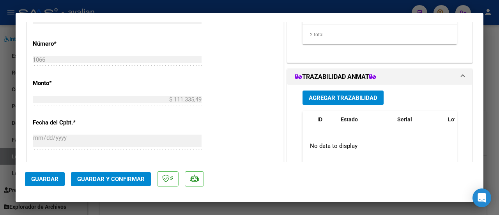
scroll to position [312, 0]
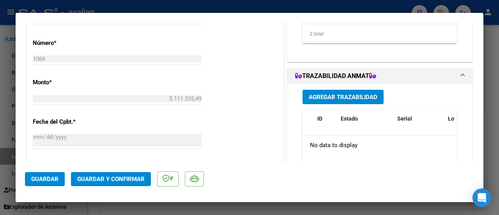
click at [240, 62] on div "CUIT * 27-37831796-2 Ingresar CUIT ANALISIS PRESTADOR [PERSON_NAME] [PERSON_NAM…" at bounding box center [155, 95] width 256 height 601
type input "$ 0,00"
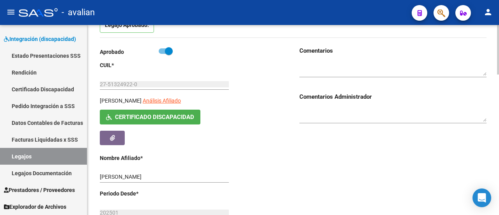
scroll to position [0, 0]
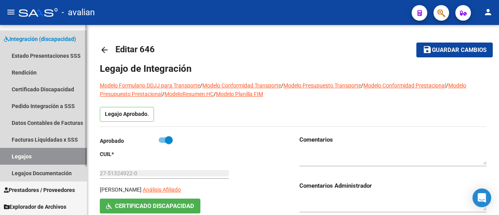
click at [59, 152] on link "Legajos" at bounding box center [43, 156] width 87 height 17
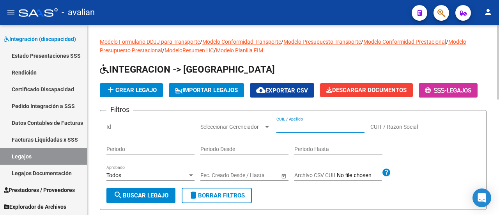
click at [295, 130] on input "CUIL / Apellido" at bounding box center [320, 127] width 88 height 7
paste input "20560759267"
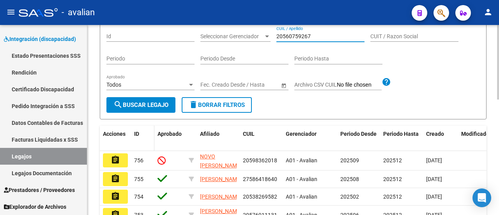
scroll to position [117, 0]
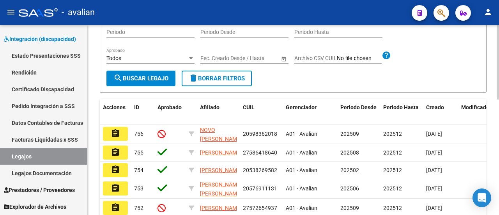
type input "20560759267"
click at [139, 82] on span "search Buscar Legajo" at bounding box center [140, 78] width 55 height 7
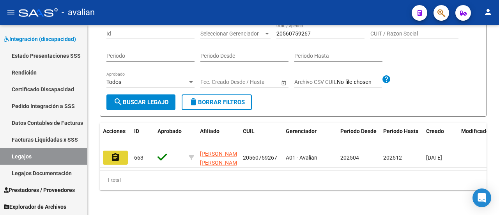
click at [118, 152] on mat-icon "assignment" at bounding box center [115, 156] width 9 height 9
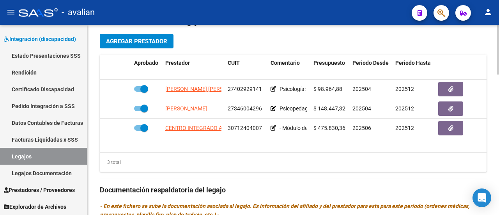
scroll to position [390, 0]
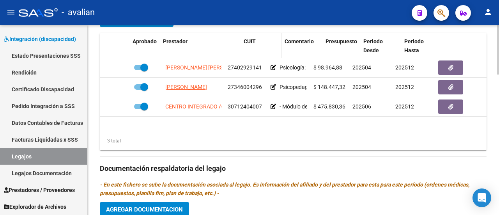
drag, startPoint x: 224, startPoint y: 35, endPoint x: 247, endPoint y: 40, distance: 23.4
click at [247, 40] on div "Aprobado Prestador CUIT Comentario Presupuesto Periodo Desde Periodo Hasta Usua…" at bounding box center [339, 46] width 479 height 26
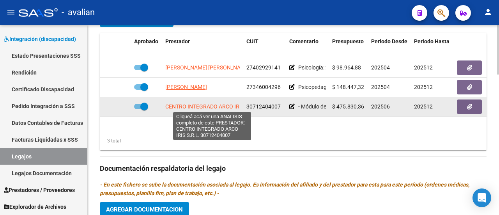
click at [216, 103] on span "CENTRO INTEGRADO ARCO IRIS S.R.L." at bounding box center [212, 106] width 94 height 6
type textarea "30712404007"
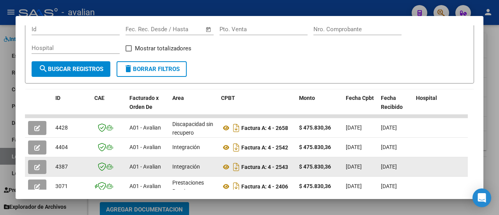
scroll to position [164, 0]
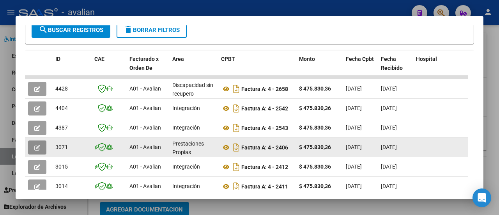
click at [34, 146] on icon "button" at bounding box center [37, 148] width 6 height 6
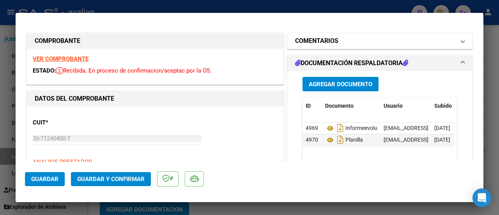
click at [461, 42] on span at bounding box center [462, 40] width 3 height 9
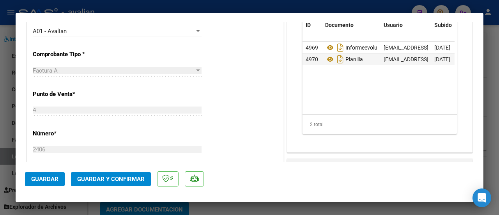
scroll to position [234, 0]
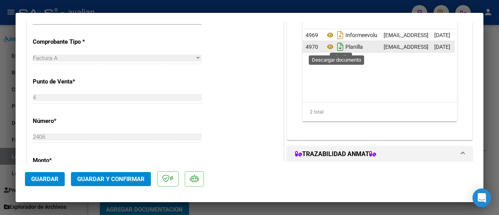
click at [335, 45] on icon "Descargar documento" at bounding box center [340, 47] width 10 height 12
click at [224, 107] on div "CUIT * 30-71240400-7 Ingresar CUIT ANALISIS PRESTADOR CENTRO INTEGRADO ARCO IRI…" at bounding box center [155, 173] width 256 height 601
type input "$ 0,00"
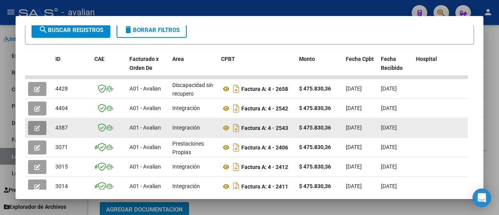
click at [32, 123] on button "button" at bounding box center [37, 128] width 18 height 14
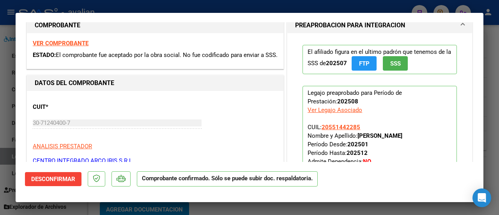
scroll to position [0, 0]
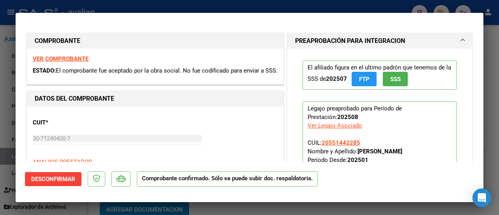
type input "$ 0,00"
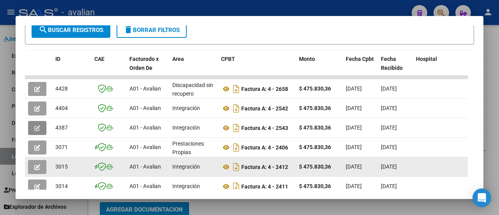
click at [37, 164] on icon "button" at bounding box center [37, 167] width 6 height 6
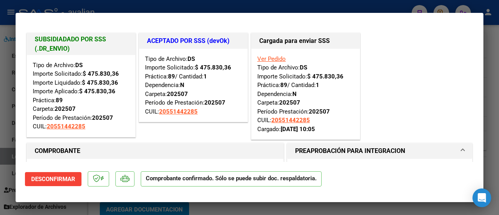
type input "$ 0,00"
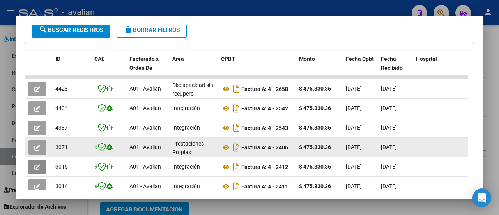
click at [38, 145] on icon "button" at bounding box center [37, 148] width 6 height 6
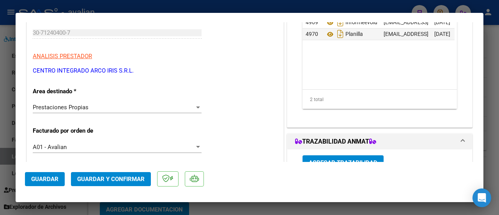
scroll to position [117, 0]
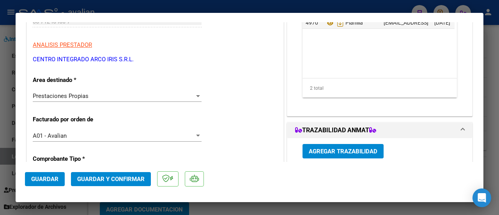
click at [196, 95] on div at bounding box center [198, 96] width 4 height 2
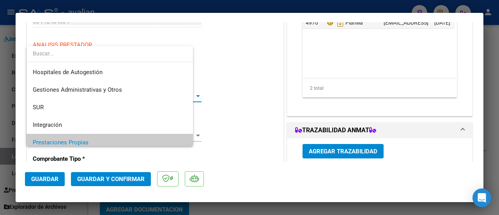
scroll to position [46, 0]
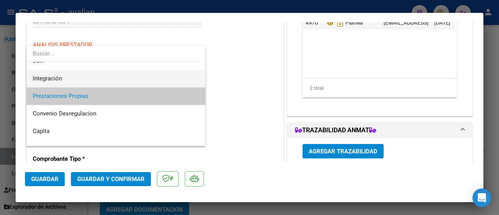
click at [110, 75] on span "Integración" at bounding box center [116, 79] width 167 height 18
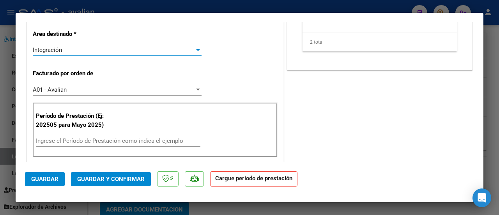
scroll to position [234, 0]
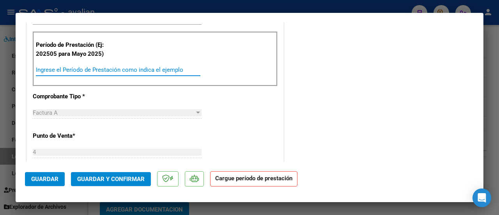
click at [106, 67] on input "Ingrese el Período de Prestación como indica el ejemplo" at bounding box center [118, 69] width 164 height 7
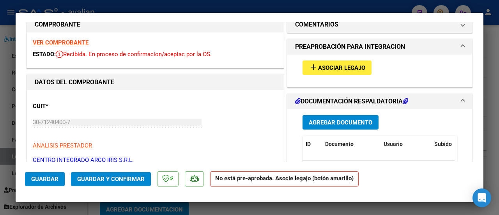
scroll to position [0, 0]
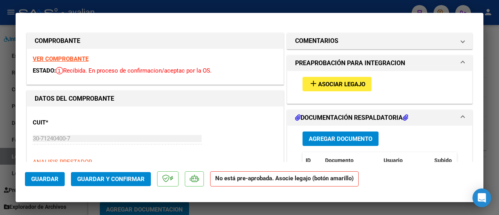
type input "202506"
click at [324, 81] on span "Asociar Legajo" at bounding box center [341, 84] width 47 height 7
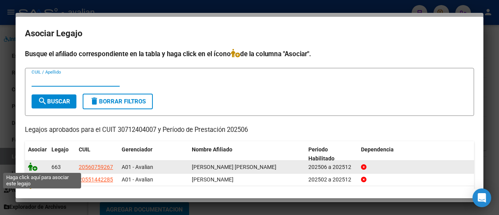
click at [34, 166] on icon at bounding box center [32, 166] width 9 height 9
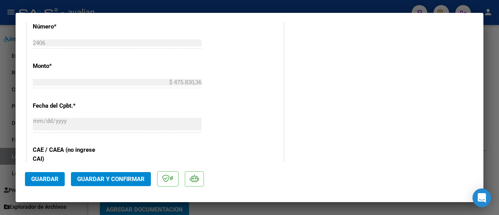
scroll to position [390, 0]
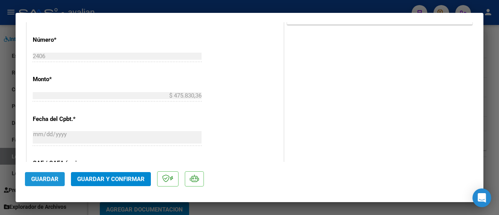
click at [51, 175] on span "Guardar" at bounding box center [44, 178] width 27 height 7
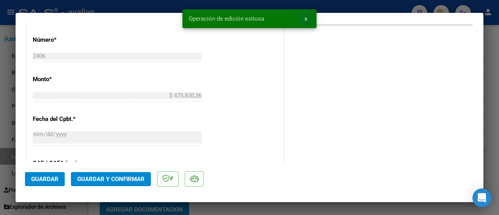
click at [306, 16] on span "x" at bounding box center [305, 18] width 3 height 7
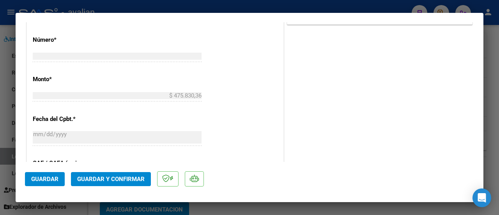
type input "$ 0,00"
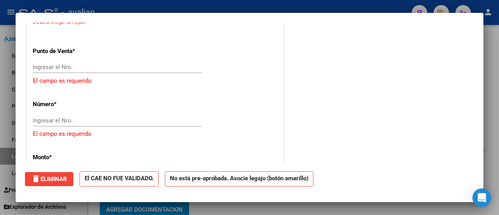
scroll to position [440, 0]
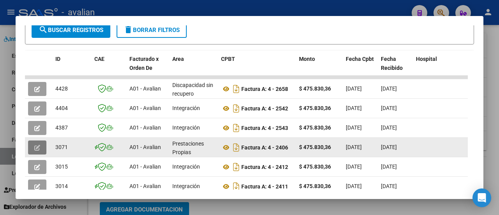
click at [34, 145] on button "button" at bounding box center [37, 147] width 18 height 14
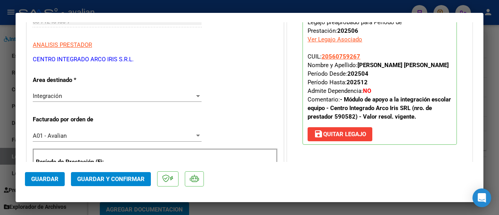
scroll to position [78, 0]
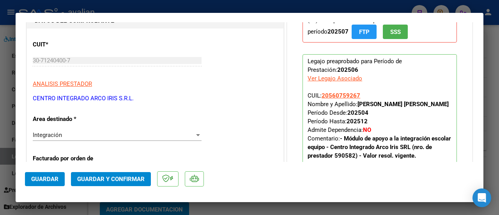
type input "$ 0,00"
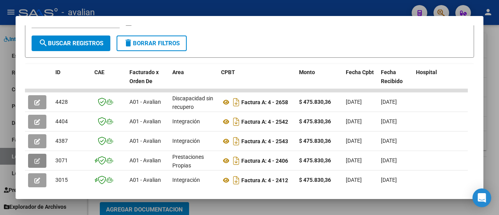
scroll to position [164, 0]
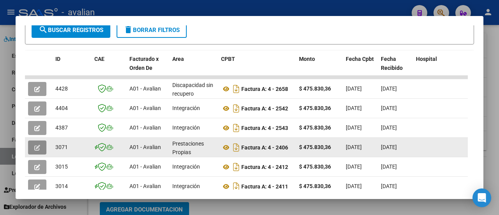
click at [35, 148] on icon "button" at bounding box center [37, 148] width 6 height 6
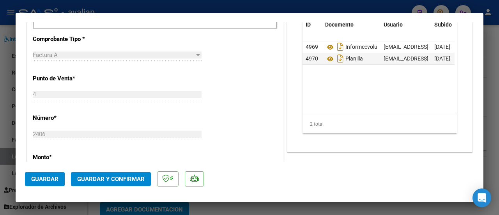
scroll to position [351, 0]
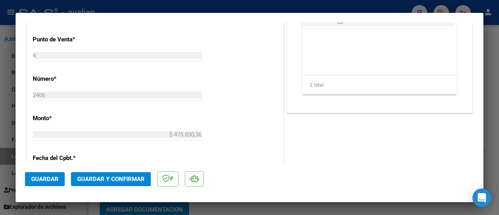
click at [121, 177] on span "Guardar y Confirmar" at bounding box center [110, 178] width 67 height 7
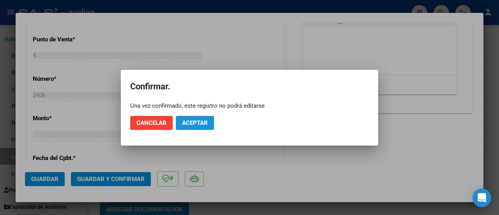
click at [193, 123] on span "Aceptar" at bounding box center [195, 122] width 26 height 7
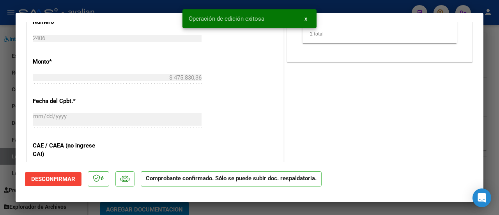
click at [309, 19] on button "x" at bounding box center [305, 19] width 15 height 14
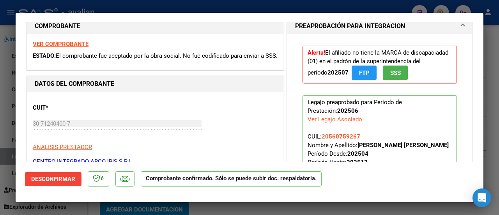
scroll to position [9, 0]
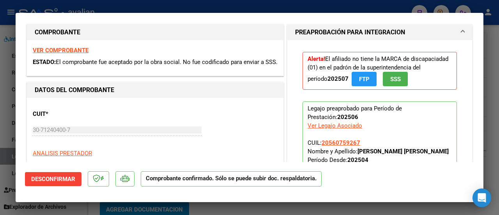
type input "$ 0,00"
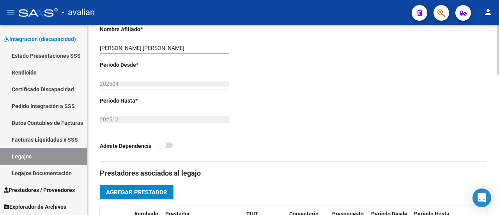
scroll to position [156, 0]
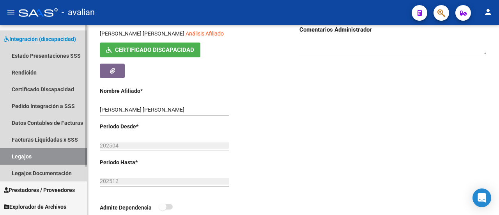
click at [37, 158] on link "Legajos" at bounding box center [43, 156] width 87 height 17
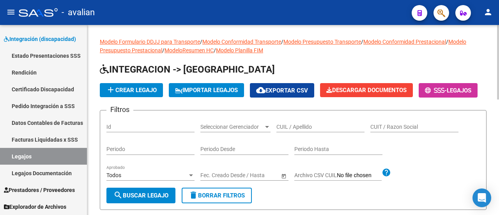
click at [288, 130] on input "CUIL / Apellido" at bounding box center [320, 127] width 88 height 7
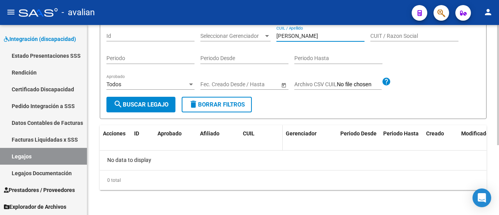
scroll to position [110, 0]
type input "[PERSON_NAME]"
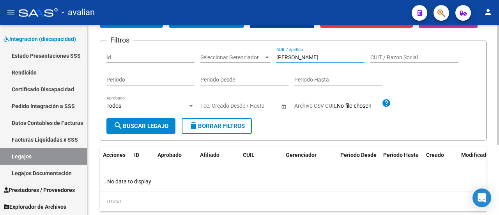
scroll to position [32, 0]
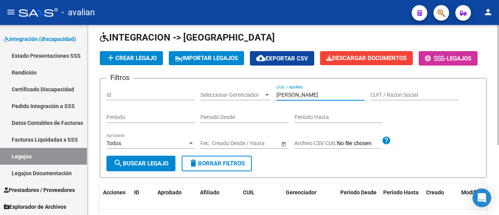
drag, startPoint x: 279, startPoint y: 117, endPoint x: 238, endPoint y: 118, distance: 41.0
click at [238, 118] on div "Filtros Id Seleccionar Gerenciador Seleccionar Gerenciador [PERSON_NAME] CUIL /…" at bounding box center [292, 120] width 373 height 71
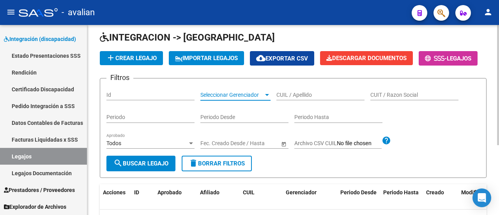
click at [240, 98] on span "Seleccionar Gerenciador" at bounding box center [231, 95] width 63 height 7
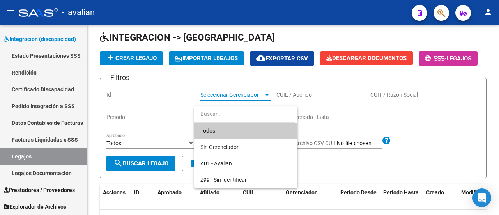
drag, startPoint x: 327, startPoint y: 127, endPoint x: 299, endPoint y: 131, distance: 28.4
click at [326, 128] on div at bounding box center [249, 107] width 499 height 215
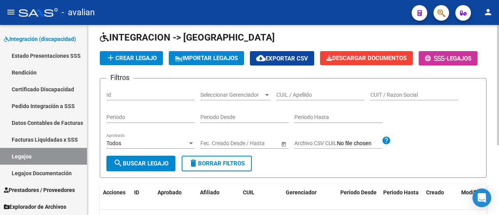
click at [302, 100] on div "CUIL / Apellido" at bounding box center [320, 93] width 88 height 16
click at [303, 98] on input "CUIL / Apellido" at bounding box center [320, 95] width 88 height 7
paste input "20569624852"
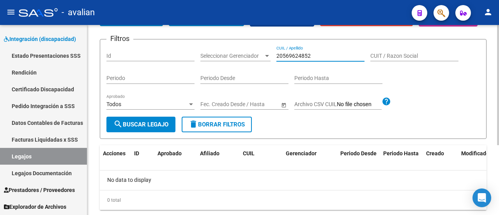
type input "20569624852"
click at [129, 128] on span "search Buscar Legajo" at bounding box center [140, 124] width 55 height 7
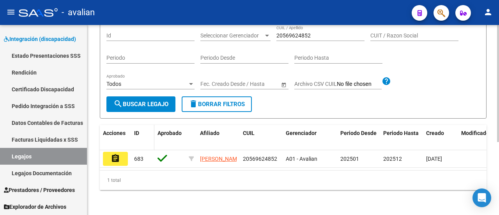
scroll to position [118, 0]
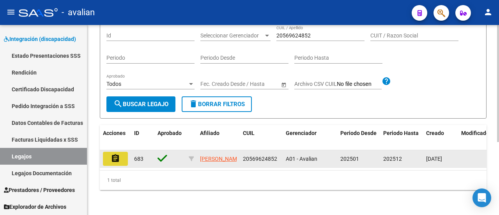
click at [115, 154] on mat-icon "assignment" at bounding box center [115, 158] width 9 height 9
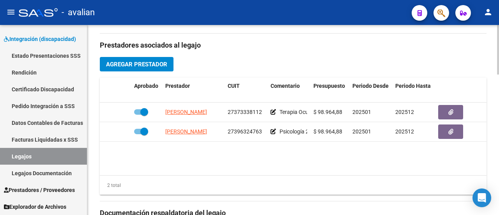
scroll to position [351, 0]
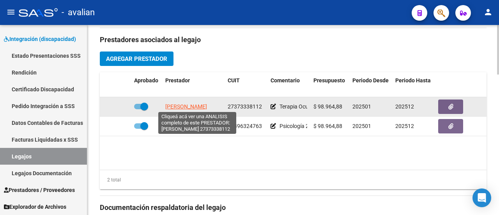
click at [193, 103] on span "[PERSON_NAME]" at bounding box center [186, 106] width 42 height 6
type textarea "27373338112"
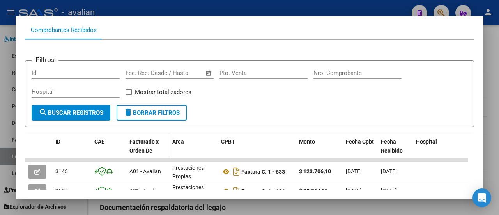
scroll to position [154, 0]
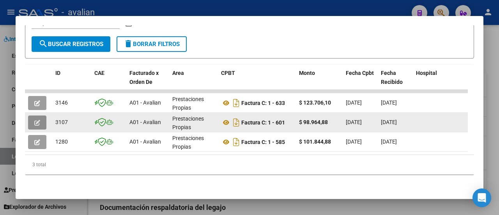
click at [35, 120] on icon "button" at bounding box center [37, 123] width 6 height 6
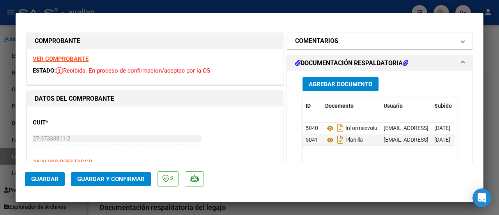
click at [461, 41] on span at bounding box center [462, 40] width 3 height 9
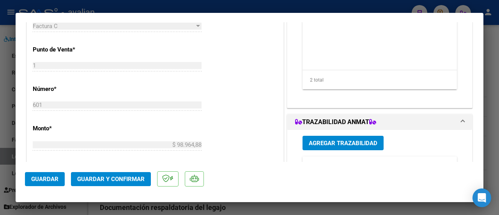
scroll to position [234, 0]
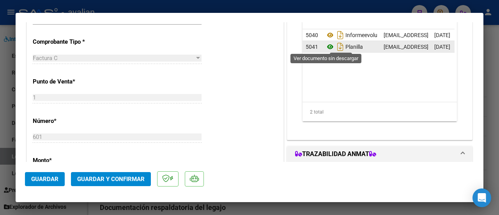
click at [327, 47] on icon at bounding box center [330, 46] width 10 height 9
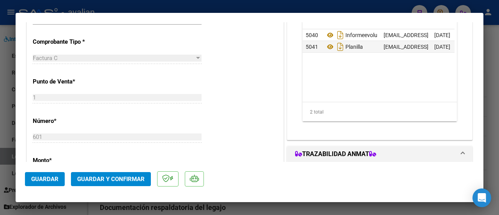
scroll to position [156, 0]
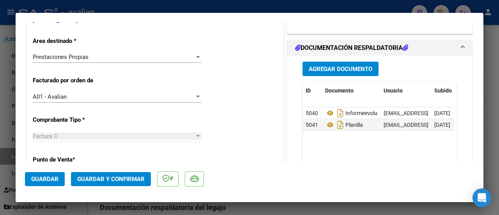
click at [196, 57] on div at bounding box center [198, 57] width 4 height 2
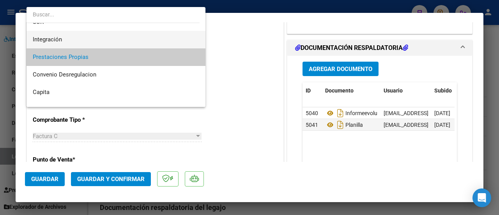
click at [110, 38] on span "Integración" at bounding box center [116, 40] width 167 height 18
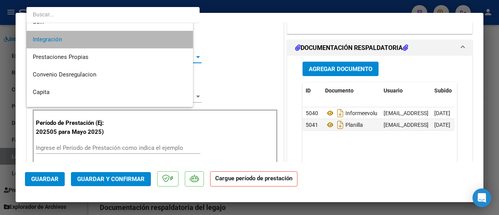
scroll to position [53, 0]
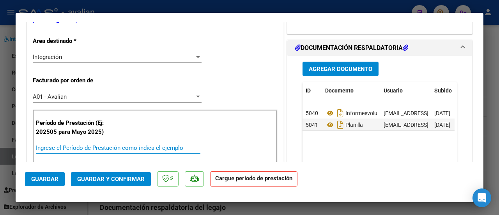
click at [142, 147] on input "Ingrese el Período de Prestación como indica el ejemplo" at bounding box center [118, 147] width 164 height 7
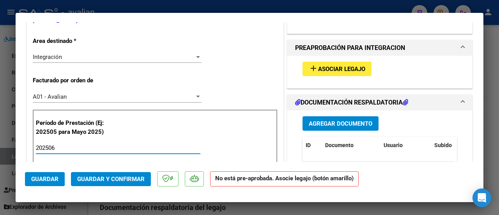
scroll to position [78, 0]
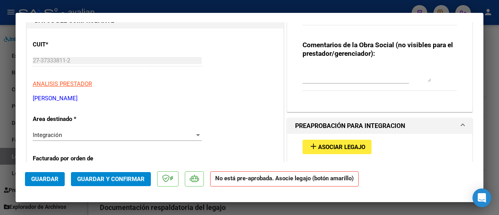
type input "202506"
click at [341, 145] on span "Asociar Legajo" at bounding box center [341, 146] width 47 height 7
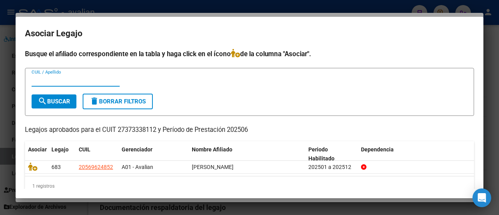
scroll to position [12, 0]
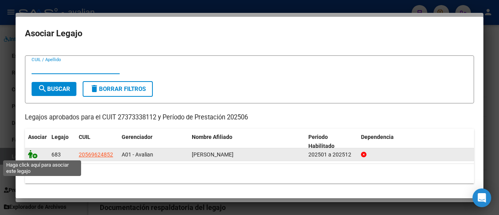
click at [30, 153] on icon at bounding box center [32, 154] width 9 height 9
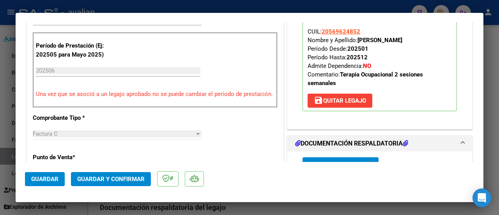
scroll to position [234, 0]
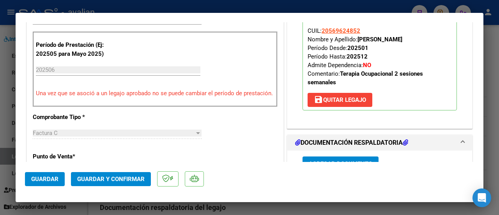
click at [103, 179] on span "Guardar y Confirmar" at bounding box center [110, 178] width 67 height 7
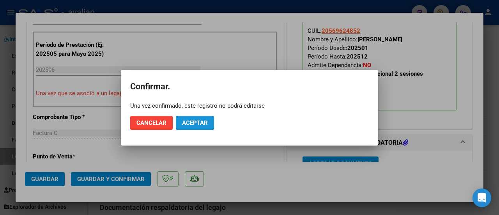
click at [197, 126] on span "Aceptar" at bounding box center [195, 122] width 26 height 7
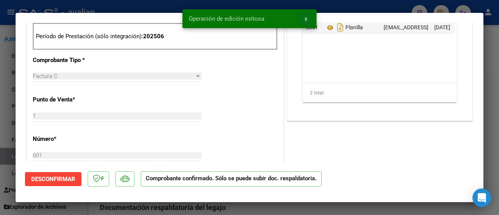
click at [307, 17] on button "x" at bounding box center [305, 19] width 15 height 14
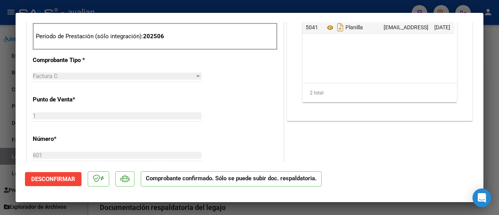
type input "$ 0,00"
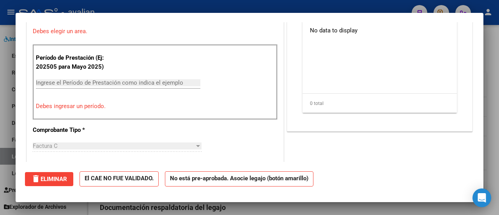
scroll to position [0, 0]
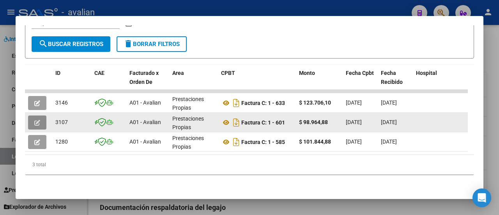
click at [37, 120] on icon "button" at bounding box center [37, 123] width 6 height 6
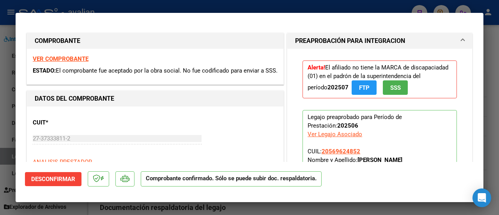
click at [191, 139] on div "CUIT * 27-37333811-2 Ingresar CUIT ANALISIS PRESTADOR [PERSON_NAME] [PERSON_NAM…" at bounding box center [155, 146] width 245 height 69
type input "$ 0,00"
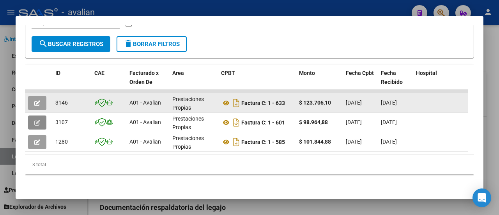
click at [35, 99] on span "button" at bounding box center [37, 102] width 6 height 7
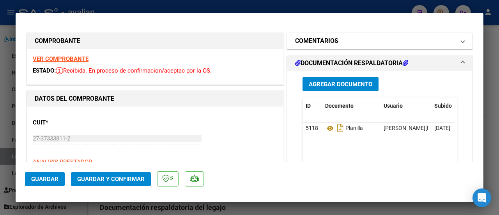
click at [461, 41] on span at bounding box center [462, 40] width 3 height 9
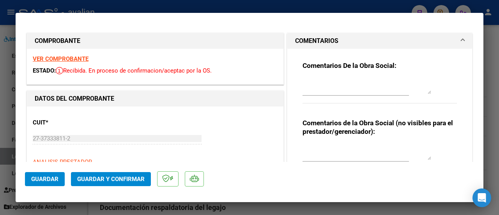
type input "$ 0,00"
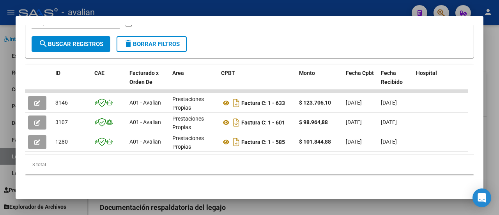
click at [283, 38] on form "Filtros Id Fecha inicio – Fecha fin Fec. Rec. Desde / Hasta Pto. Venta Nro. Com…" at bounding box center [249, 25] width 449 height 67
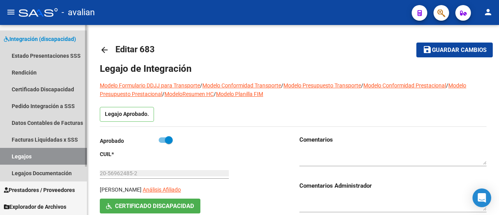
click at [51, 154] on link "Legajos" at bounding box center [43, 156] width 87 height 17
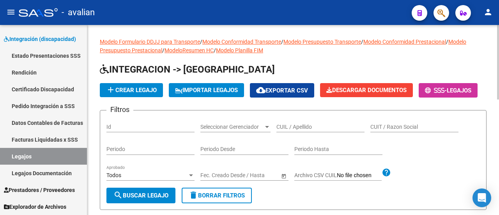
click at [296, 130] on input "CUIL / Apellido" at bounding box center [320, 127] width 88 height 7
paste input "27504307749"
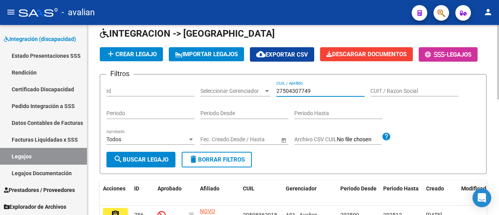
scroll to position [78, 0]
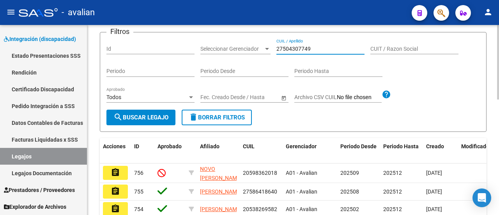
type input "27504307749"
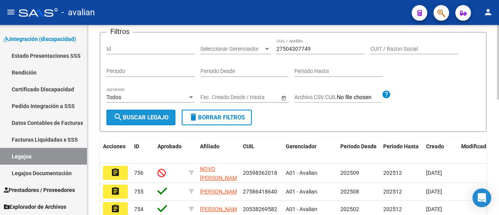
click at [146, 125] on button "search Buscar Legajo" at bounding box center [140, 118] width 69 height 16
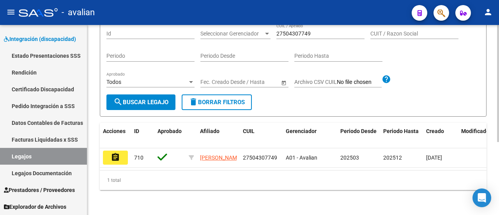
scroll to position [118, 0]
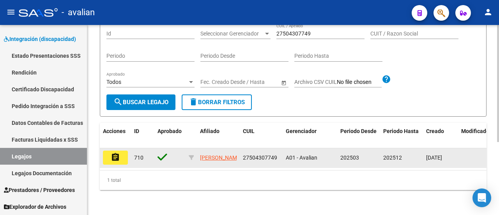
click at [114, 152] on mat-icon "assignment" at bounding box center [115, 156] width 9 height 9
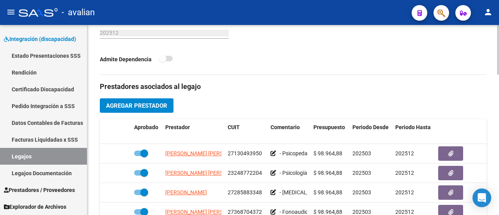
scroll to position [351, 0]
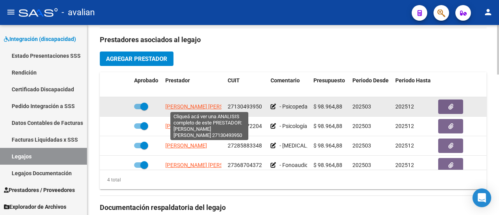
click at [175, 106] on span "[PERSON_NAME] [PERSON_NAME]" at bounding box center [207, 106] width 85 height 6
type textarea "27130493950"
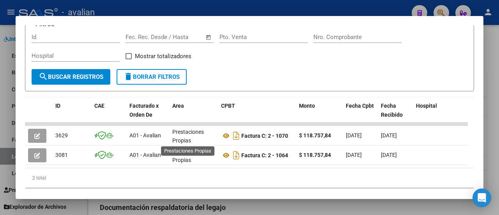
scroll to position [135, 0]
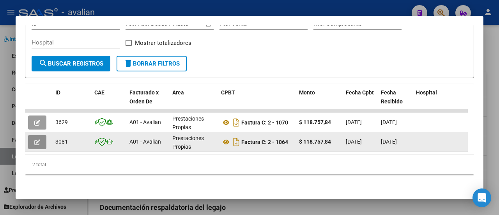
click at [38, 139] on icon "button" at bounding box center [37, 142] width 6 height 6
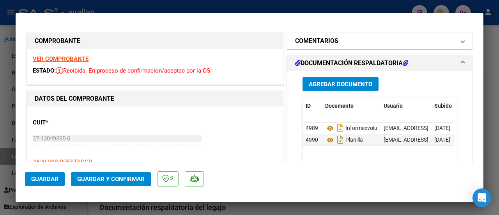
click at [461, 41] on span at bounding box center [462, 40] width 3 height 9
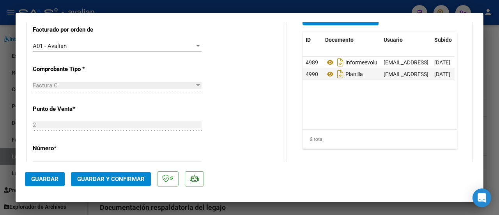
scroll to position [156, 0]
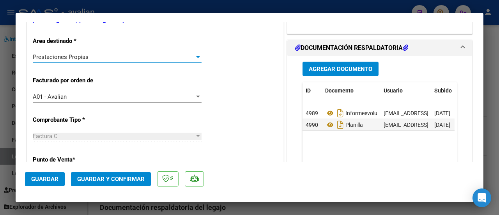
click at [197, 56] on div at bounding box center [198, 57] width 4 height 2
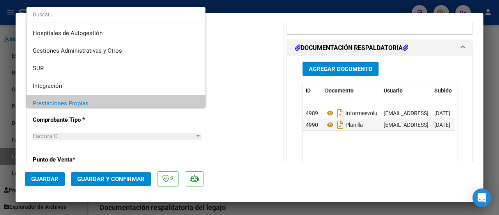
scroll to position [46, 0]
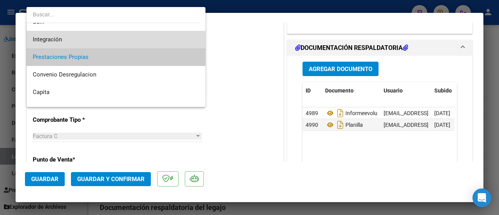
click at [126, 35] on span "Integración" at bounding box center [116, 40] width 167 height 18
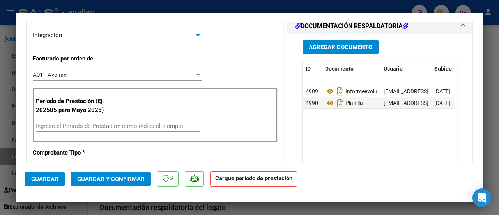
scroll to position [195, 0]
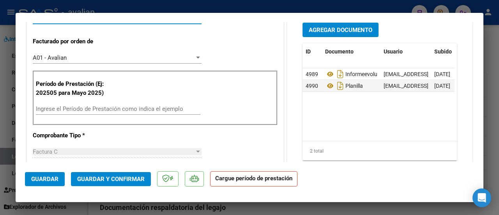
click at [104, 111] on input "Ingrese el Período de Prestación como indica el ejemplo" at bounding box center [118, 108] width 164 height 7
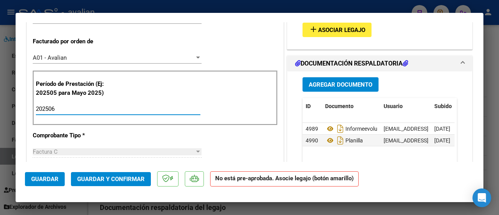
type input "202506"
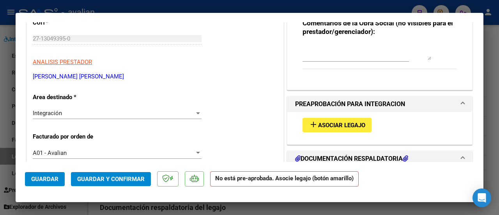
scroll to position [78, 0]
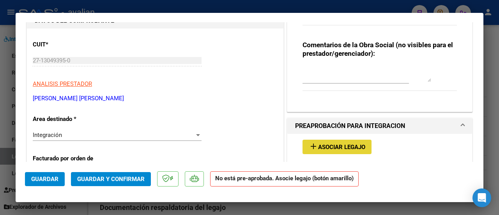
click at [336, 145] on span "Asociar Legajo" at bounding box center [341, 146] width 47 height 7
click at [328, 146] on span "Asociar Legajo" at bounding box center [341, 146] width 47 height 7
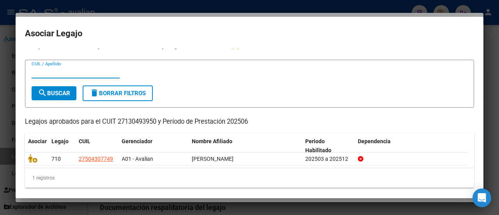
scroll to position [12, 0]
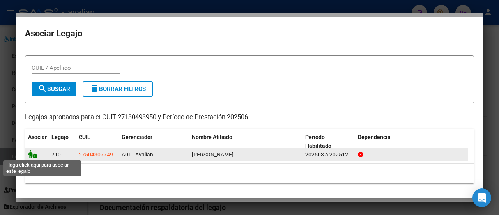
click at [32, 152] on icon at bounding box center [32, 154] width 9 height 9
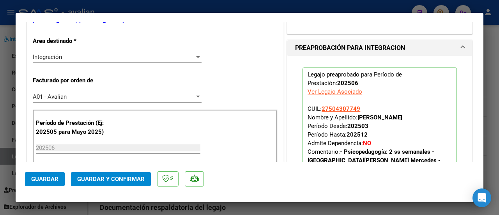
scroll to position [195, 0]
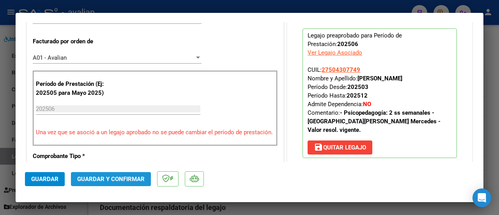
click at [104, 180] on span "Guardar y Confirmar" at bounding box center [110, 178] width 67 height 7
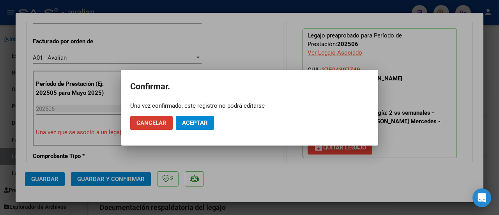
click at [191, 120] on span "Aceptar" at bounding box center [195, 122] width 26 height 7
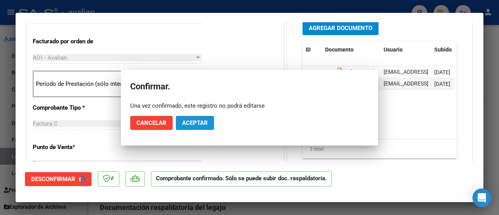
scroll to position [203, 0]
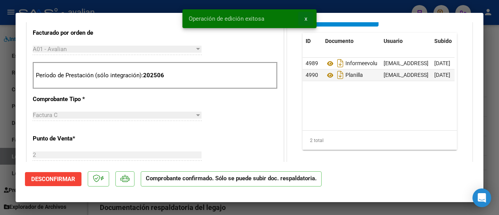
click at [307, 17] on span "x" at bounding box center [305, 18] width 3 height 7
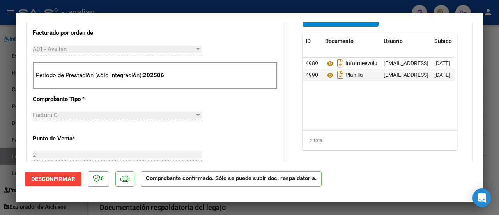
type input "$ 0,00"
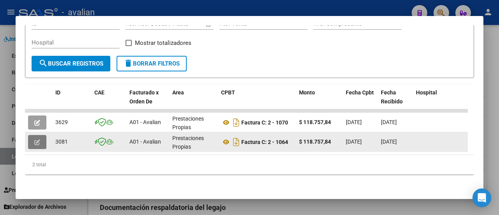
click at [33, 136] on button "button" at bounding box center [37, 142] width 18 height 14
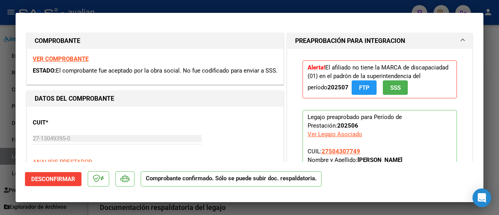
click at [264, 20] on mat-dialog-container "COMPROBANTE VER COMPROBANTE ESTADO: El comprobante fue aceptado por la obra soc…" at bounding box center [250, 107] width 468 height 189
type input "$ 0,00"
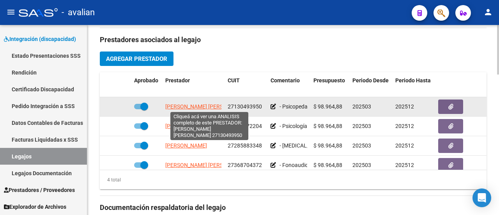
click at [205, 104] on span "[PERSON_NAME] [PERSON_NAME]" at bounding box center [207, 106] width 85 height 6
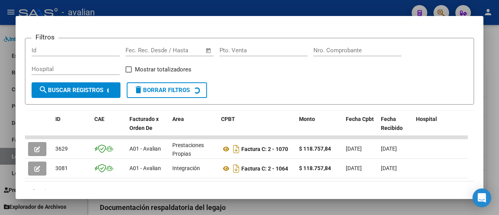
scroll to position [135, 0]
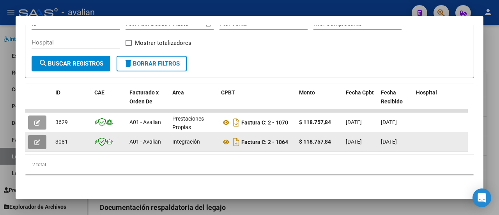
click at [43, 135] on button "button" at bounding box center [37, 142] width 18 height 14
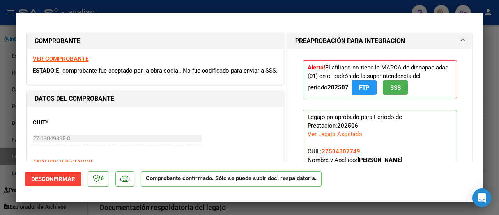
type input "$ 0,00"
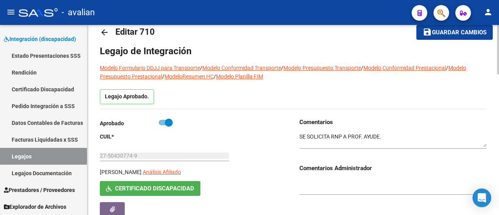
scroll to position [0, 0]
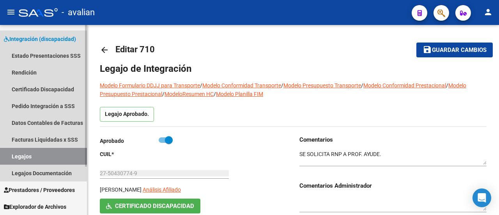
click at [64, 151] on link "Legajos" at bounding box center [43, 156] width 87 height 17
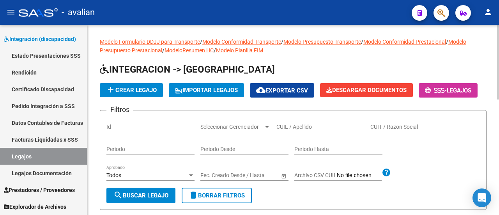
click at [296, 130] on input "CUIL / Apellido" at bounding box center [320, 127] width 88 height 7
paste input "20480647247"
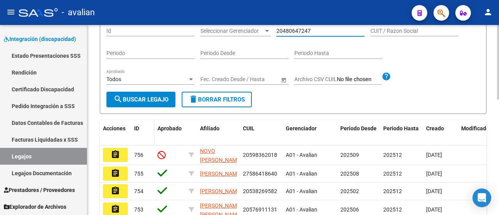
scroll to position [117, 0]
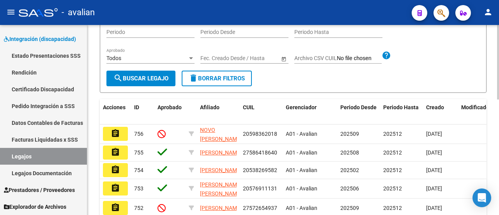
type input "20480647247"
click at [147, 82] on span "search Buscar Legajo" at bounding box center [140, 78] width 55 height 7
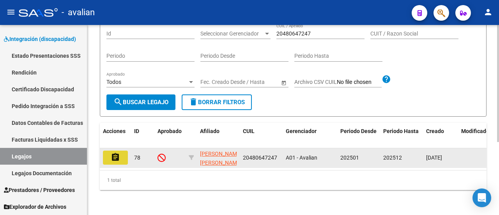
click at [118, 152] on mat-icon "assignment" at bounding box center [115, 156] width 9 height 9
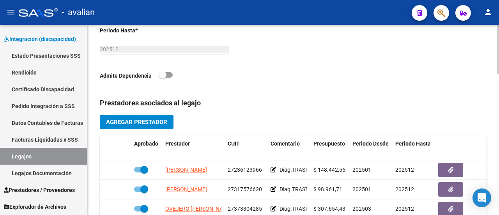
scroll to position [312, 0]
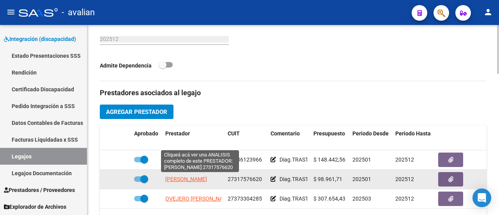
click at [198, 178] on span "[PERSON_NAME]" at bounding box center [186, 179] width 42 height 6
type textarea "27317576620"
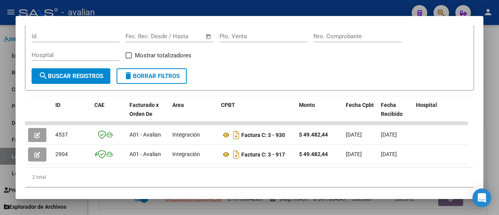
scroll to position [131, 0]
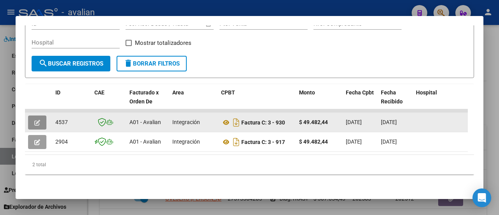
click at [36, 120] on icon "button" at bounding box center [37, 123] width 6 height 6
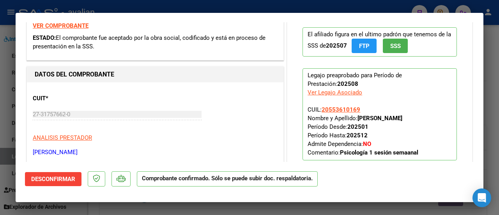
scroll to position [156, 0]
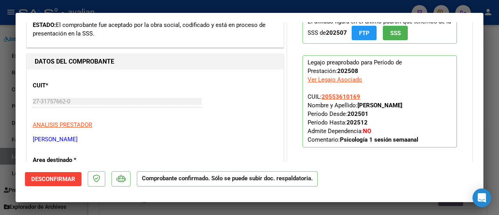
type input "$ 0,00"
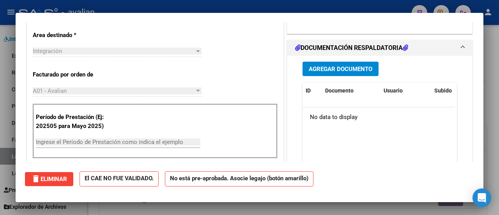
scroll to position [0, 0]
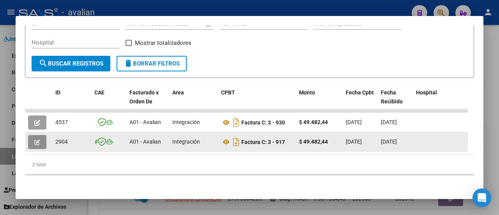
click at [37, 139] on icon "button" at bounding box center [37, 142] width 6 height 6
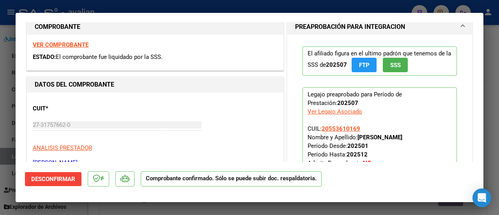
scroll to position [156, 0]
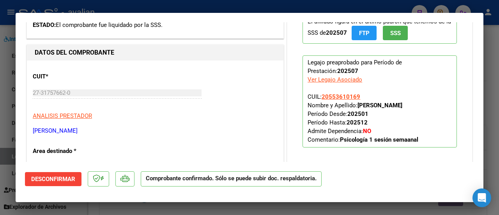
type input "$ 0,00"
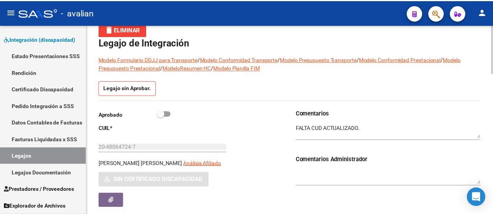
scroll to position [39, 0]
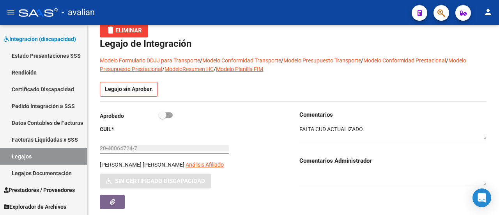
click at [489, 12] on mat-icon "person" at bounding box center [487, 11] width 9 height 9
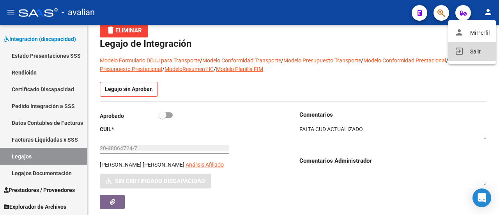
click at [473, 55] on button "exit_to_app Salir" at bounding box center [472, 51] width 48 height 19
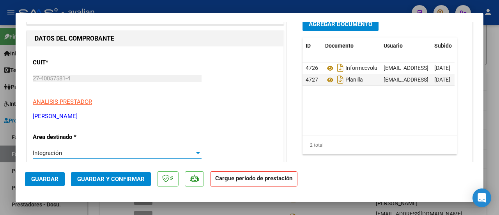
scroll to position [39, 0]
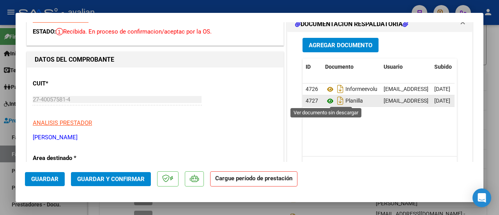
click at [327, 101] on icon at bounding box center [330, 100] width 10 height 9
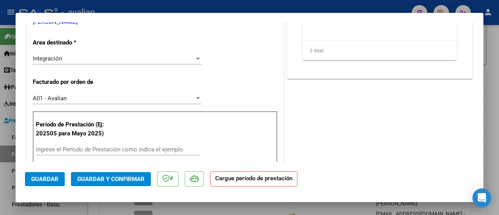
scroll to position [156, 0]
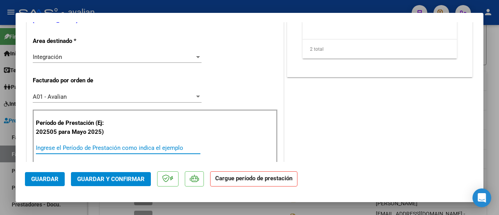
click at [92, 145] on input "Ingrese el Período de Prestación como indica el ejemplo" at bounding box center [118, 147] width 164 height 7
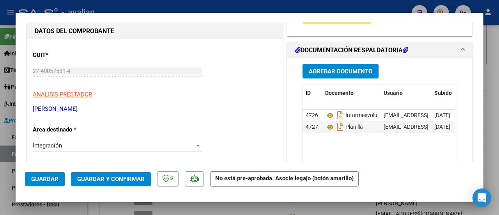
scroll to position [39, 0]
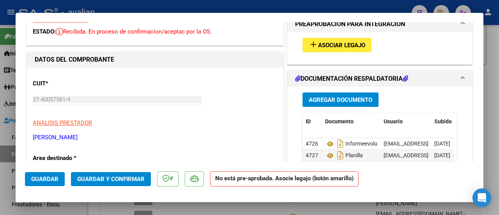
type input "202506"
click at [333, 44] on span "Asociar Legajo" at bounding box center [341, 45] width 47 height 7
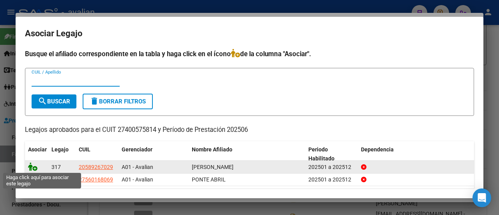
click at [35, 166] on icon at bounding box center [32, 166] width 9 height 9
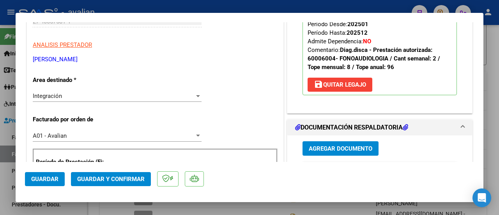
scroll to position [156, 0]
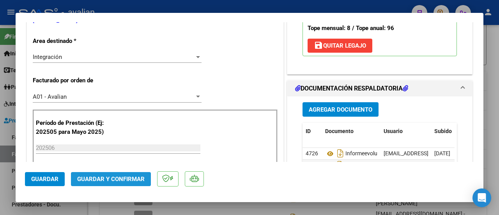
click at [116, 180] on span "Guardar y Confirmar" at bounding box center [110, 178] width 67 height 7
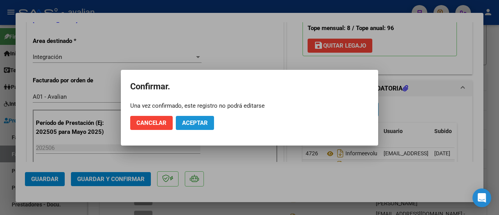
click at [200, 121] on span "Aceptar" at bounding box center [195, 122] width 26 height 7
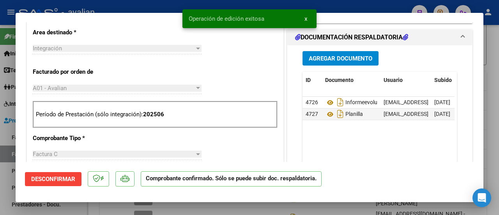
type input "$ 0,00"
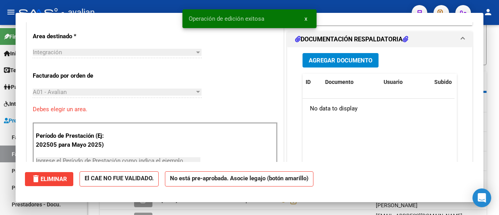
scroll to position [0, 0]
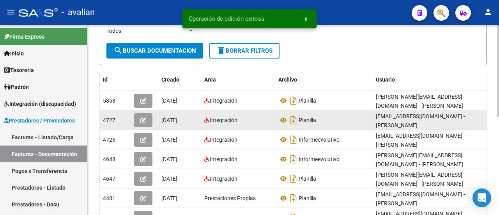
click at [139, 119] on button "button" at bounding box center [143, 120] width 18 height 14
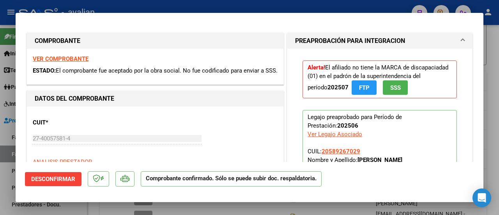
type input "$ 0,00"
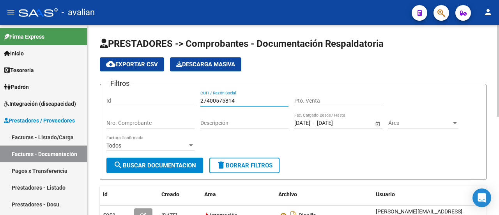
drag, startPoint x: 240, startPoint y: 99, endPoint x: 194, endPoint y: 102, distance: 45.7
click at [194, 102] on div "Filtros Id 27400575814 CUIT / Razón Social Pto. Venta Nro. Comprobante Descripc…" at bounding box center [292, 123] width 373 height 67
paste input "356357383"
type input "27356357383"
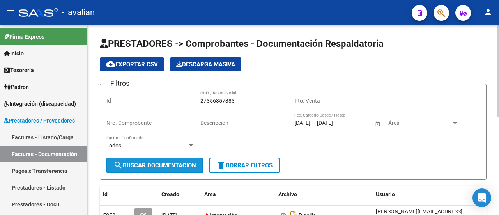
drag, startPoint x: 181, startPoint y: 167, endPoint x: 191, endPoint y: 161, distance: 11.7
click at [182, 166] on span "search Buscar Documentacion" at bounding box center [154, 165] width 83 height 7
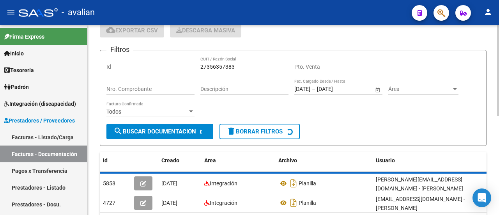
scroll to position [100, 0]
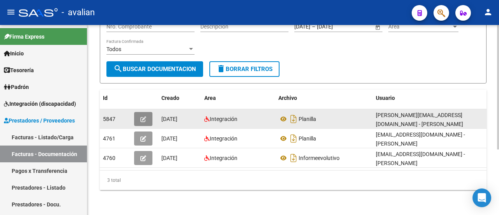
click at [140, 116] on icon "button" at bounding box center [143, 119] width 6 height 6
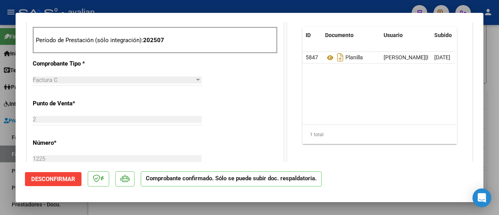
scroll to position [507, 0]
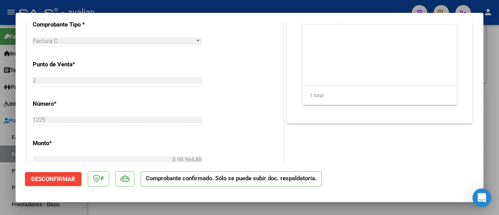
type input "$ 0,00"
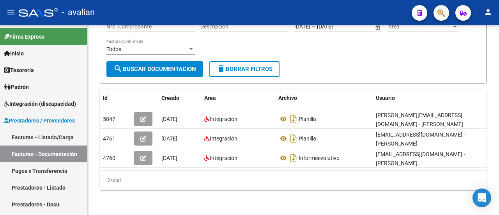
scroll to position [100, 0]
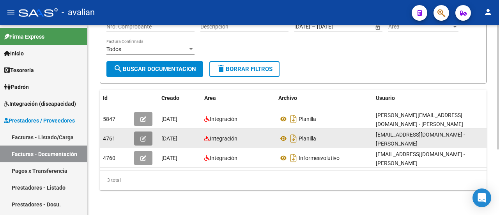
click at [146, 136] on icon "button" at bounding box center [143, 139] width 6 height 6
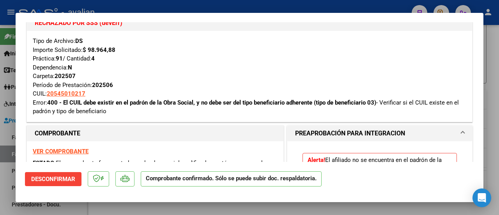
scroll to position [117, 0]
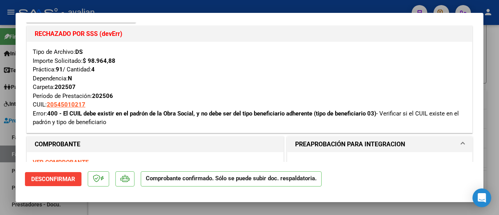
drag, startPoint x: 64, startPoint y: 109, endPoint x: 194, endPoint y: 112, distance: 130.2
click at [194, 112] on div "Tipo de Archivo: DS Importe Solicitado: $ 98.964,88 Práctica: 91 / Cantidad: 4 …" at bounding box center [249, 87] width 433 height 79
copy strong "El CUIL debe existir en el padrón de la Obra Social"
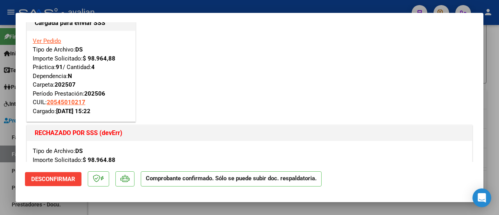
scroll to position [0, 0]
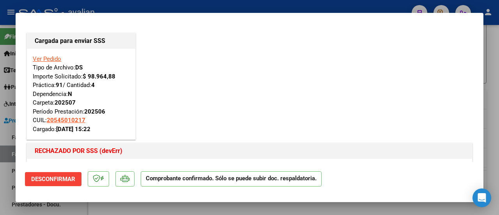
type input "$ 0,00"
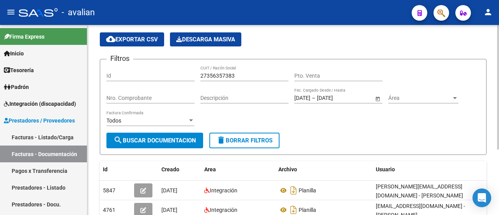
scroll to position [22, 0]
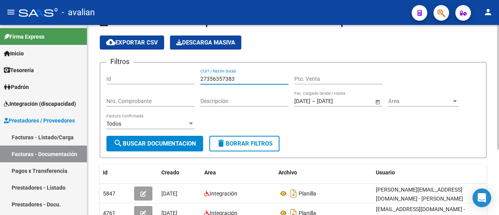
drag, startPoint x: 241, startPoint y: 81, endPoint x: 193, endPoint y: 74, distance: 48.6
click at [193, 74] on div "Filtros Id 27356357383 CUIT / Razón Social Pto. Venta Nro. Comprobante Descripc…" at bounding box center [292, 102] width 373 height 67
paste input "96266151"
type input "27396266151"
drag, startPoint x: 167, startPoint y: 134, endPoint x: 169, endPoint y: 142, distance: 7.7
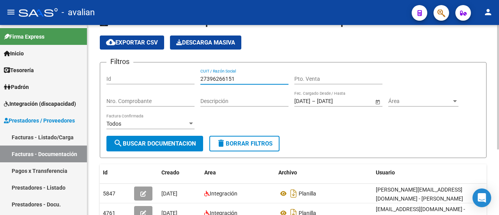
click at [168, 136] on form "Filtros Id 27396266151 CUIT / Razón Social Pto. Venta Nro. Comprobante Descripc…" at bounding box center [293, 110] width 387 height 96
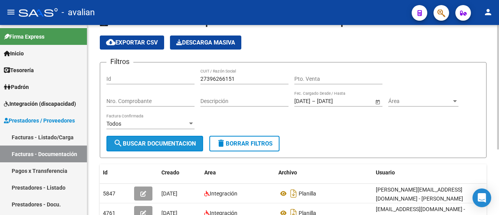
click at [167, 145] on span "search Buscar Documentacion" at bounding box center [154, 143] width 83 height 7
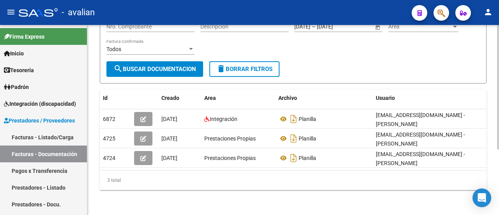
scroll to position [100, 0]
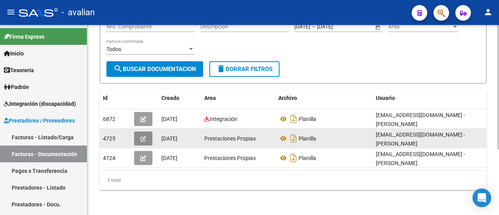
click at [144, 135] on span "button" at bounding box center [143, 138] width 6 height 7
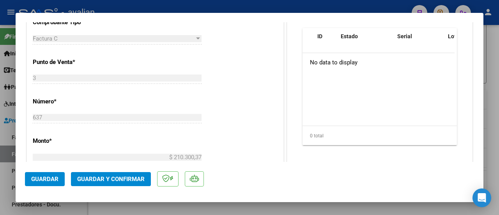
scroll to position [249, 0]
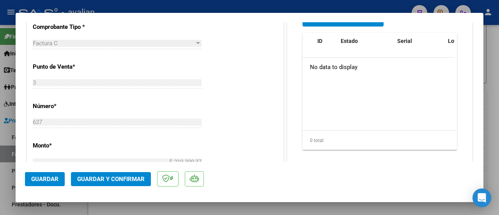
type input "$ 0,00"
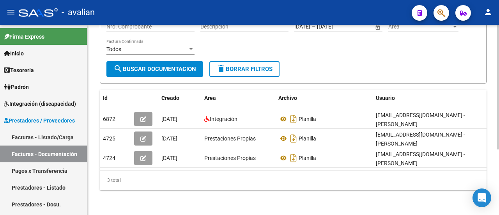
scroll to position [100, 0]
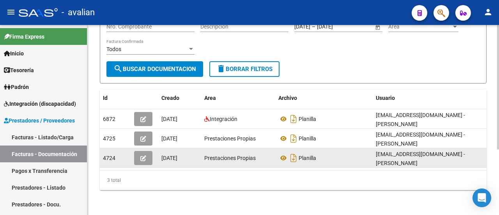
click at [138, 152] on button "button" at bounding box center [143, 158] width 18 height 14
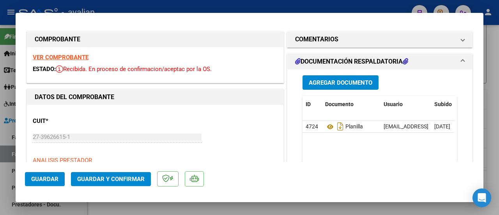
scroll to position [0, 0]
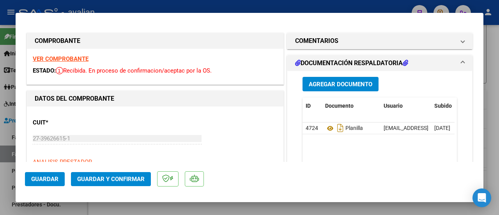
type input "$ 0,00"
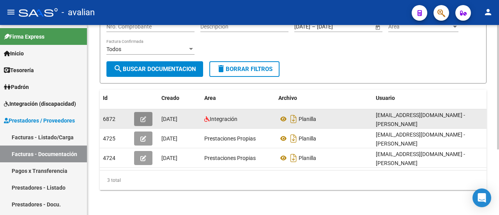
click at [144, 116] on icon "button" at bounding box center [143, 119] width 6 height 6
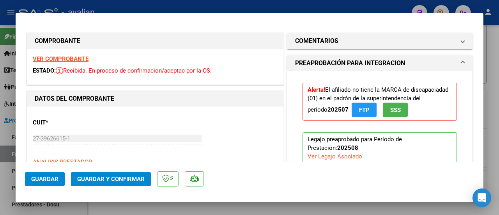
type input "$ 0,00"
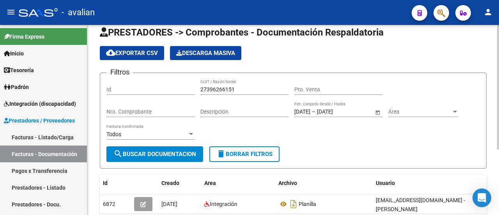
scroll to position [0, 0]
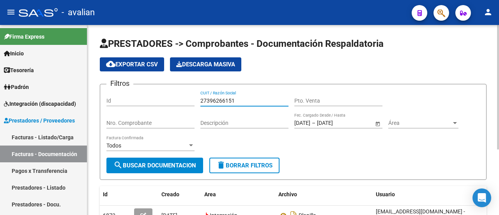
drag, startPoint x: 238, startPoint y: 99, endPoint x: 186, endPoint y: 97, distance: 52.7
click at [186, 97] on div "Filtros Id 27396266151 CUIT / Razón Social Pto. Venta Nro. Comprobante Descripc…" at bounding box center [292, 123] width 373 height 67
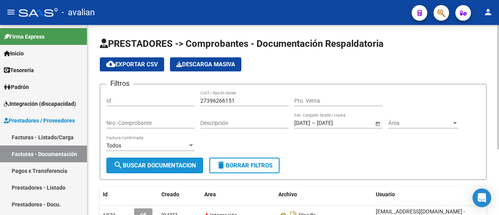
click at [175, 166] on span "search Buscar Documentacion" at bounding box center [154, 165] width 83 height 7
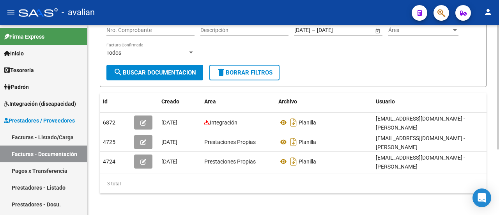
scroll to position [100, 0]
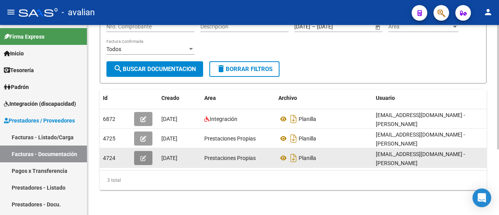
click at [142, 155] on icon "button" at bounding box center [143, 158] width 6 height 6
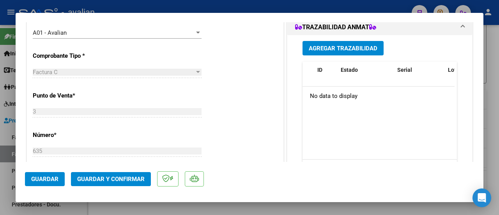
scroll to position [234, 0]
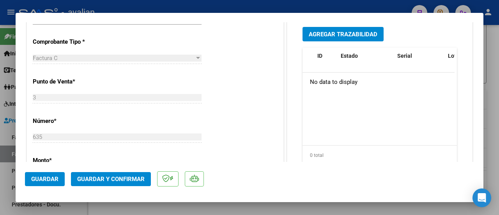
type input "$ 0,00"
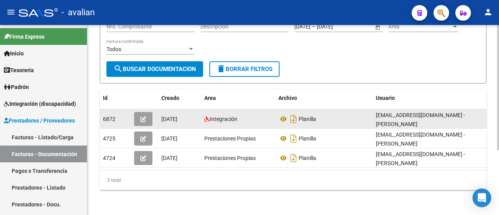
scroll to position [100, 0]
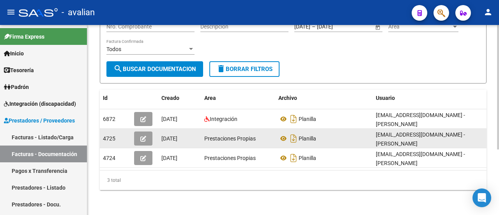
click at [143, 136] on icon "button" at bounding box center [143, 139] width 6 height 6
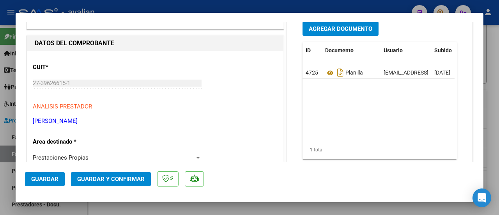
scroll to position [0, 0]
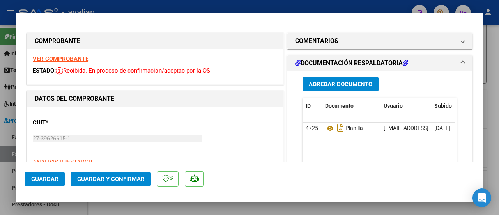
type input "$ 0,00"
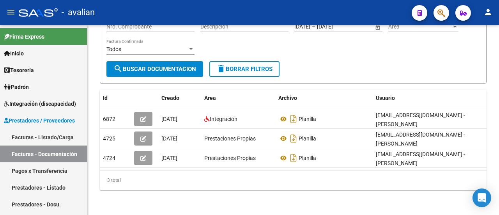
scroll to position [100, 0]
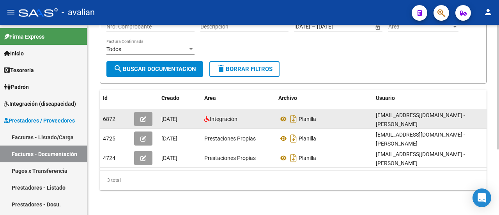
click at [147, 114] on button "button" at bounding box center [143, 119] width 18 height 14
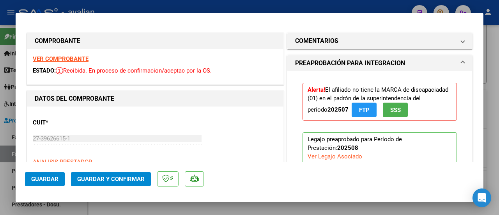
type input "$ 0,00"
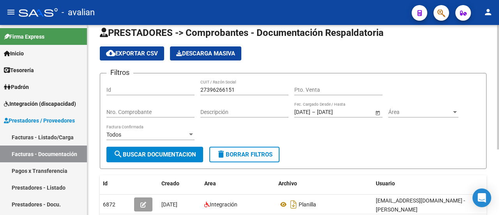
scroll to position [0, 0]
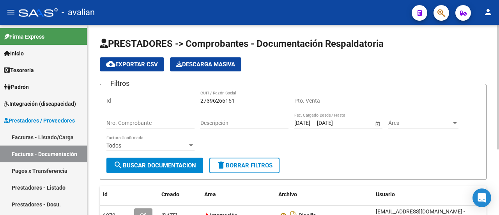
drag, startPoint x: 240, startPoint y: 95, endPoint x: 238, endPoint y: 100, distance: 5.2
click at [217, 100] on div "27396266151 CUIT / Razón Social" at bounding box center [244, 98] width 88 height 16
drag, startPoint x: 238, startPoint y: 100, endPoint x: 182, endPoint y: 95, distance: 56.0
click at [182, 95] on div "Filtros Id 27396266151 CUIT / Razón Social Pto. Venta Nro. Comprobante Descripc…" at bounding box center [292, 123] width 373 height 67
paste input "253956009"
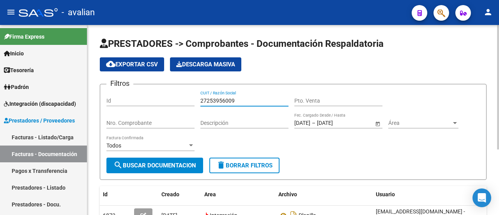
type input "27253956009"
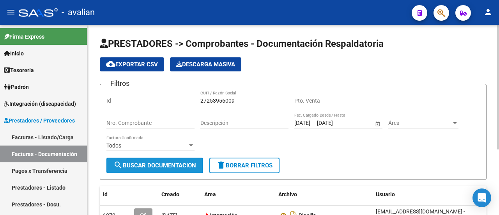
drag, startPoint x: 172, startPoint y: 159, endPoint x: 223, endPoint y: 106, distance: 73.9
click at [172, 160] on button "search Buscar Documentacion" at bounding box center [154, 165] width 97 height 16
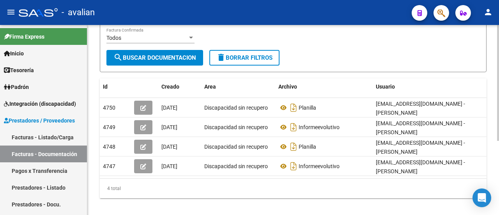
scroll to position [121, 0]
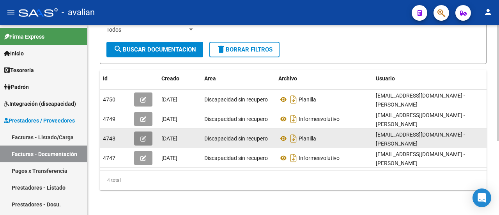
click at [143, 136] on icon "button" at bounding box center [143, 139] width 6 height 6
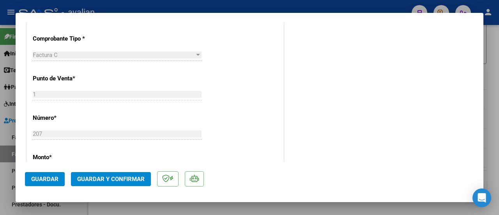
scroll to position [248, 0]
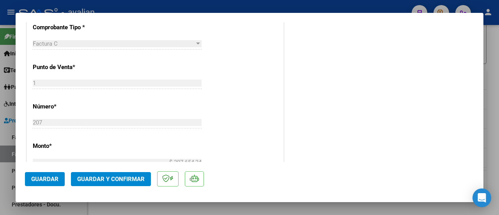
type input "$ 0,00"
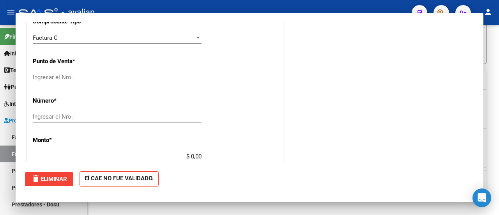
scroll to position [0, 0]
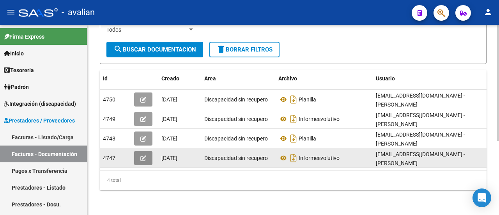
click at [143, 155] on icon "button" at bounding box center [143, 158] width 6 height 6
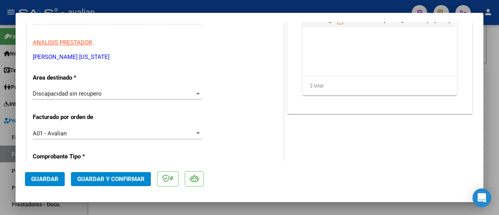
scroll to position [117, 0]
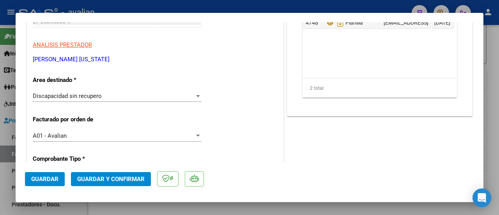
type input "$ 0,00"
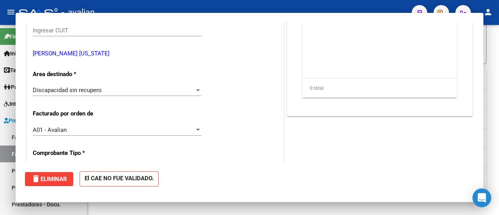
scroll to position [0, 0]
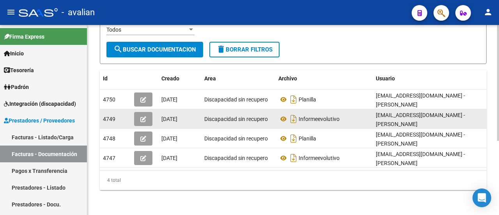
click at [141, 116] on icon "button" at bounding box center [143, 119] width 6 height 6
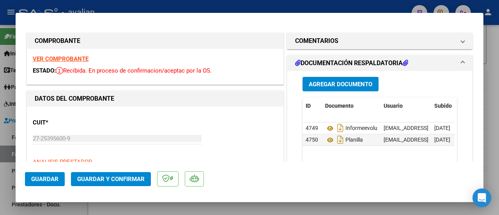
type input "$ 0,00"
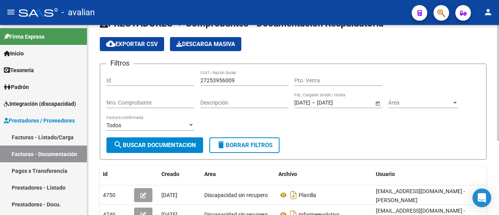
scroll to position [4, 0]
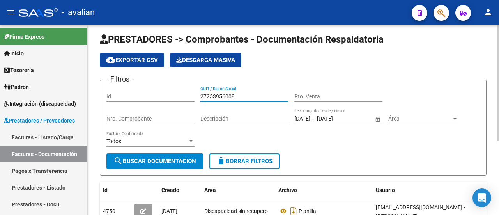
drag, startPoint x: 242, startPoint y: 94, endPoint x: 176, endPoint y: 87, distance: 67.0
click at [176, 87] on div "Filtros Id 27253956009 CUIT / Razón Social Pto. Venta Nro. Comprobante Descripc…" at bounding box center [292, 119] width 373 height 67
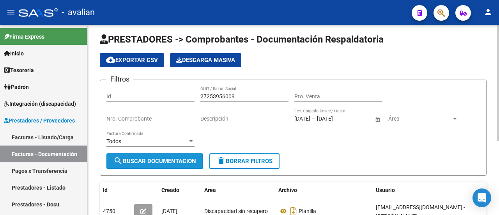
drag, startPoint x: 140, startPoint y: 158, endPoint x: 149, endPoint y: 156, distance: 10.0
click at [140, 159] on span "search Buscar Documentacion" at bounding box center [154, 160] width 83 height 7
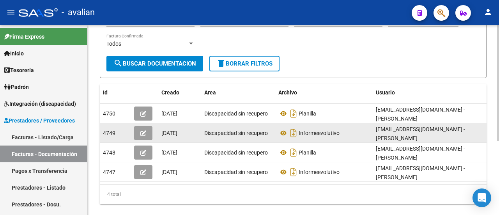
scroll to position [121, 0]
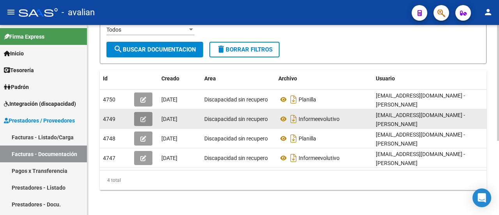
click at [141, 116] on icon "button" at bounding box center [143, 119] width 6 height 6
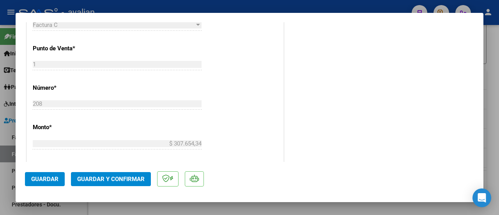
scroll to position [273, 0]
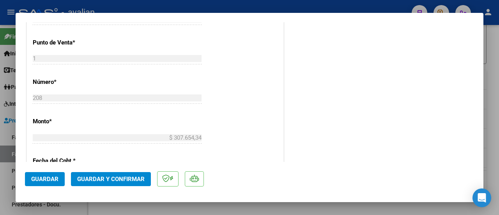
type input "$ 0,00"
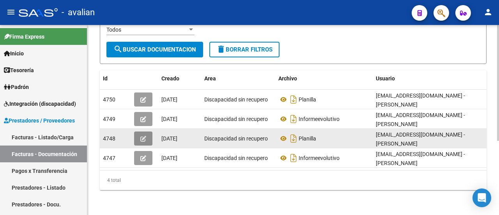
click at [142, 136] on icon "button" at bounding box center [143, 139] width 6 height 6
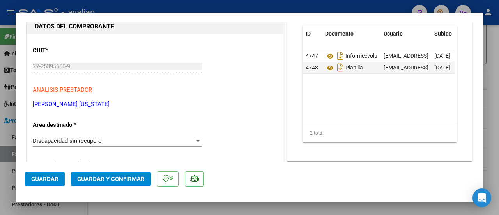
scroll to position [0, 0]
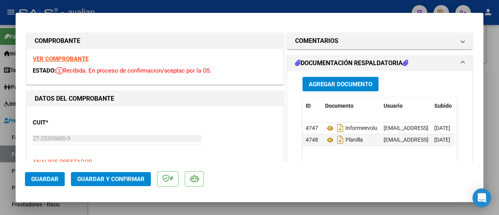
type input "$ 0,00"
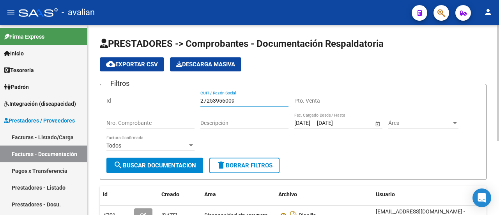
drag, startPoint x: 240, startPoint y: 102, endPoint x: 172, endPoint y: 96, distance: 68.4
click at [172, 96] on div "Filtros Id 27253956009 CUIT / Razón Social Pto. Venta Nro. Comprobante Descripc…" at bounding box center [292, 123] width 373 height 67
paste input "3421279594"
type input "23421279594"
drag, startPoint x: 162, startPoint y: 166, endPoint x: 168, endPoint y: 162, distance: 7.0
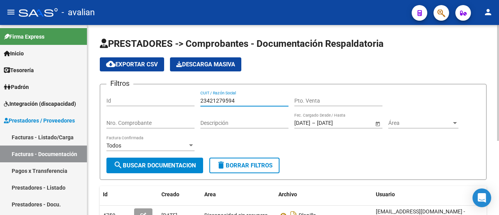
click at [165, 164] on span "search Buscar Documentacion" at bounding box center [154, 165] width 83 height 7
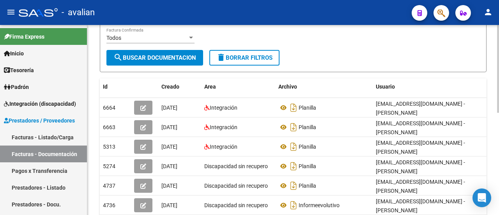
scroll to position [156, 0]
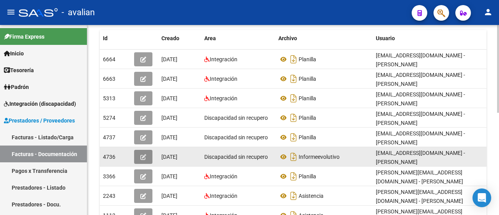
click at [145, 154] on icon "button" at bounding box center [143, 157] width 6 height 6
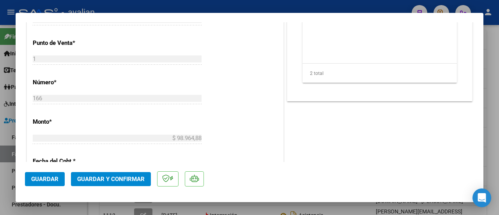
scroll to position [273, 0]
type input "$ 0,00"
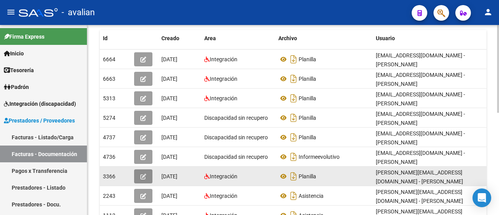
click at [147, 169] on button "button" at bounding box center [143, 176] width 18 height 14
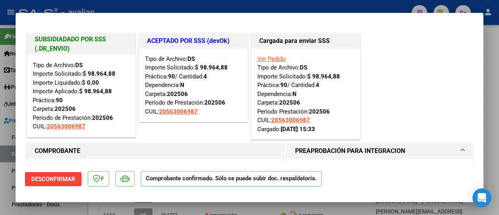
type input "$ 0,00"
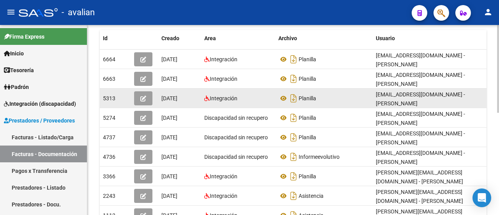
click at [146, 91] on button "button" at bounding box center [143, 98] width 18 height 14
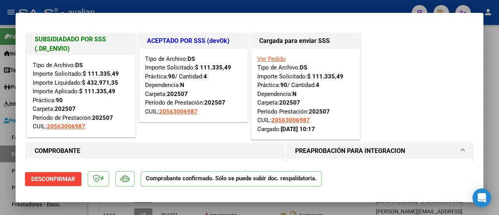
scroll to position [117, 0]
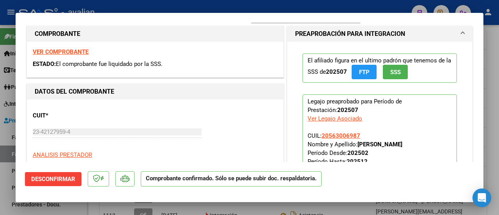
type input "$ 0,00"
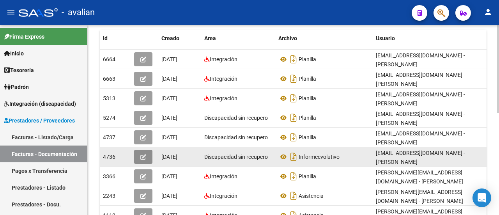
click at [147, 150] on button "button" at bounding box center [143, 157] width 18 height 14
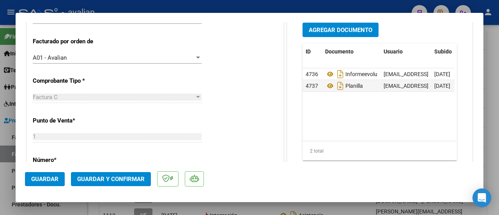
scroll to position [195, 0]
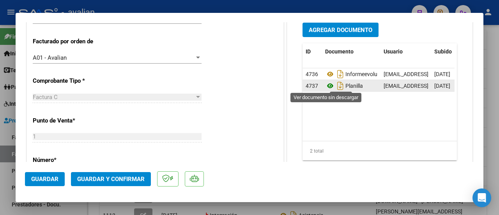
click at [330, 83] on icon at bounding box center [330, 85] width 10 height 9
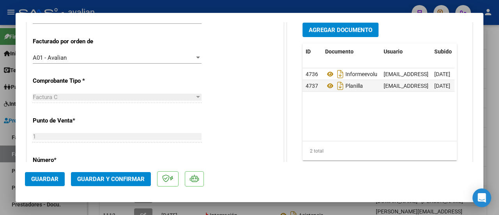
type input "$ 0,00"
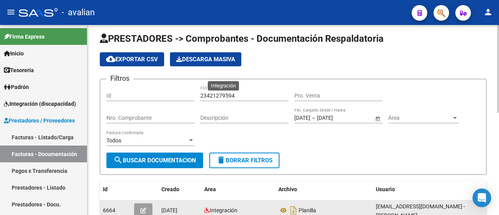
scroll to position [0, 0]
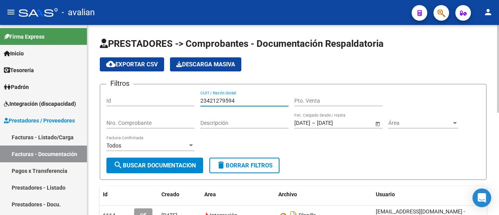
drag, startPoint x: 240, startPoint y: 100, endPoint x: 185, endPoint y: 94, distance: 56.0
click at [185, 94] on div "Filtros Id 23421279594 CUIT / Razón Social Pto. Venta Nro. Comprobante Descripc…" at bounding box center [292, 123] width 373 height 67
paste input "7317576620"
type input "27317576620"
drag, startPoint x: 172, startPoint y: 163, endPoint x: 189, endPoint y: 151, distance: 21.2
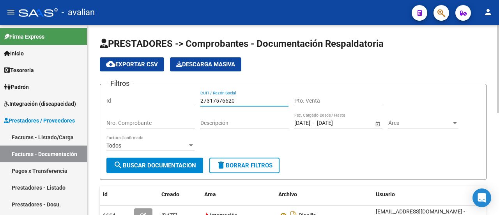
click at [172, 163] on span "search Buscar Documentacion" at bounding box center [154, 165] width 83 height 7
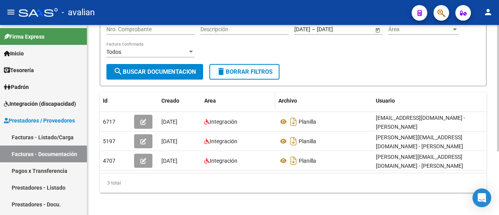
scroll to position [95, 0]
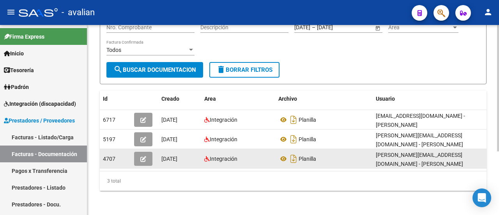
click at [145, 156] on icon "button" at bounding box center [143, 159] width 6 height 6
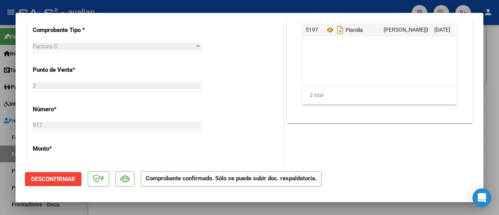
scroll to position [390, 0]
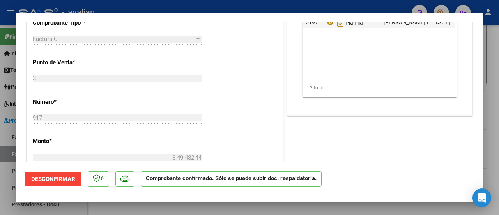
type input "$ 0,00"
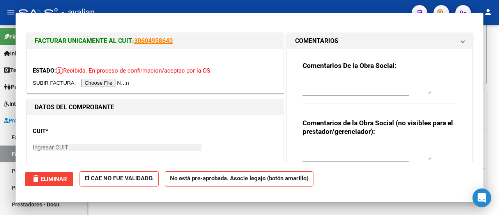
scroll to position [95, 0]
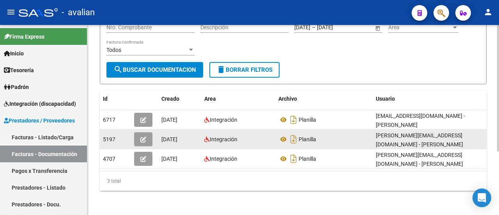
click at [145, 136] on span "button" at bounding box center [143, 139] width 6 height 7
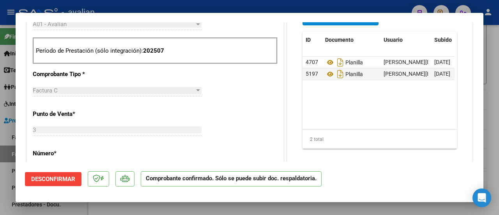
scroll to position [351, 0]
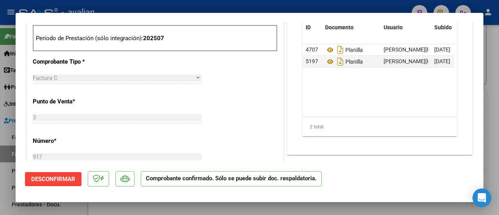
type input "$ 0,00"
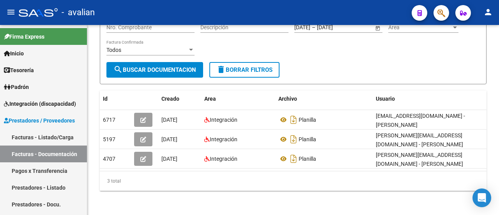
scroll to position [95, 0]
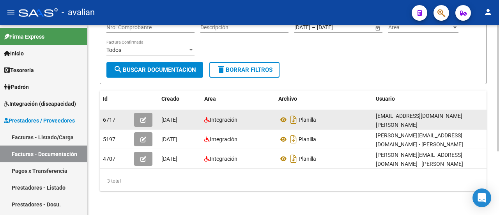
click at [144, 118] on icon "button" at bounding box center [143, 120] width 6 height 6
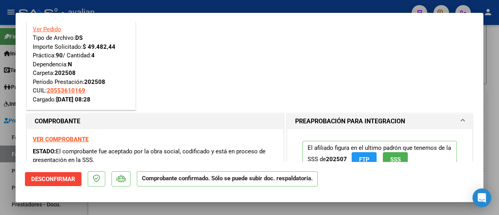
scroll to position [0, 0]
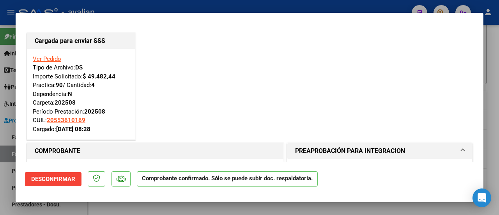
type input "$ 0,00"
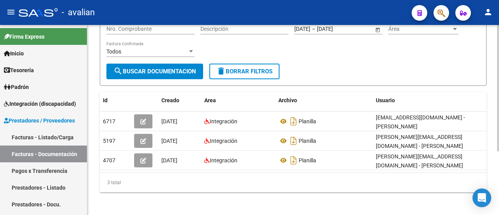
scroll to position [95, 0]
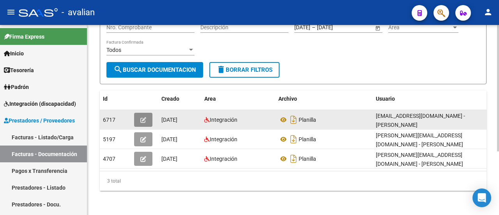
click at [147, 116] on button "button" at bounding box center [143, 120] width 18 height 14
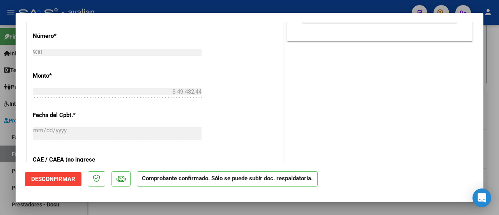
scroll to position [468, 0]
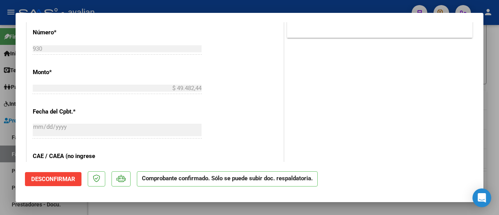
type input "$ 0,00"
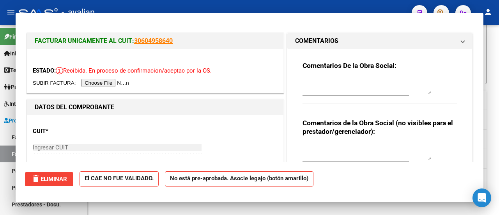
scroll to position [95, 0]
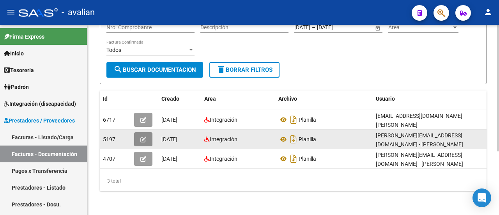
click at [146, 132] on button "button" at bounding box center [143, 139] width 18 height 14
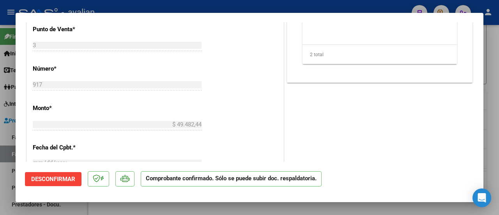
scroll to position [429, 0]
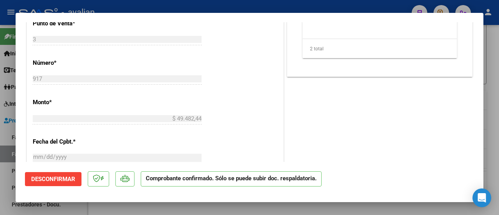
type input "$ 0,00"
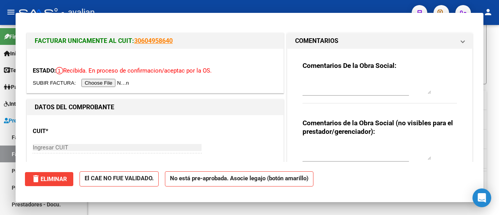
scroll to position [95, 0]
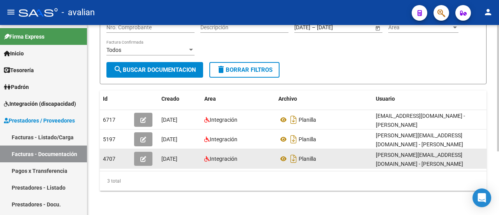
click at [144, 156] on icon "button" at bounding box center [143, 159] width 6 height 6
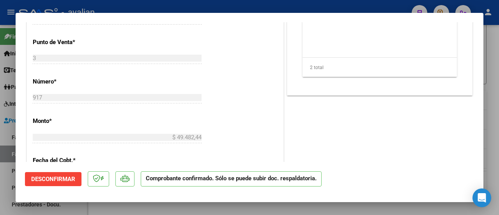
scroll to position [429, 0]
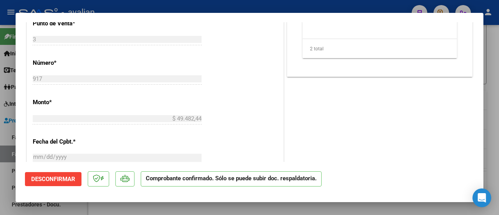
type input "$ 0,00"
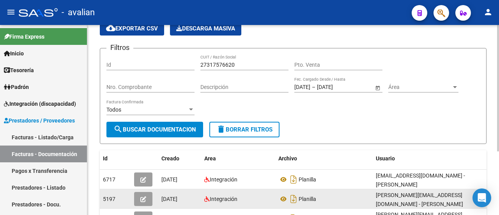
scroll to position [18, 0]
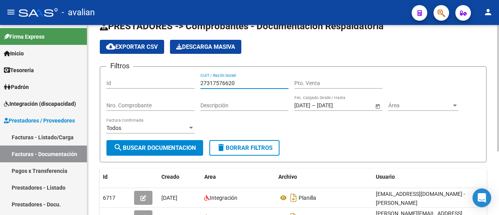
drag, startPoint x: 253, startPoint y: 81, endPoint x: 188, endPoint y: 79, distance: 64.7
click at [188, 79] on div "Filtros Id 27317576620 CUIT / Razón Social Pto. Venta Nro. Comprobante Descripc…" at bounding box center [292, 106] width 373 height 67
paste input "290490168"
type input "27290490168"
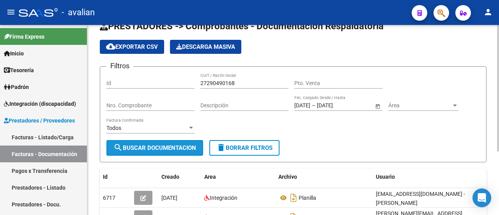
drag, startPoint x: 166, startPoint y: 146, endPoint x: 261, endPoint y: 109, distance: 102.2
click at [168, 145] on span "search Buscar Documentacion" at bounding box center [154, 147] width 83 height 7
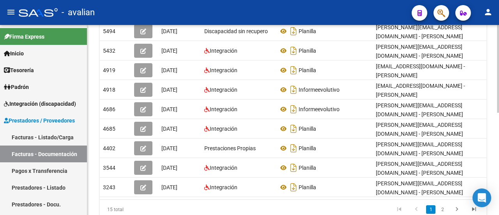
scroll to position [214, 0]
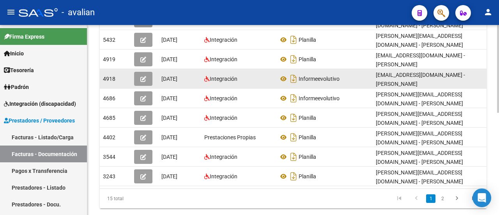
click at [143, 76] on icon "button" at bounding box center [143, 79] width 6 height 6
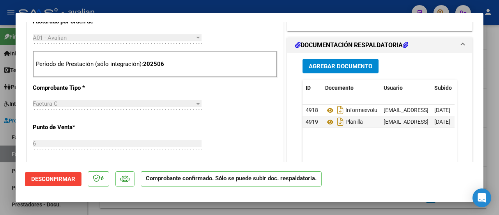
scroll to position [156, 0]
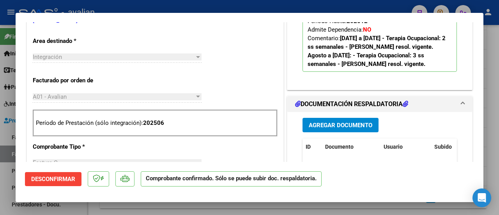
type input "$ 0,00"
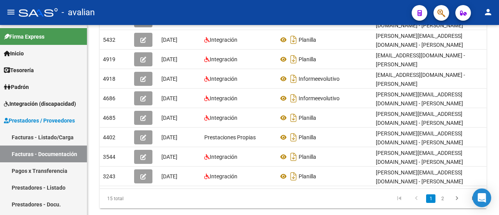
scroll to position [214, 0]
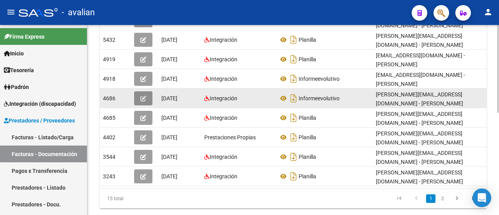
click at [148, 91] on button "button" at bounding box center [143, 98] width 18 height 14
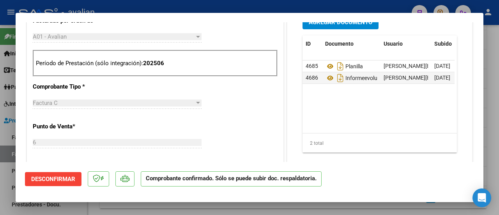
scroll to position [390, 0]
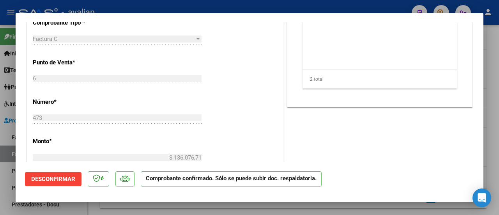
type input "$ 0,00"
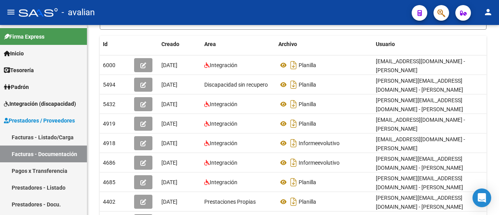
scroll to position [136, 0]
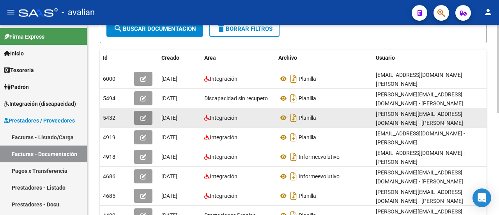
click at [147, 113] on button "button" at bounding box center [143, 118] width 18 height 14
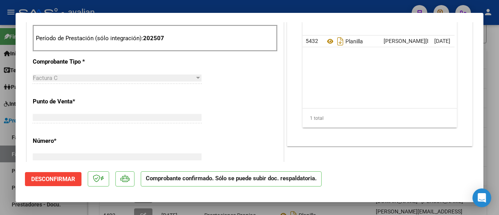
scroll to position [0, 0]
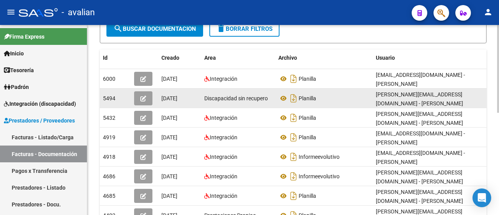
click at [140, 94] on button "button" at bounding box center [143, 98] width 18 height 14
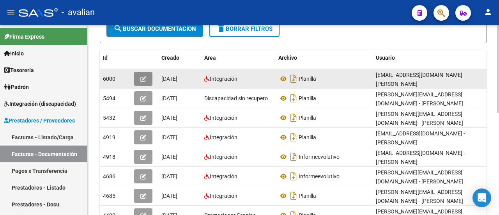
click at [147, 79] on button "button" at bounding box center [143, 79] width 18 height 14
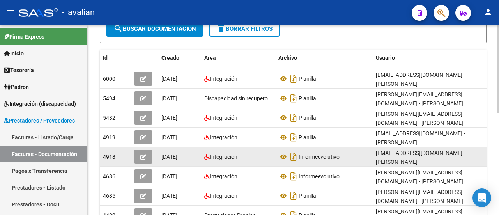
click at [143, 154] on icon "button" at bounding box center [143, 157] width 6 height 6
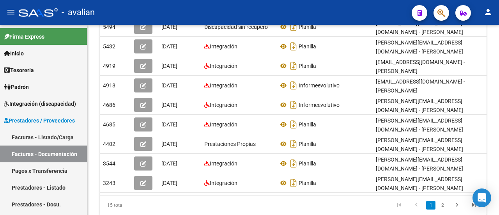
scroll to position [214, 0]
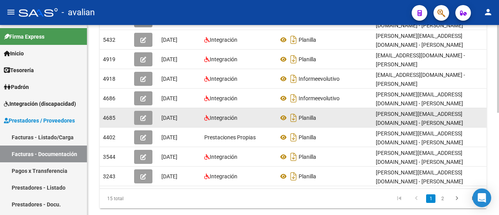
click at [146, 115] on icon "button" at bounding box center [143, 118] width 6 height 6
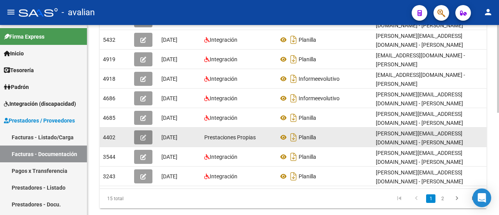
click at [143, 134] on icon "button" at bounding box center [143, 137] width 6 height 6
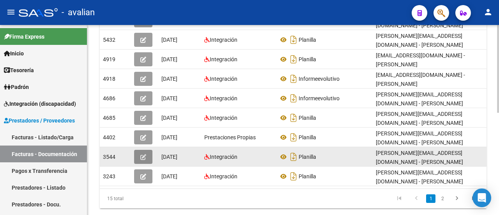
click at [141, 150] on button "button" at bounding box center [143, 157] width 18 height 14
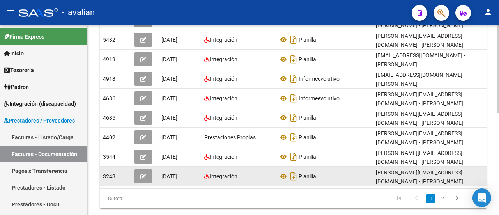
click at [143, 173] on icon "button" at bounding box center [143, 176] width 6 height 6
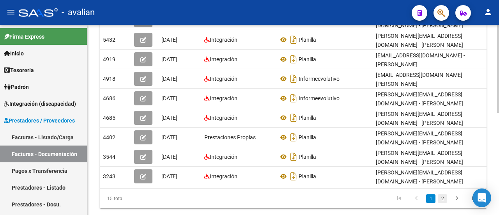
click at [444, 194] on link "2" at bounding box center [442, 198] width 9 height 9
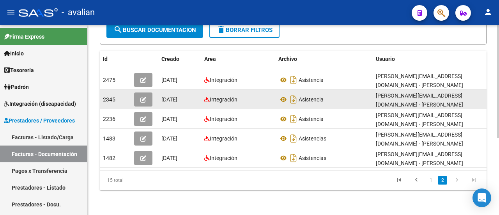
scroll to position [130, 0]
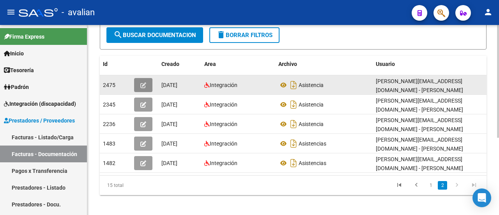
click at [140, 82] on button "button" at bounding box center [143, 85] width 18 height 14
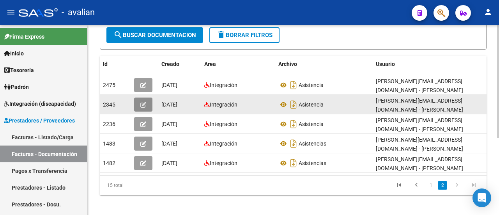
click at [146, 100] on button "button" at bounding box center [143, 104] width 18 height 14
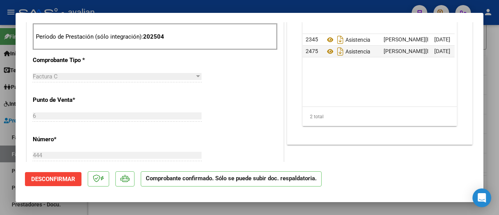
scroll to position [0, 0]
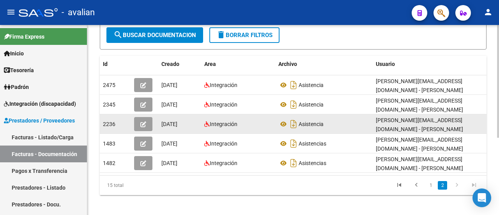
click at [136, 120] on button "button" at bounding box center [143, 124] width 18 height 14
click at [143, 121] on span "button" at bounding box center [143, 123] width 6 height 7
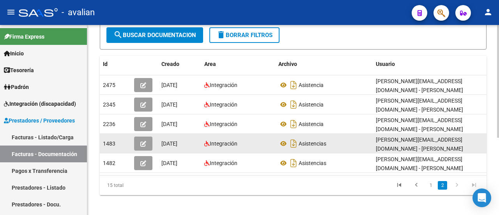
click at [143, 136] on button "button" at bounding box center [143, 143] width 18 height 14
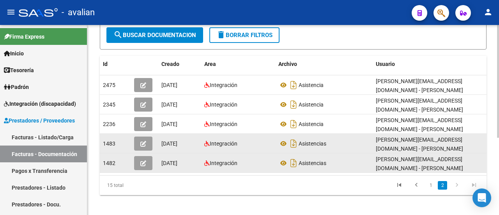
click at [138, 156] on button "button" at bounding box center [143, 163] width 18 height 14
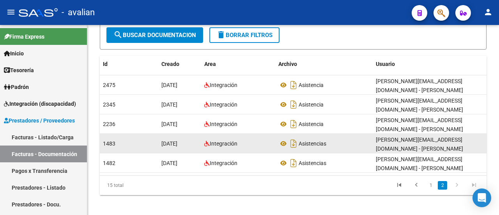
scroll to position [130, 0]
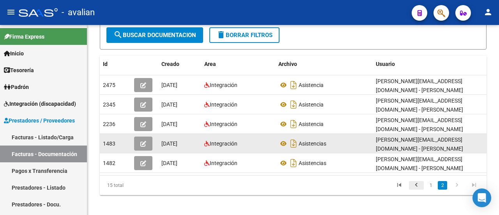
click at [415, 181] on icon "go to previous page" at bounding box center [416, 185] width 10 height 9
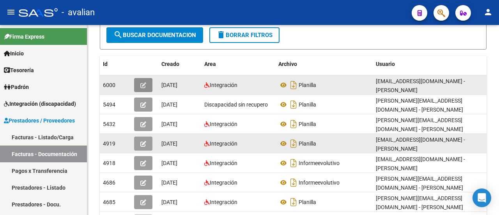
click at [143, 83] on icon "button" at bounding box center [143, 85] width 6 height 6
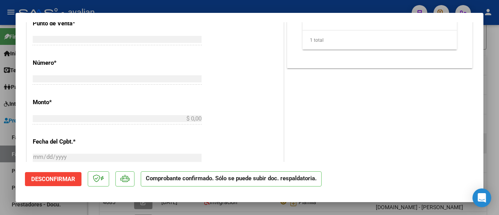
scroll to position [0, 0]
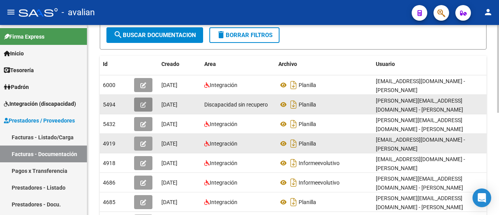
click at [143, 102] on icon "button" at bounding box center [143, 105] width 6 height 6
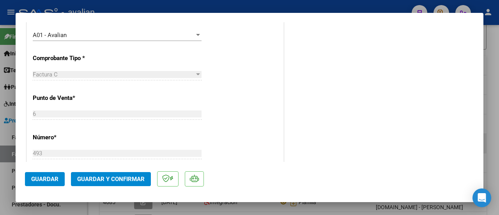
scroll to position [234, 0]
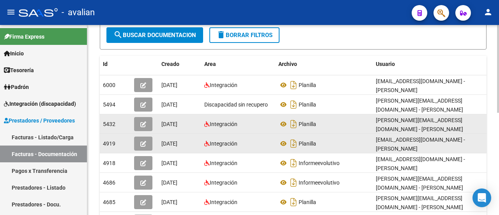
click at [145, 122] on button "button" at bounding box center [143, 124] width 18 height 14
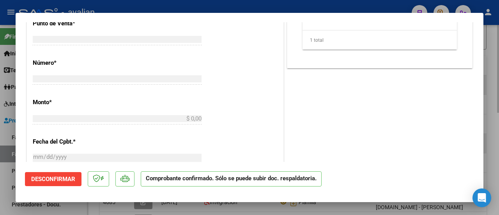
scroll to position [0, 0]
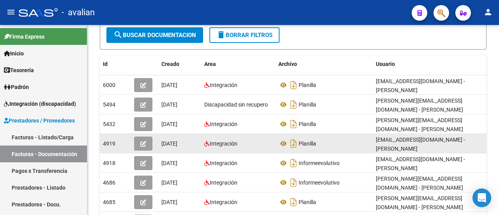
click at [144, 141] on icon "button" at bounding box center [143, 144] width 6 height 6
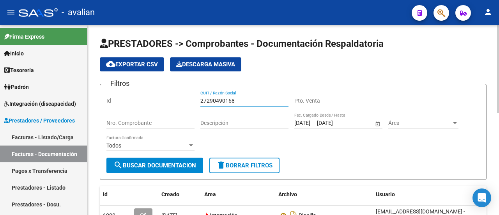
drag, startPoint x: 253, startPoint y: 99, endPoint x: 179, endPoint y: 105, distance: 74.3
click at [179, 105] on div "Filtros Id 27290490168 CUIT / Razón Social Pto. Venta Nro. Comprobante Descripc…" at bounding box center [292, 123] width 373 height 67
paste input "30711372071"
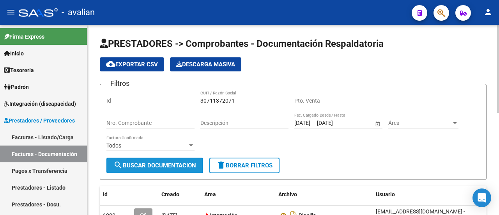
click at [164, 166] on span "search Buscar Documentacion" at bounding box center [154, 165] width 83 height 7
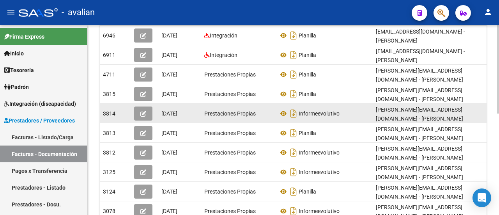
scroll to position [140, 0]
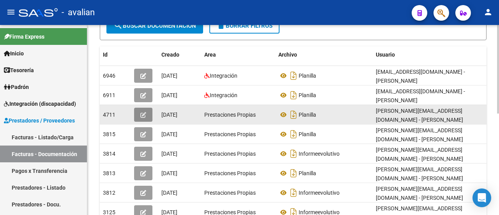
click at [145, 112] on icon "button" at bounding box center [143, 115] width 6 height 6
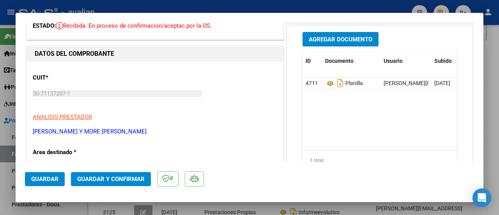
scroll to position [0, 0]
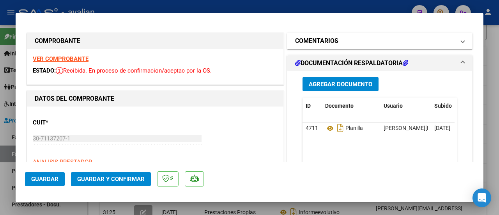
click at [460, 43] on mat-expansion-panel-header "COMENTARIOS" at bounding box center [379, 41] width 185 height 16
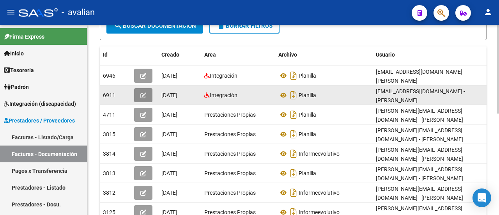
click at [140, 92] on icon "button" at bounding box center [143, 95] width 6 height 6
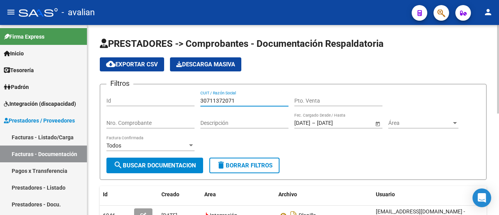
drag, startPoint x: 247, startPoint y: 101, endPoint x: 198, endPoint y: 98, distance: 49.2
click at [198, 98] on div "Filtros Id 30711372071 CUIT / Razón Social Pto. Venta Nro. Comprobante Descripc…" at bounding box center [292, 123] width 373 height 67
paste input "274211023"
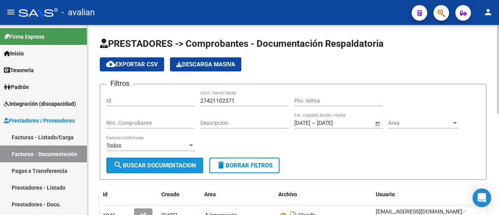
click at [168, 165] on span "search Buscar Documentacion" at bounding box center [154, 165] width 83 height 7
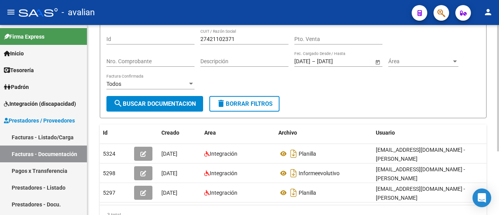
scroll to position [95, 0]
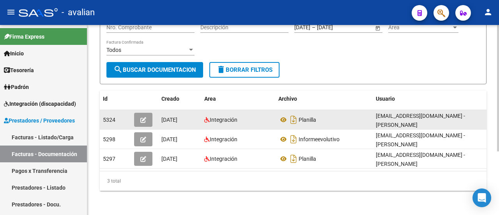
click at [142, 117] on icon "button" at bounding box center [143, 120] width 6 height 6
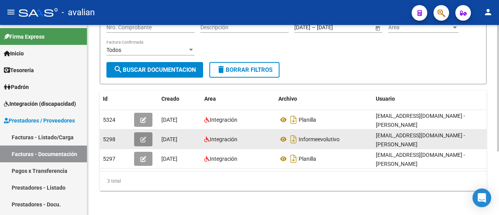
click at [142, 136] on icon "button" at bounding box center [143, 139] width 6 height 6
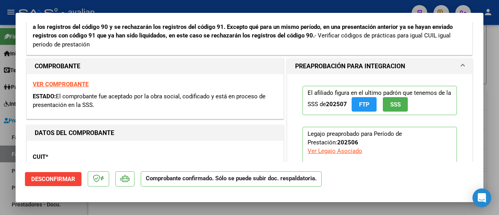
scroll to position [195, 0]
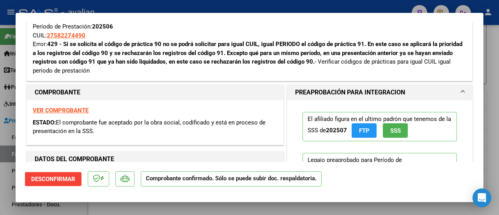
drag, startPoint x: 63, startPoint y: 42, endPoint x: 362, endPoint y: 43, distance: 299.3
click at [362, 43] on strong "429 - Si se solicita el código de práctica 90 no se podrá solicitar para igual …" at bounding box center [248, 53] width 430 height 25
copy strong "Si se solicita el código de práctica 90 no se podrá solicitar para igual CUIL, …"
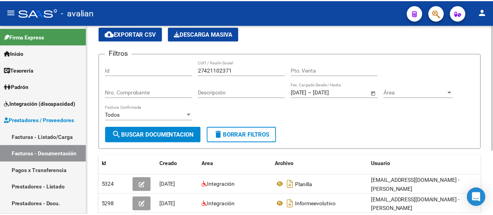
scroll to position [0, 0]
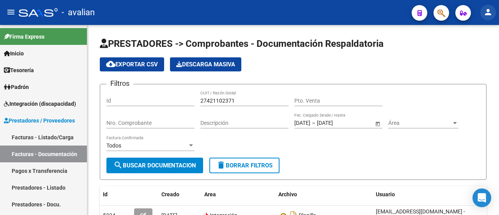
click at [484, 10] on mat-icon "person" at bounding box center [487, 11] width 9 height 9
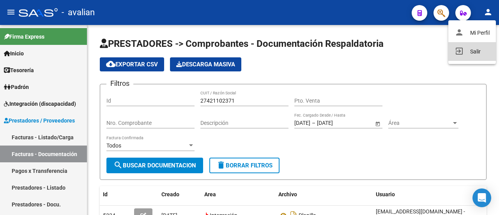
click at [471, 50] on button "exit_to_app Salir" at bounding box center [472, 51] width 48 height 19
